Goal: Task Accomplishment & Management: Use online tool/utility

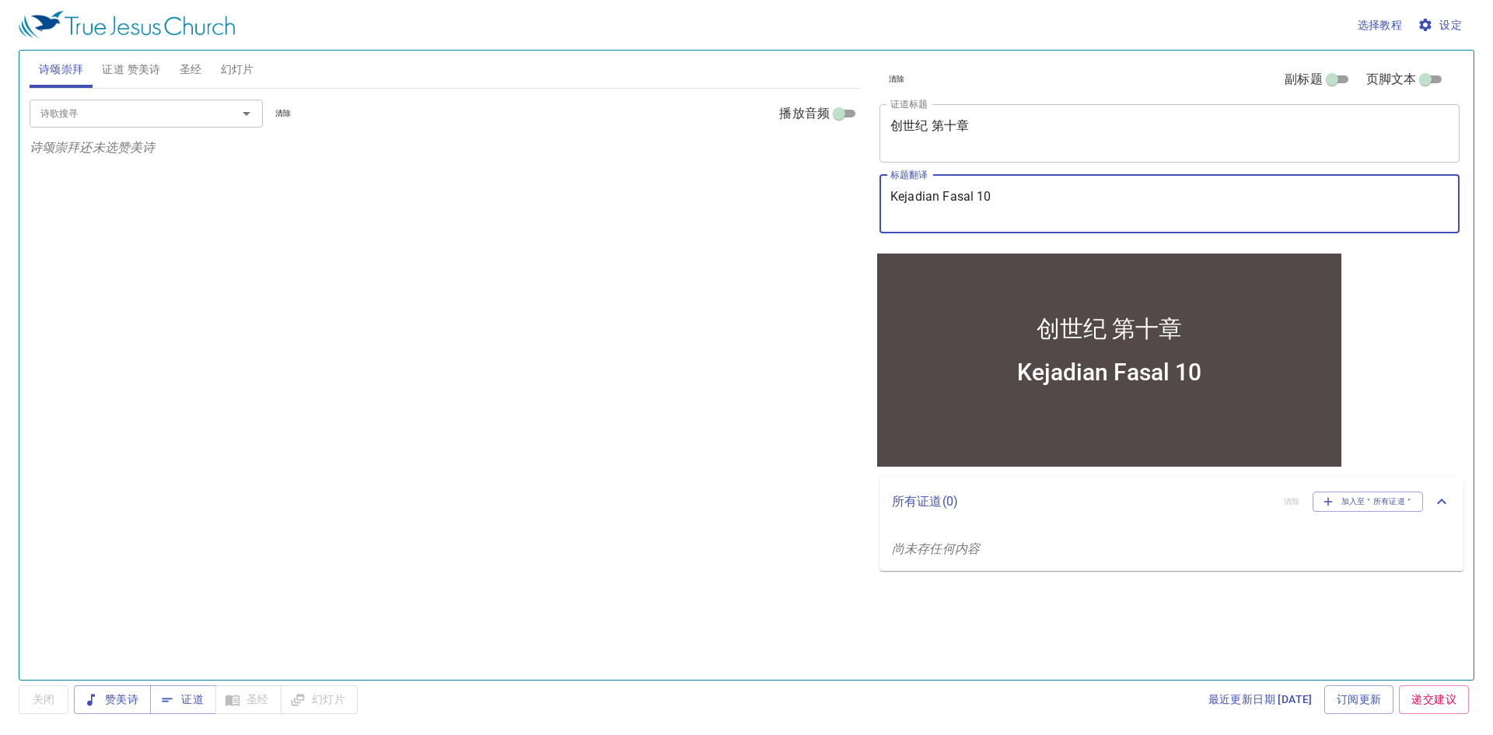
click at [1008, 208] on textarea "Kejadian Fasal 10" at bounding box center [1169, 204] width 558 height 30
type textarea "Kejadian Fasal 11"
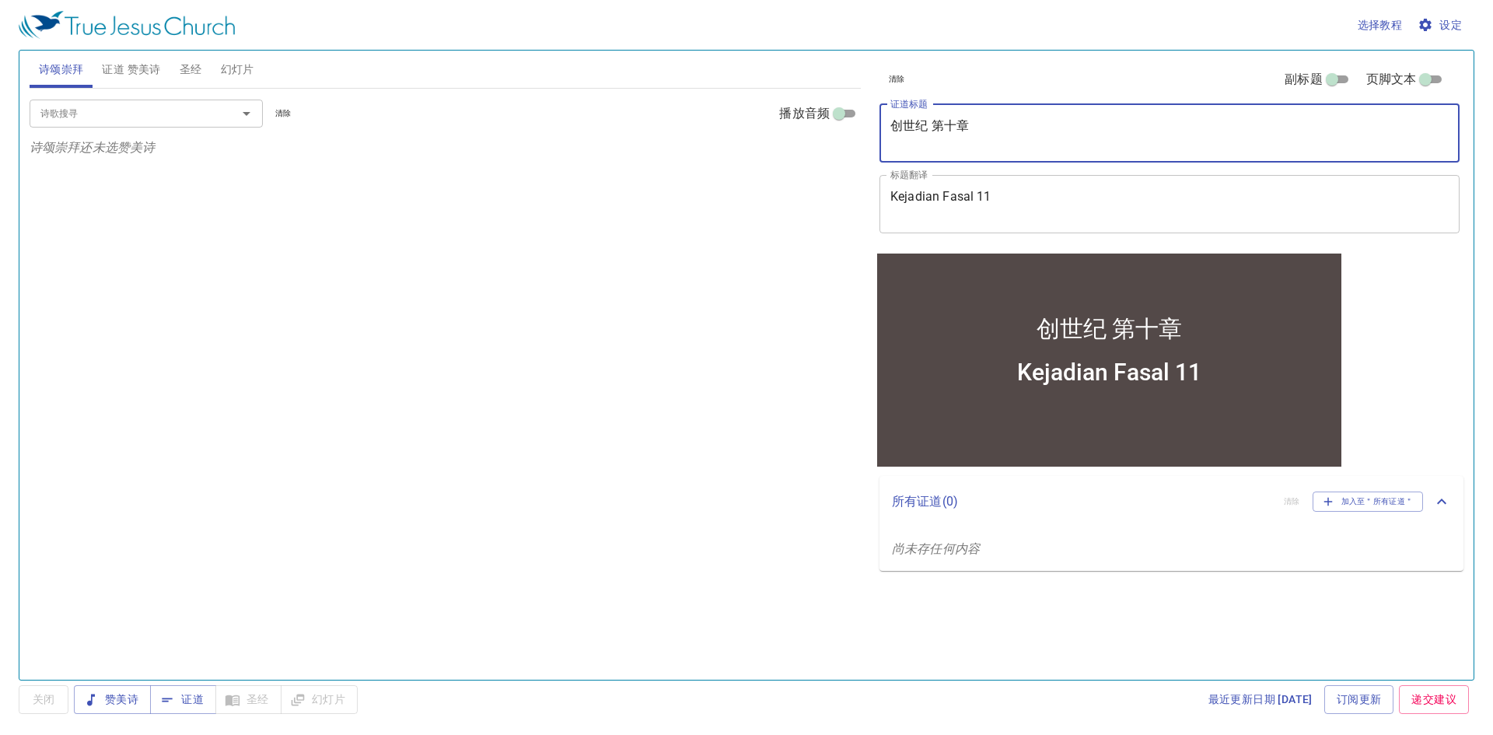
click at [952, 124] on textarea "创世纪 第十章" at bounding box center [1169, 133] width 558 height 30
click at [254, 117] on icon "Open" at bounding box center [246, 113] width 19 height 19
type textarea "创世纪 第十一章"
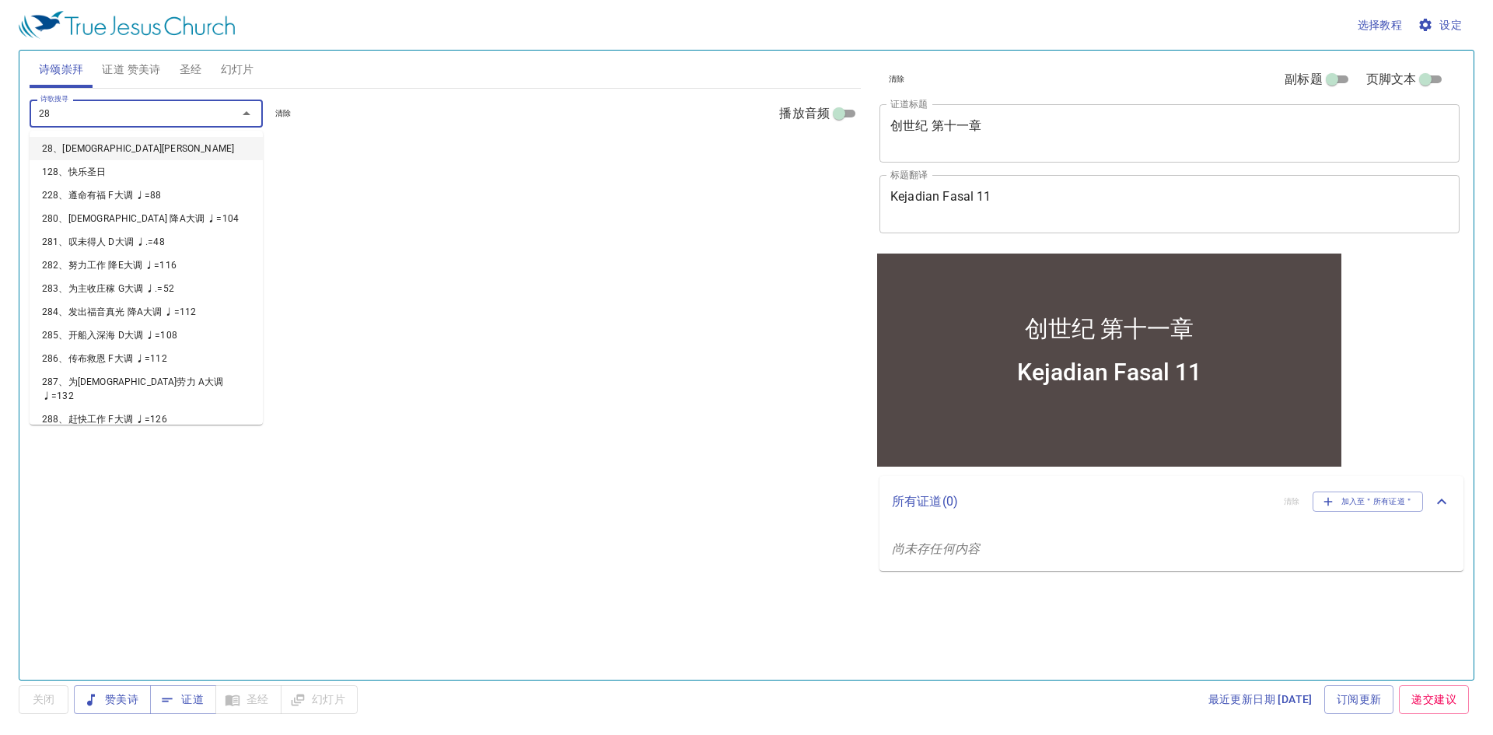
type input "287"
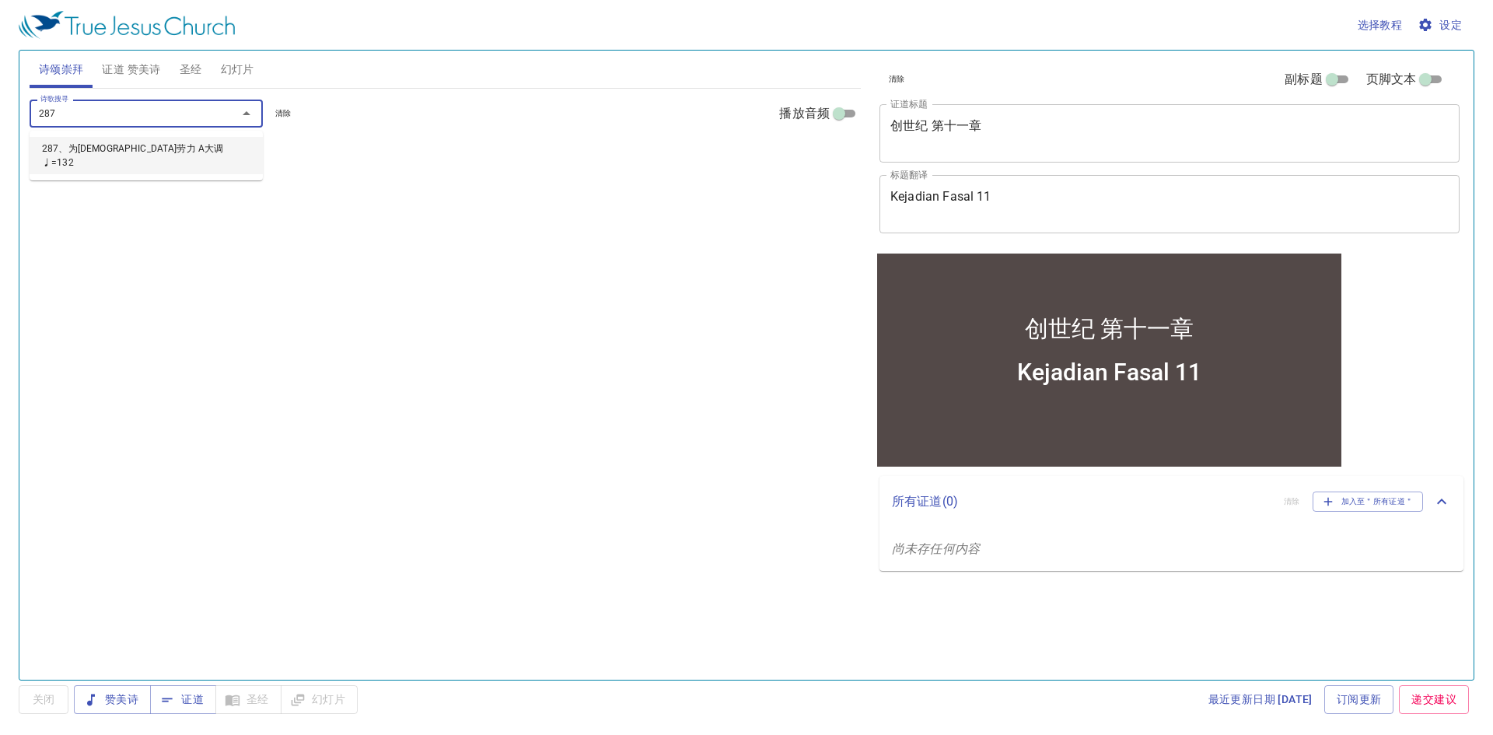
click at [239, 145] on li "287、为耶稣劳力 A大调 ♩=132" at bounding box center [146, 155] width 233 height 37
click at [250, 113] on icon "Open" at bounding box center [246, 113] width 19 height 19
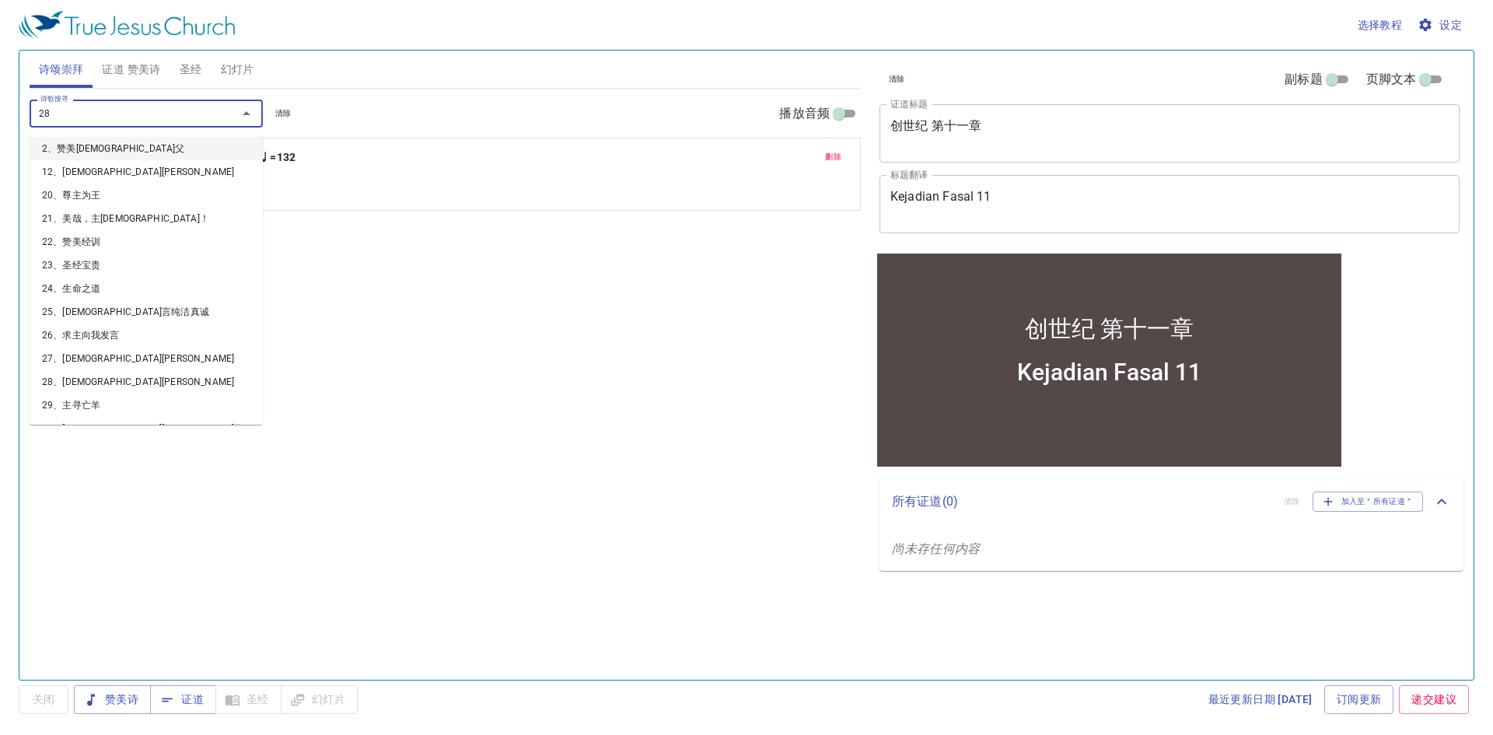
type input "288"
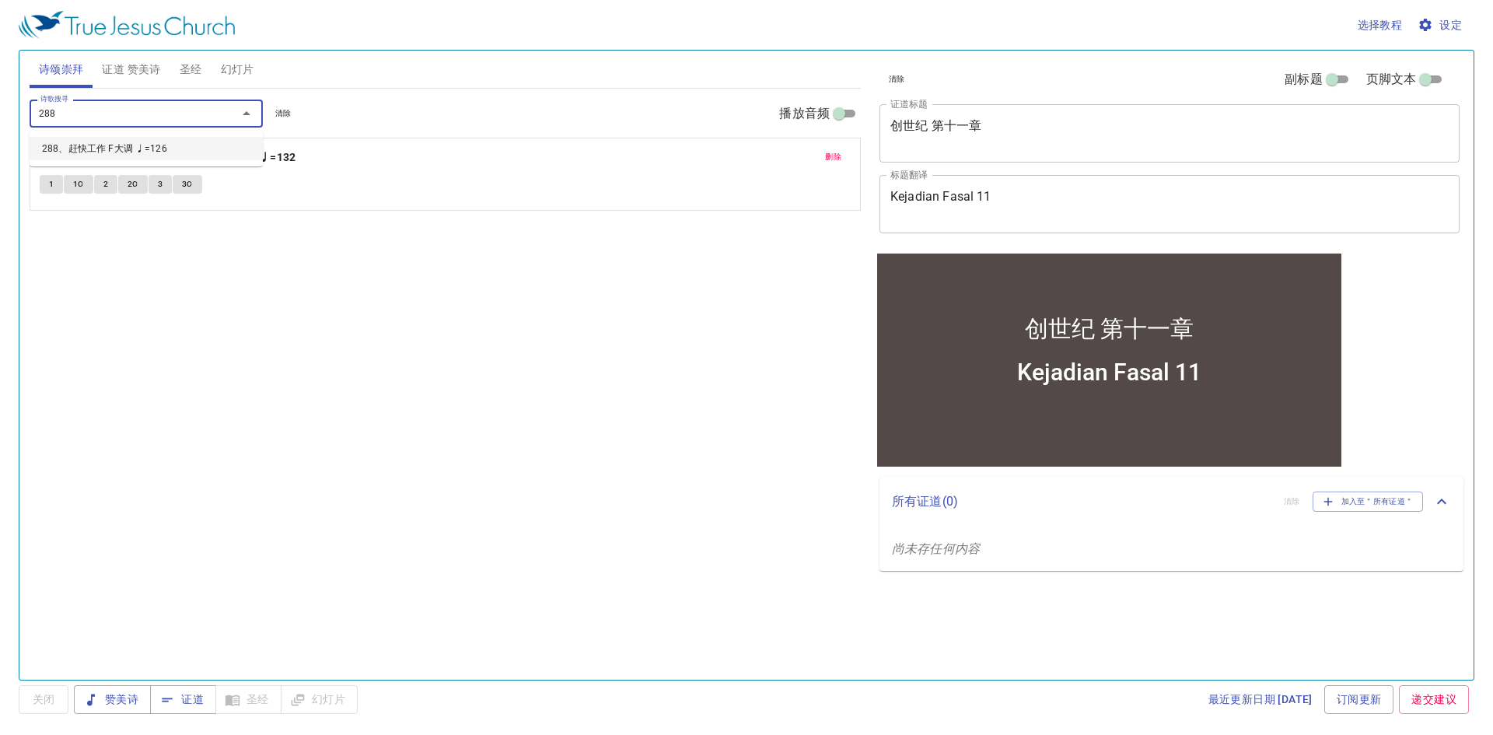
click at [138, 155] on li "288、赶快工作 F大调 ♩=126" at bounding box center [146, 148] width 233 height 23
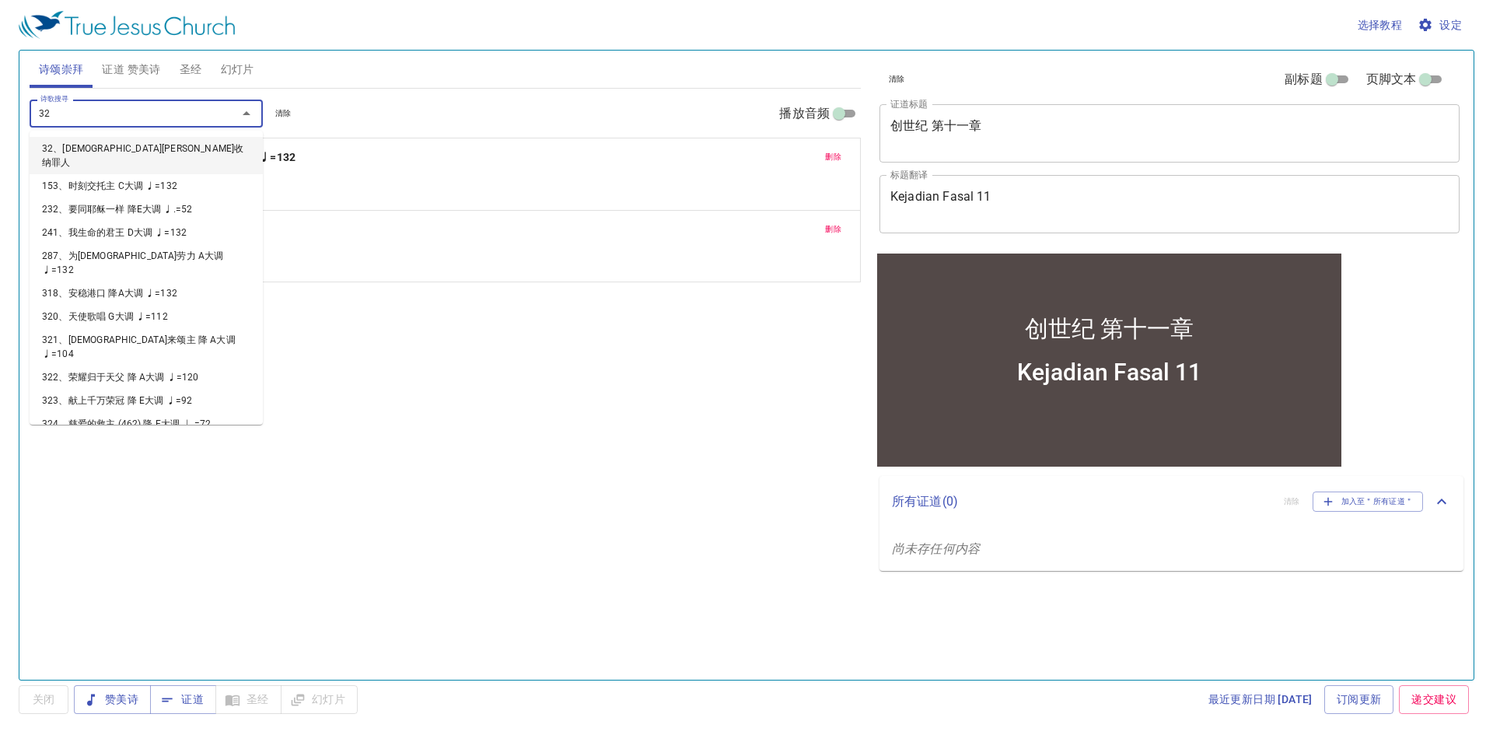
type input "320"
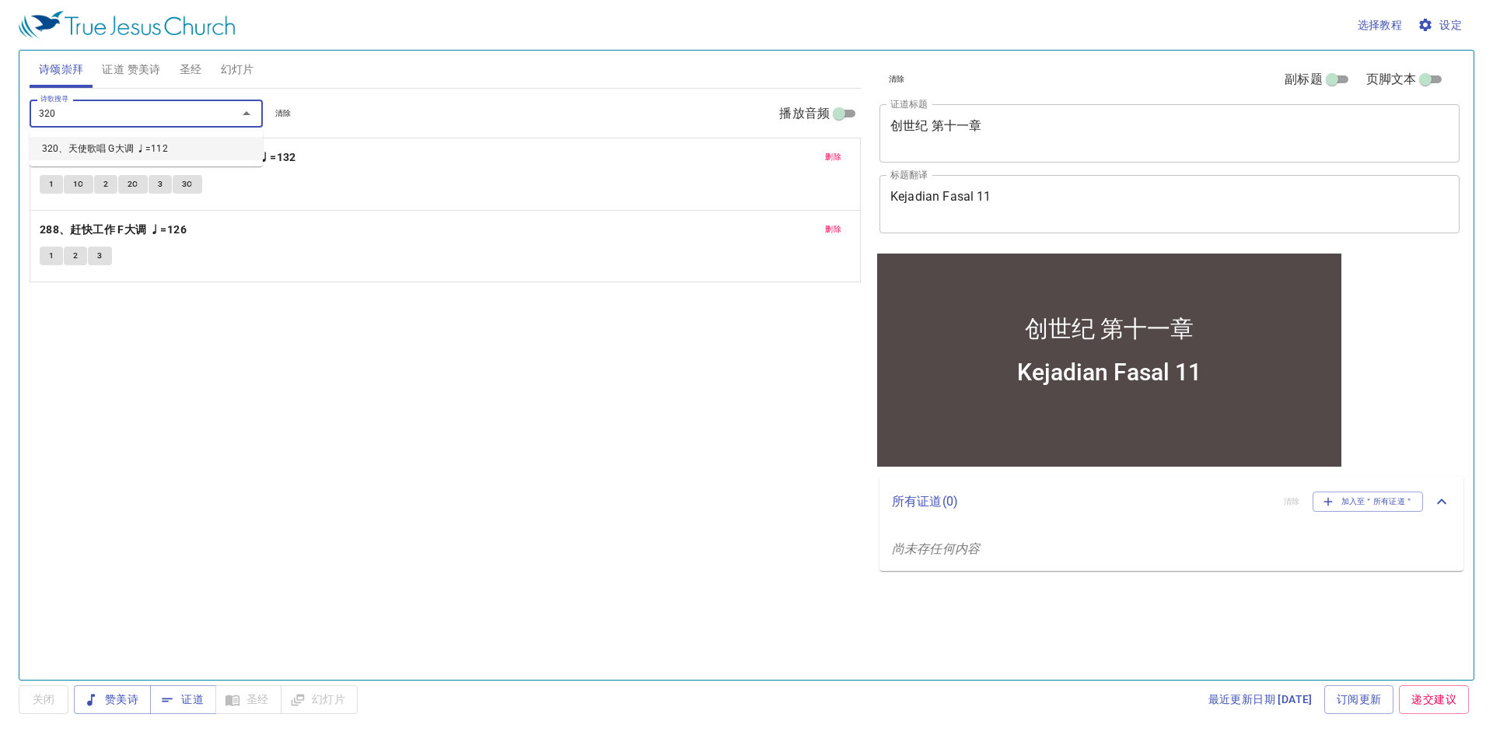
click at [139, 154] on li "320、天使歌唱 G大调 ♩=112" at bounding box center [146, 148] width 233 height 23
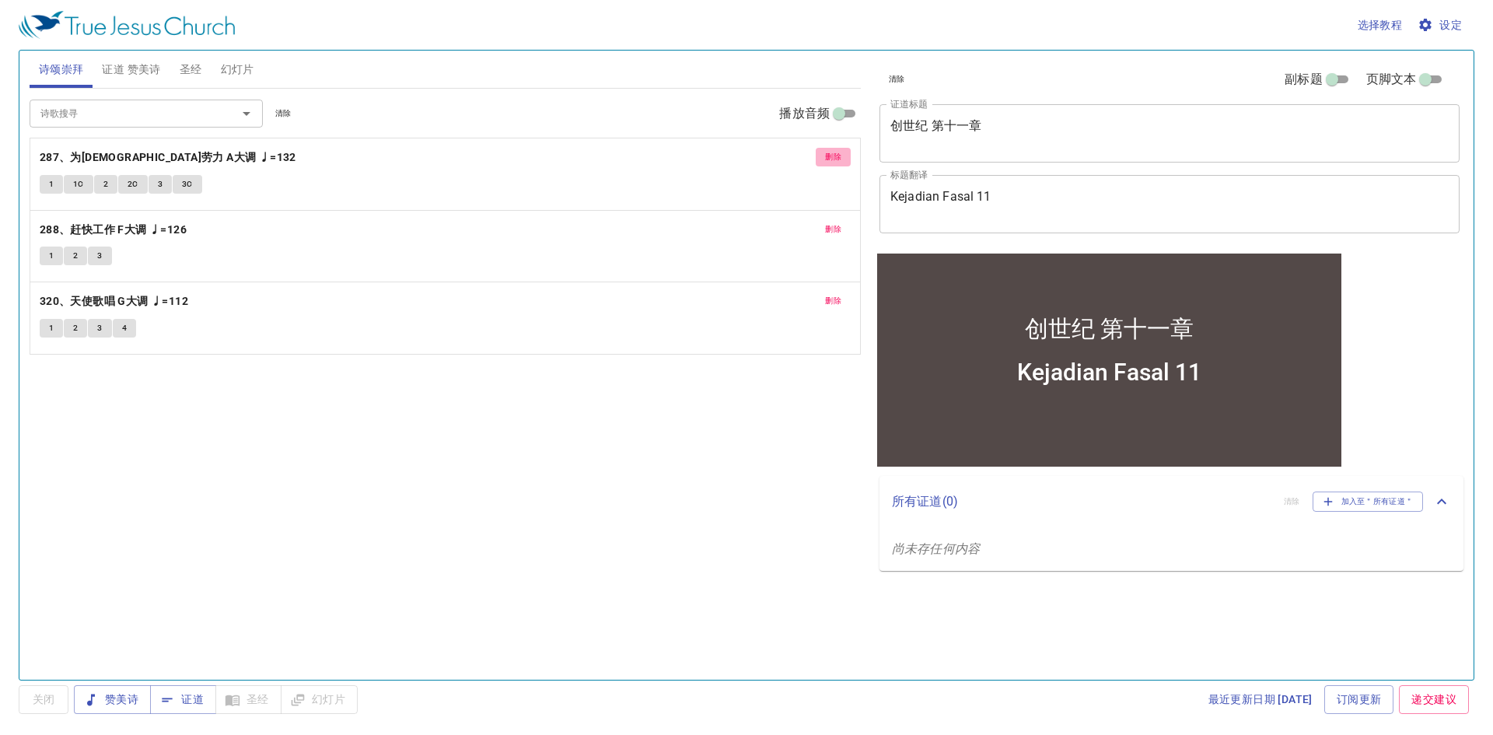
click at [831, 162] on span "删除" at bounding box center [833, 157] width 16 height 14
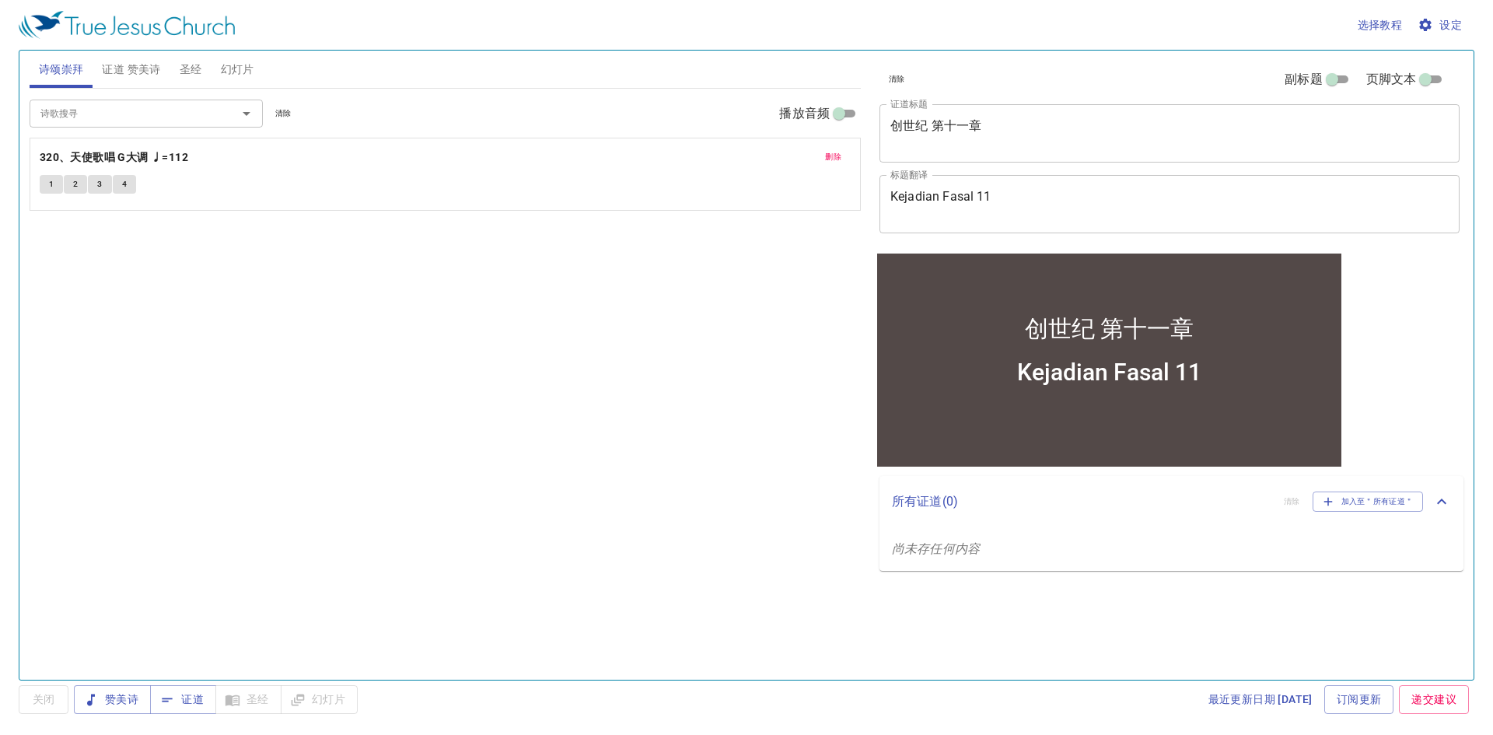
click at [831, 162] on span "删除" at bounding box center [833, 157] width 16 height 14
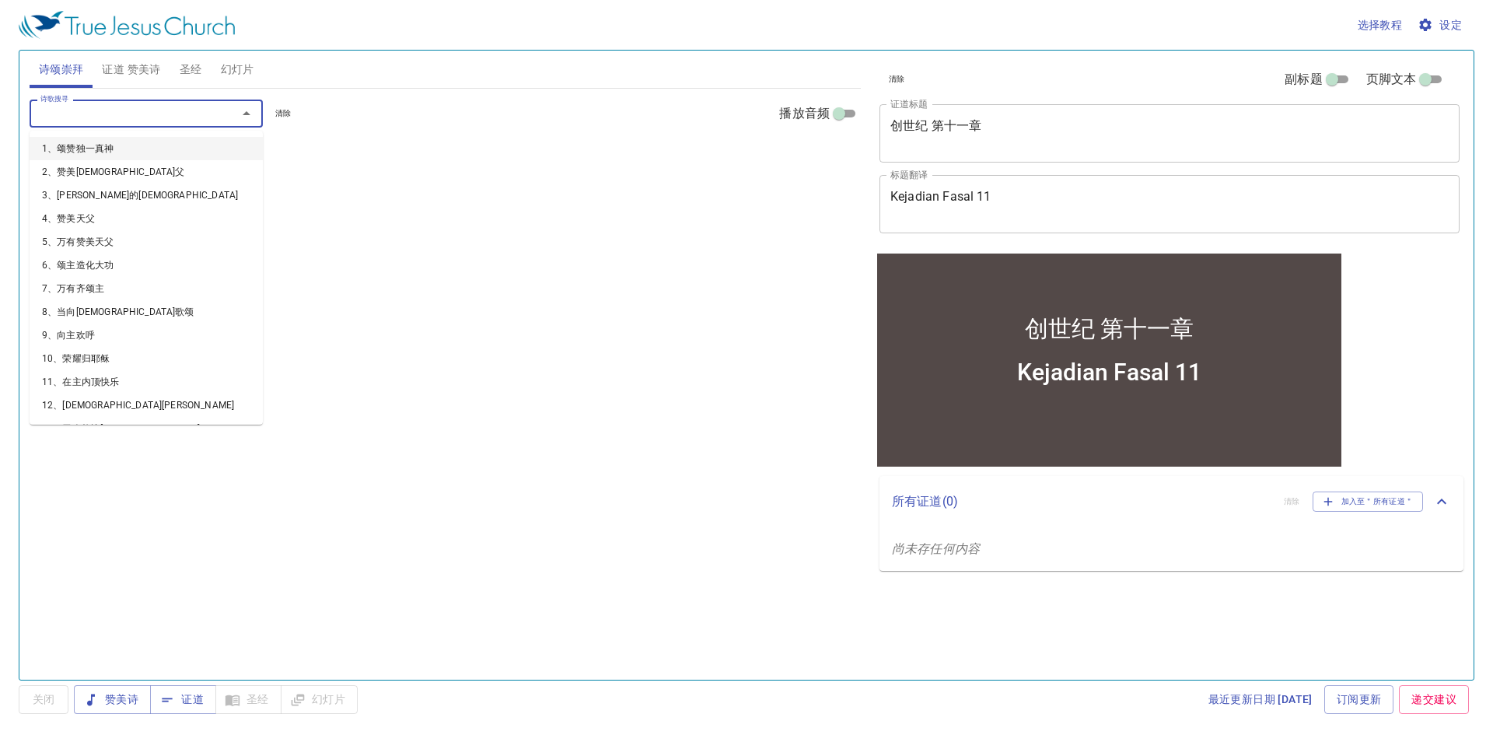
click at [183, 113] on input "诗歌搜寻" at bounding box center [123, 113] width 178 height 18
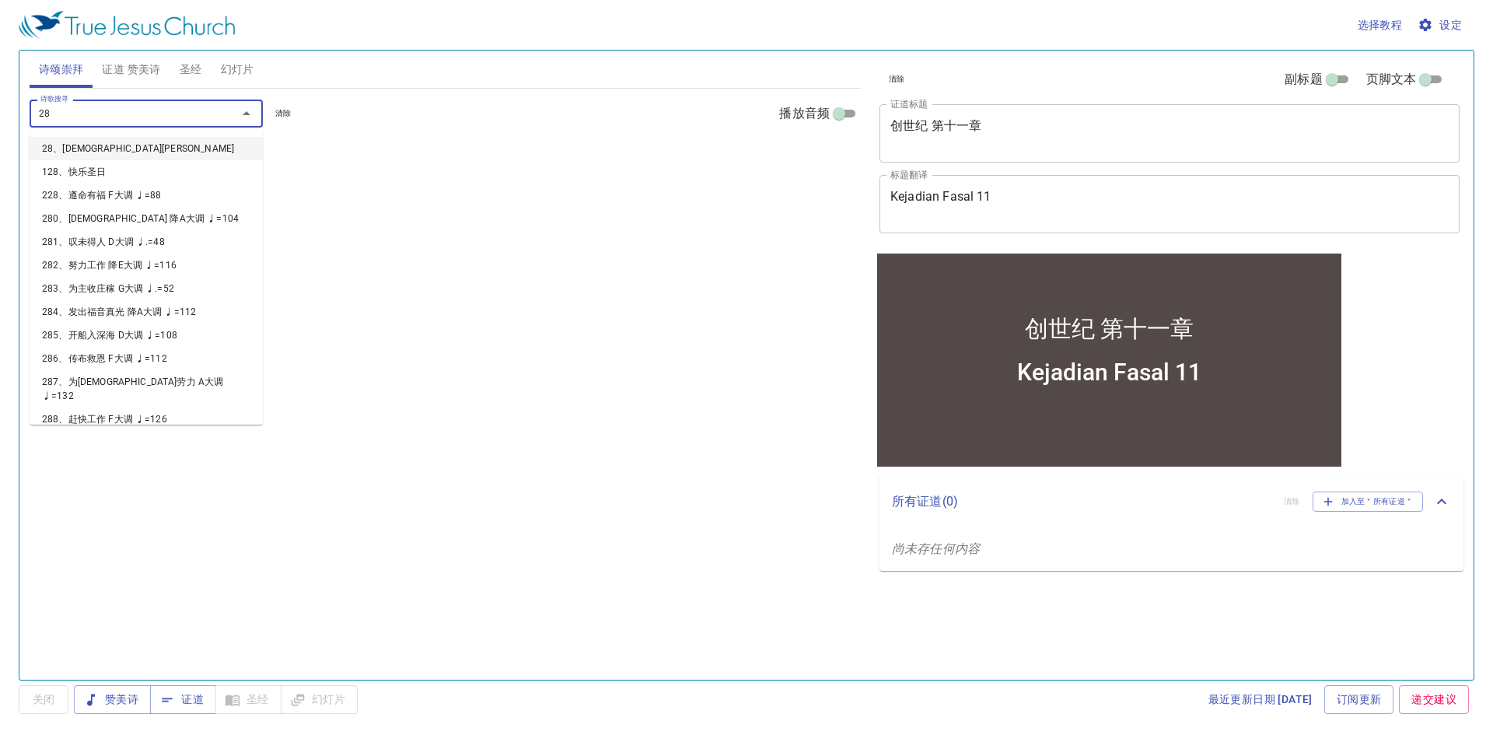
type input "287"
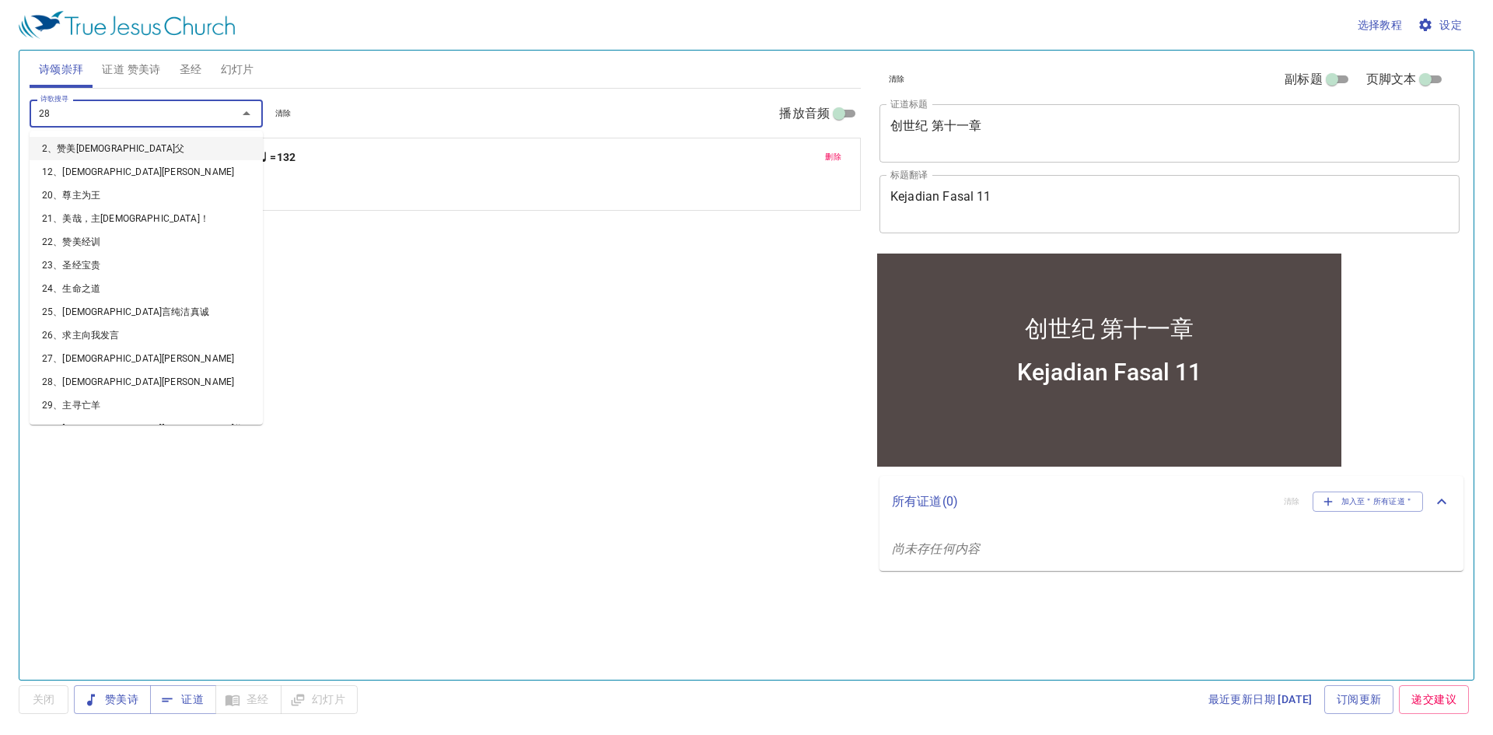
type input "288"
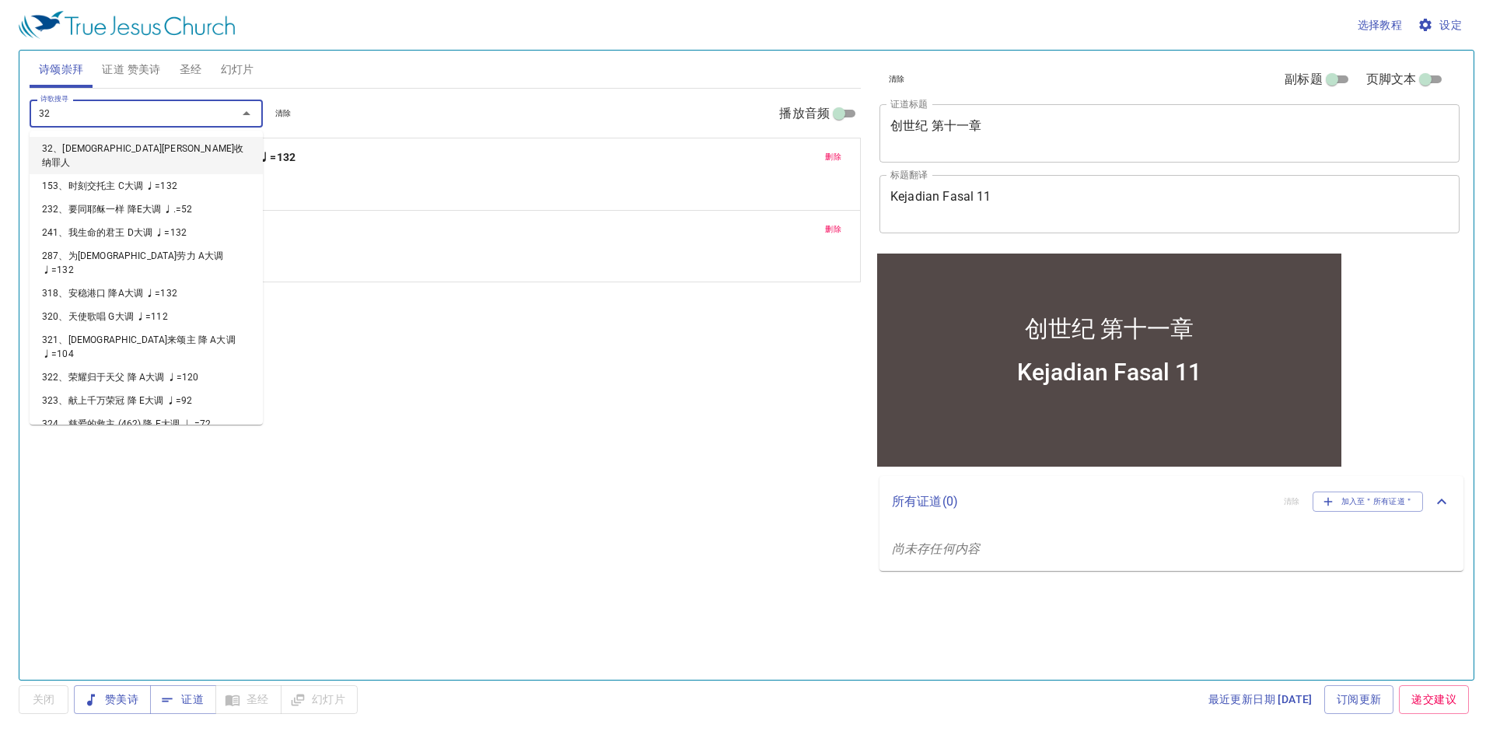
type input "320"
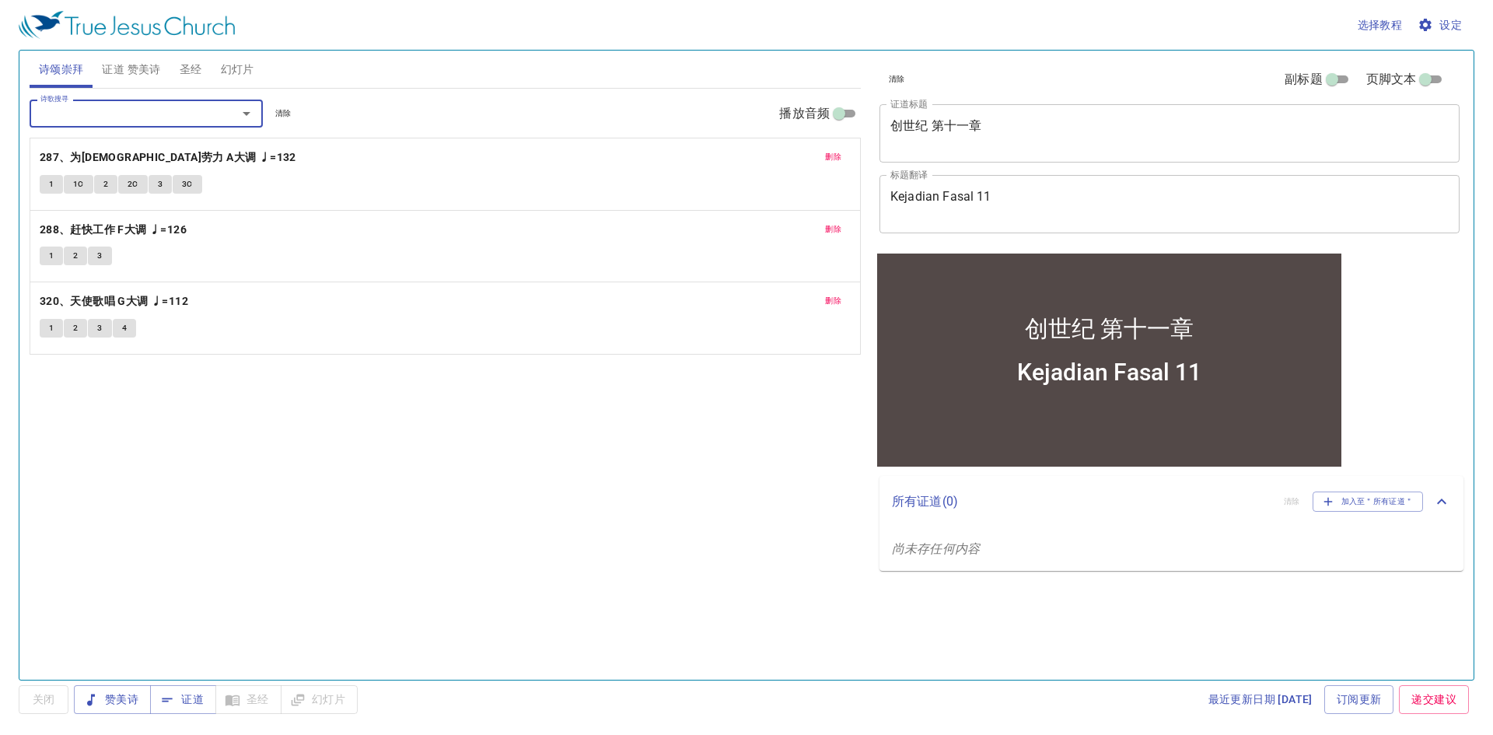
click at [46, 187] on button "1" at bounding box center [51, 184] width 23 height 19
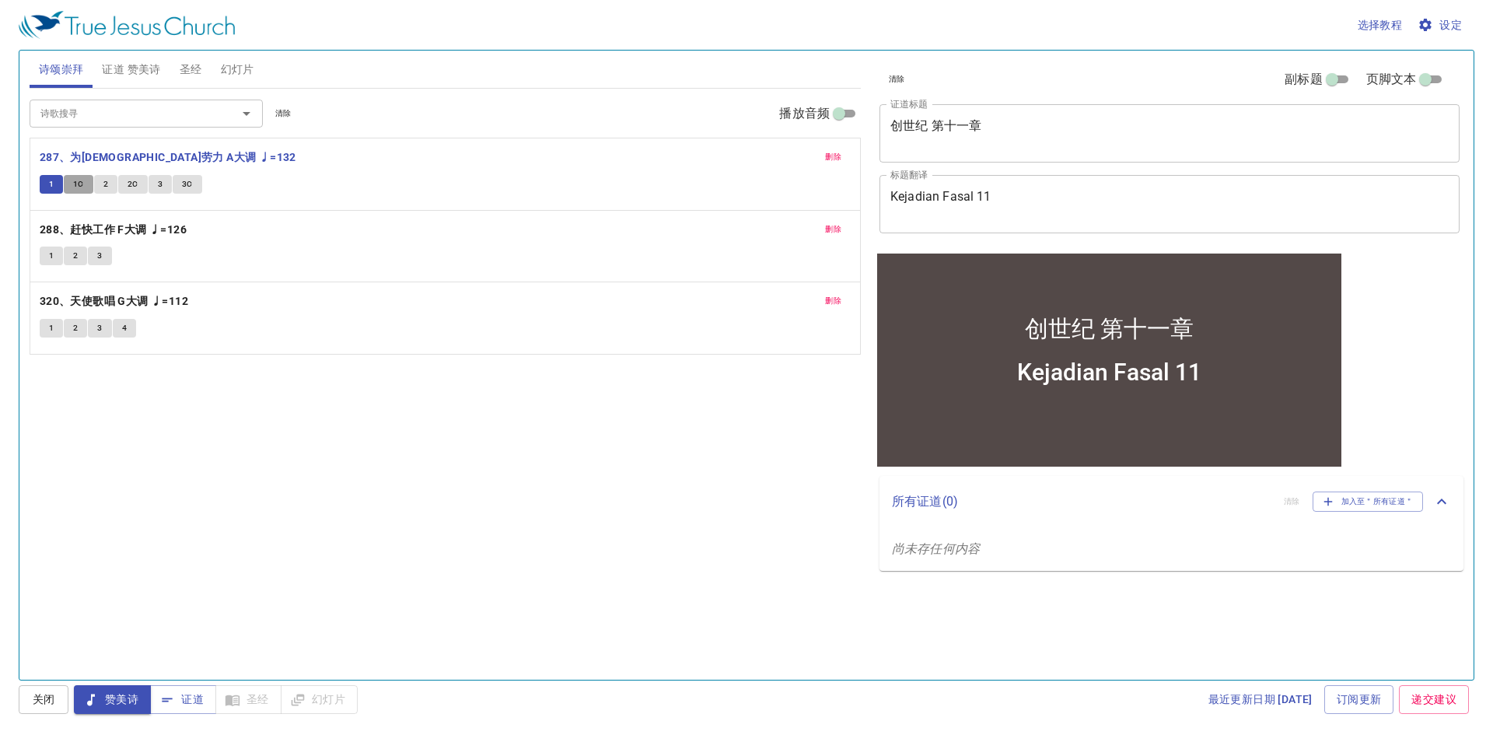
click at [83, 187] on span "1C" at bounding box center [78, 184] width 11 height 14
click at [110, 185] on button "2" at bounding box center [105, 184] width 23 height 19
click at [127, 181] on span "2C" at bounding box center [132, 184] width 11 height 14
click at [159, 183] on span "3" at bounding box center [160, 184] width 5 height 14
click at [187, 190] on span "3C" at bounding box center [187, 184] width 11 height 14
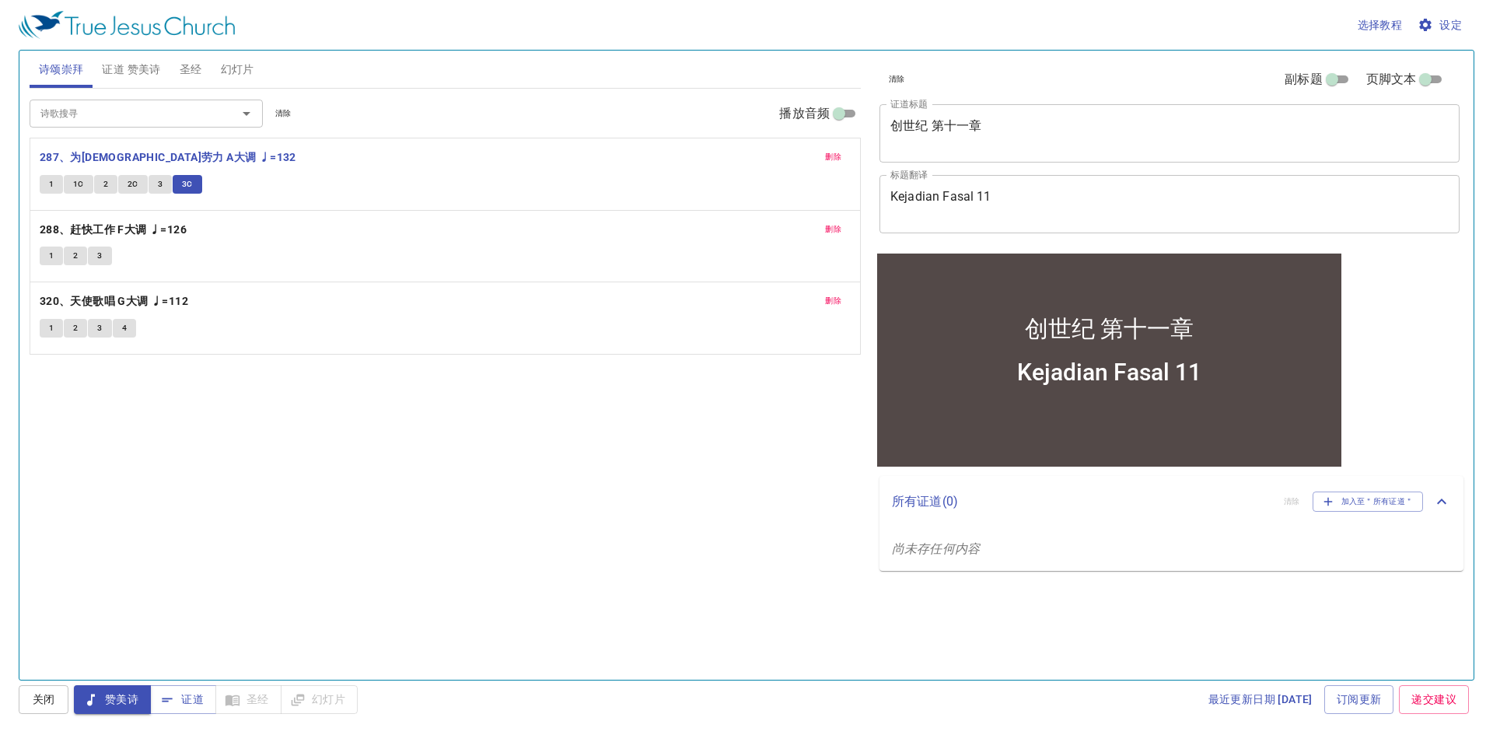
click at [49, 259] on span "1" at bounding box center [51, 256] width 5 height 14
click at [74, 261] on span "2" at bounding box center [75, 256] width 5 height 14
click at [99, 260] on span "3" at bounding box center [99, 256] width 5 height 14
click at [53, 334] on span "1" at bounding box center [51, 328] width 5 height 14
click at [82, 337] on button "2" at bounding box center [75, 328] width 23 height 19
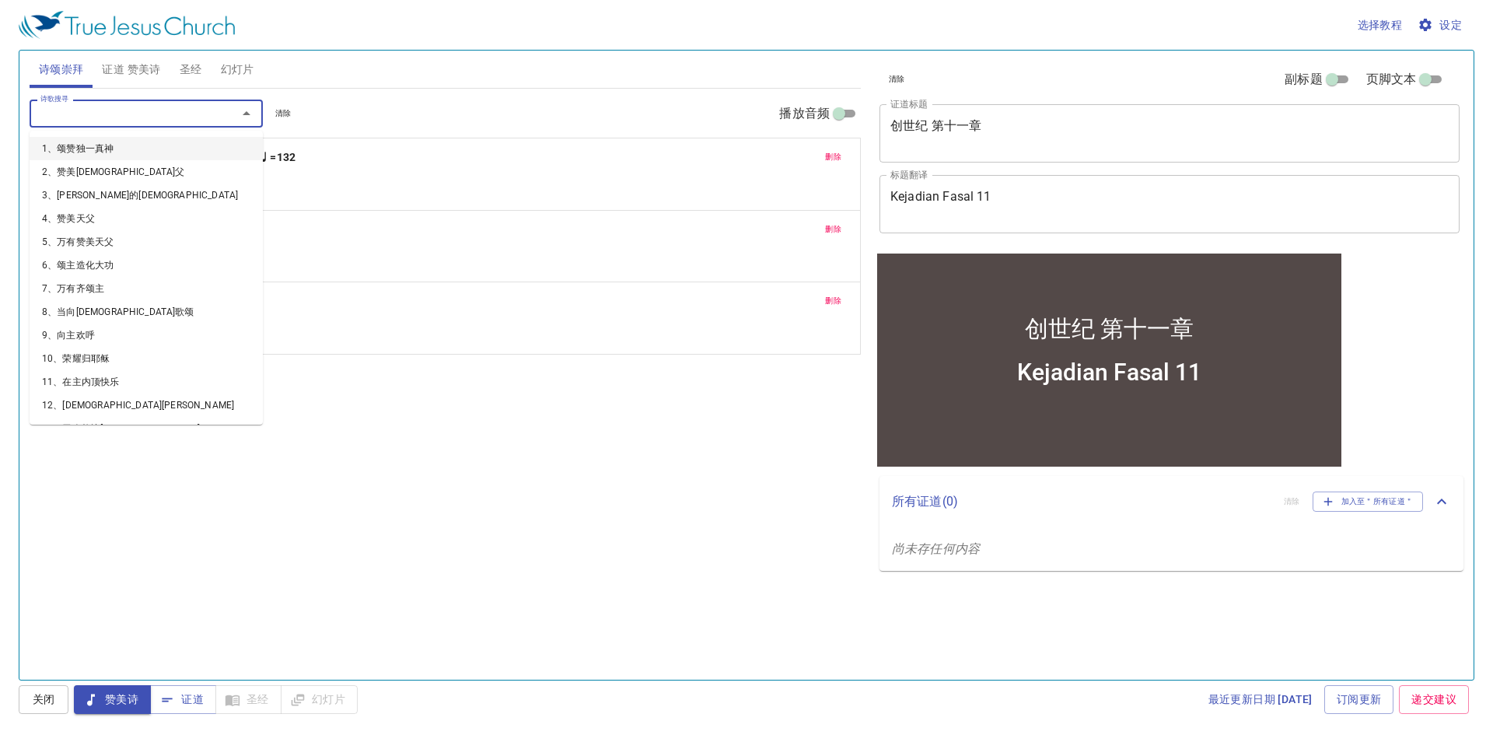
click at [93, 111] on input "诗歌搜寻" at bounding box center [123, 113] width 178 height 18
click at [439, 404] on div "诗歌搜寻 诗歌搜寻 清除 播放音频 删除 287、为耶稣劳力 A大调 ♩=132 1 1C 2 2C 3 3C 删除 288、赶快工作 F大调 ♩=126 1…" at bounding box center [445, 378] width 831 height 578
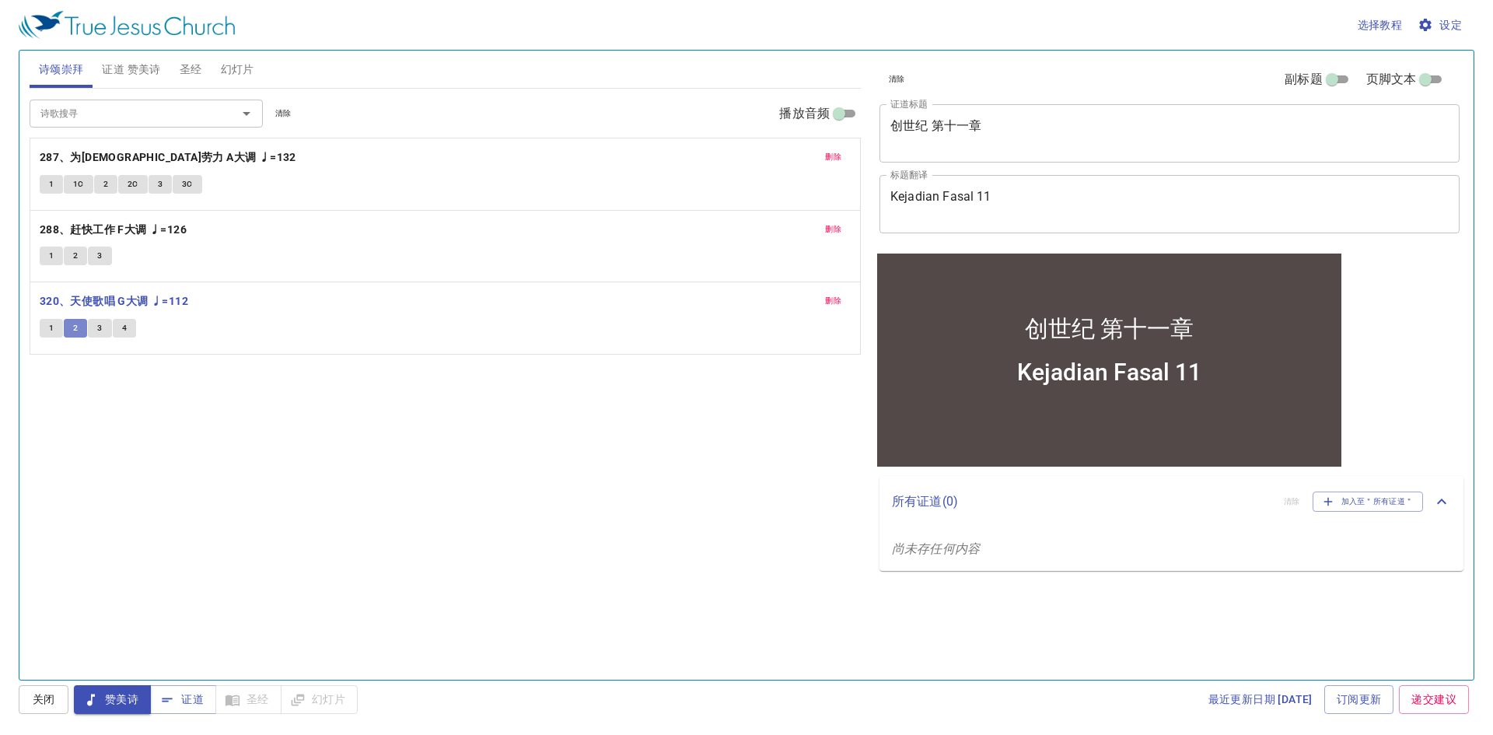
click at [86, 332] on button "2" at bounding box center [75, 328] width 23 height 19
click at [102, 329] on span "3" at bounding box center [99, 328] width 5 height 14
click at [123, 328] on span "4" at bounding box center [124, 328] width 5 height 14
click at [127, 125] on div "诗歌搜寻" at bounding box center [146, 113] width 233 height 27
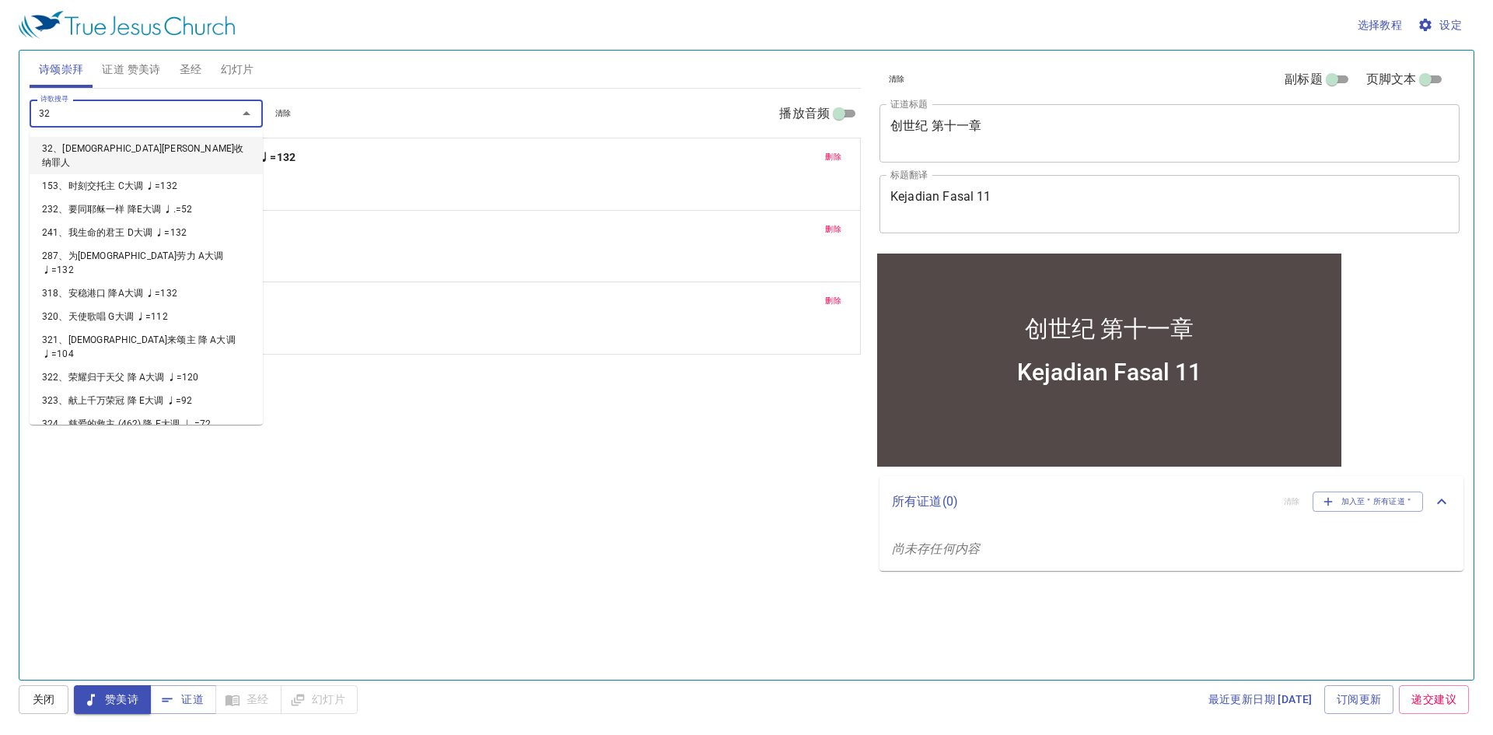
type input "321"
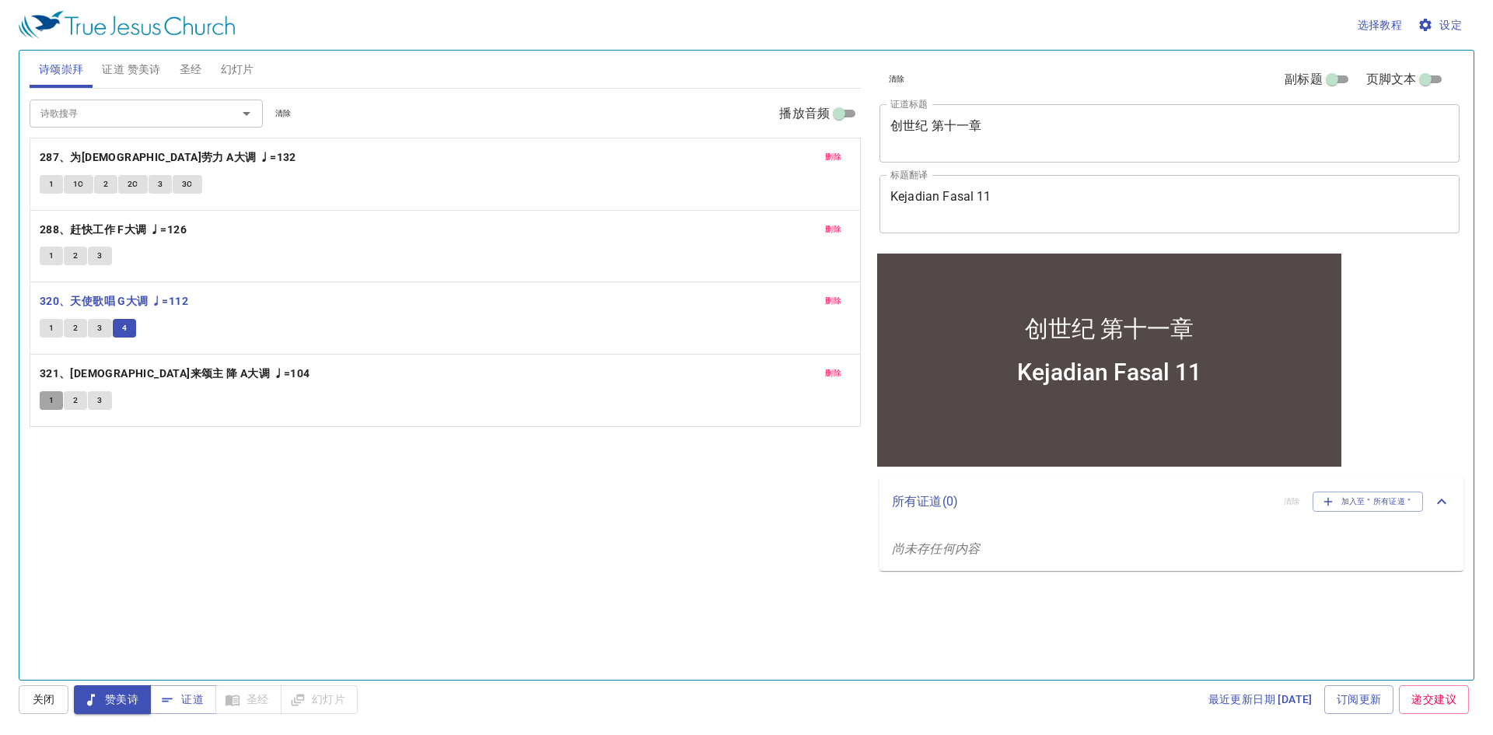
click at [45, 408] on button "1" at bounding box center [51, 400] width 23 height 19
click at [79, 400] on button "2" at bounding box center [75, 400] width 23 height 19
click at [100, 403] on span "3" at bounding box center [99, 400] width 5 height 14
click at [197, 700] on span "证道" at bounding box center [182, 699] width 41 height 19
click at [191, 71] on span "圣经" at bounding box center [191, 69] width 23 height 19
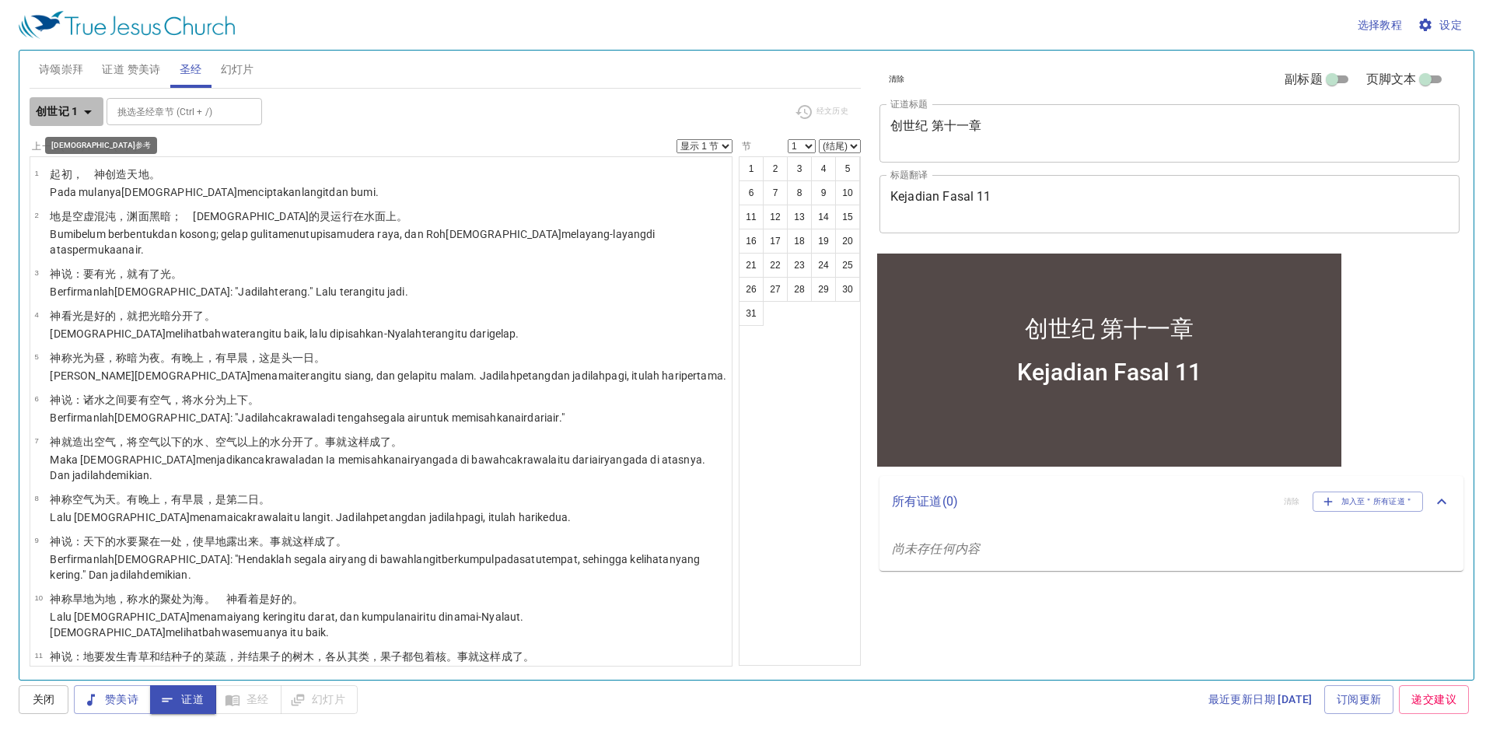
click at [60, 104] on b "创世记 1" at bounding box center [57, 111] width 43 height 19
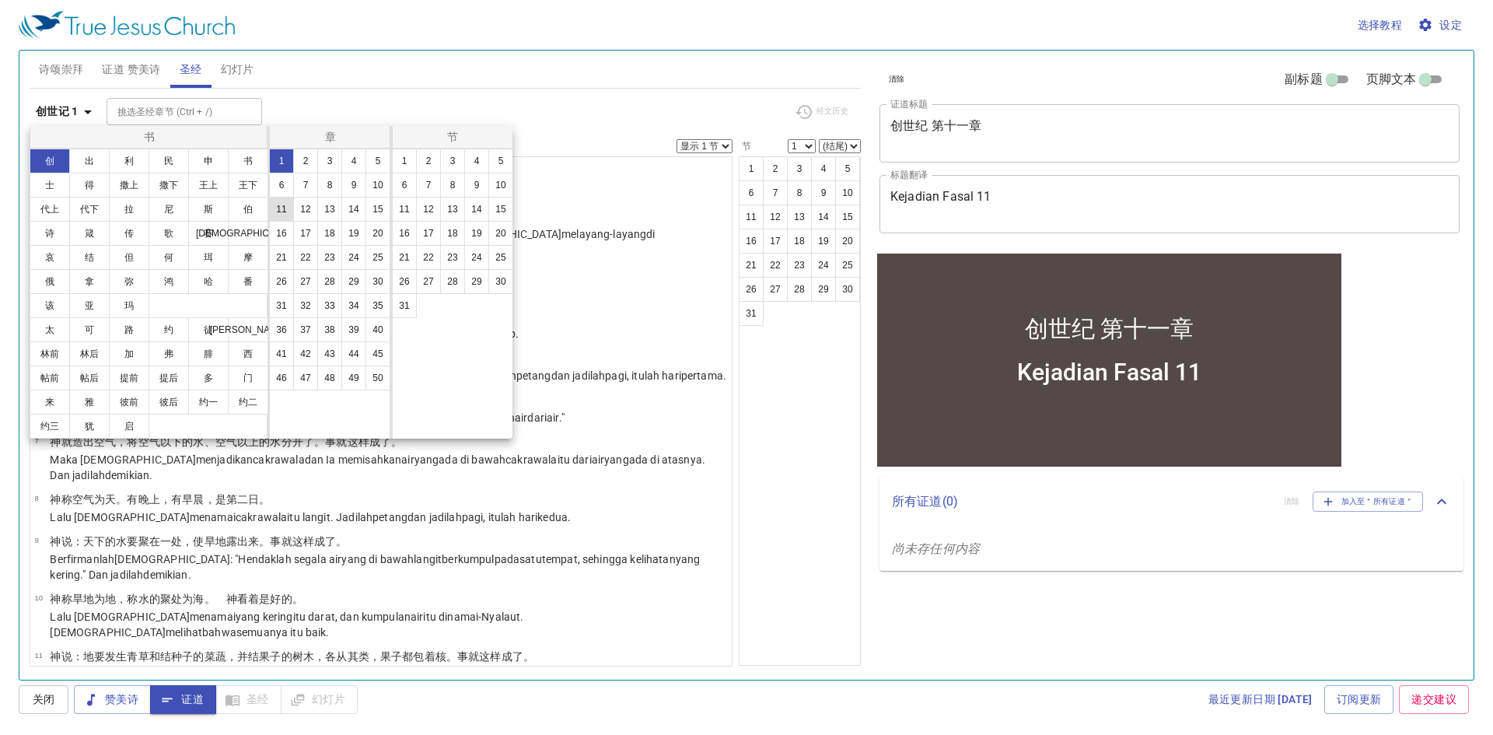
click at [286, 206] on button "11" at bounding box center [281, 209] width 25 height 25
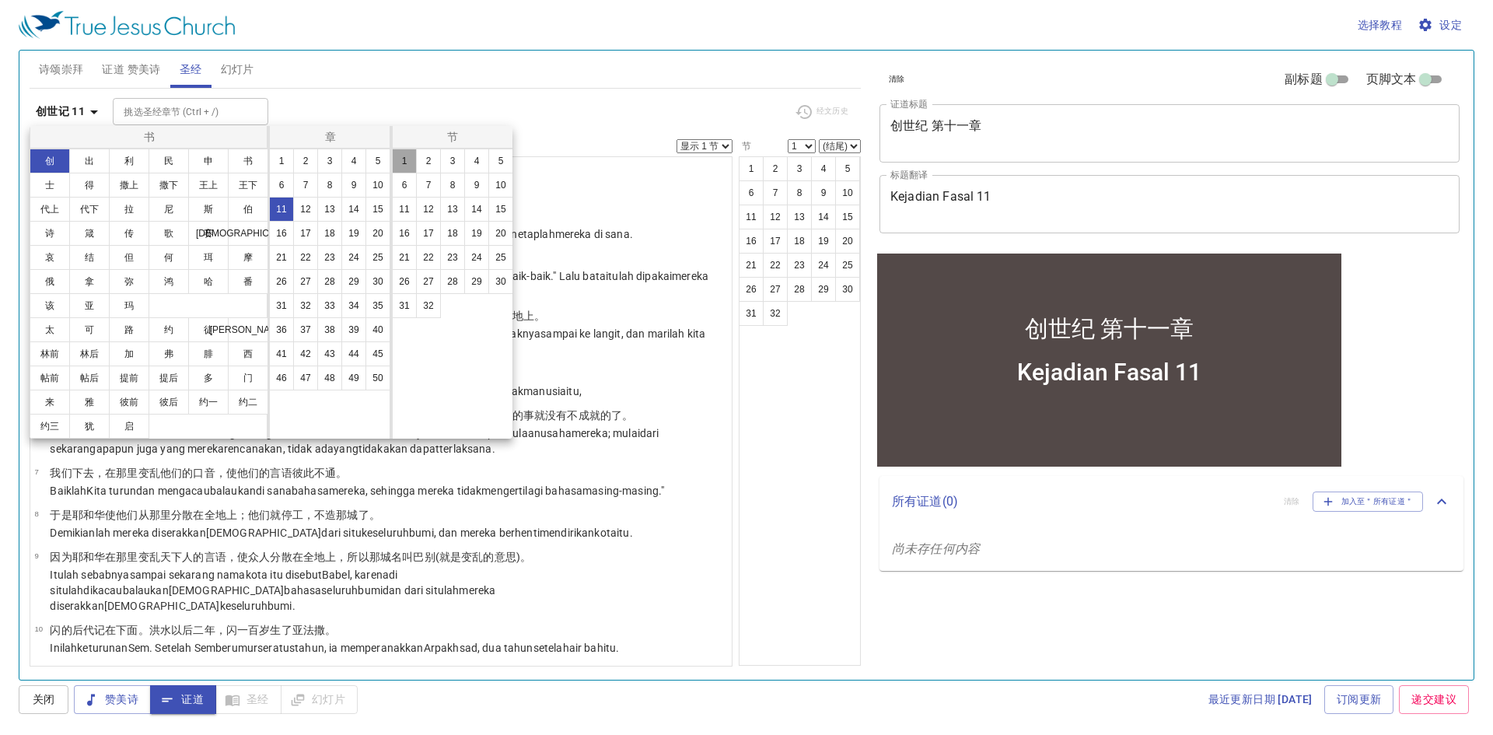
click at [405, 169] on button "1" at bounding box center [404, 160] width 25 height 25
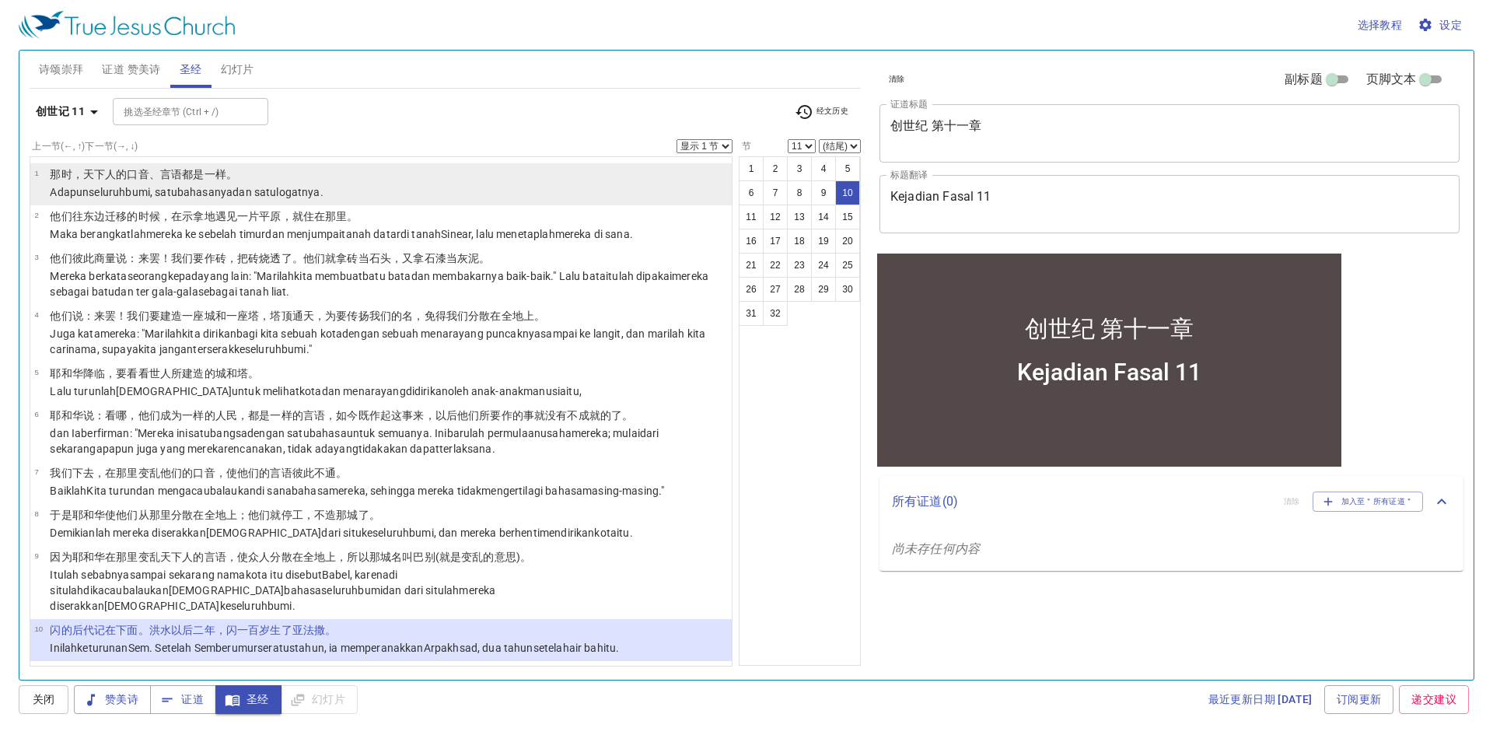
scroll to position [255, 0]
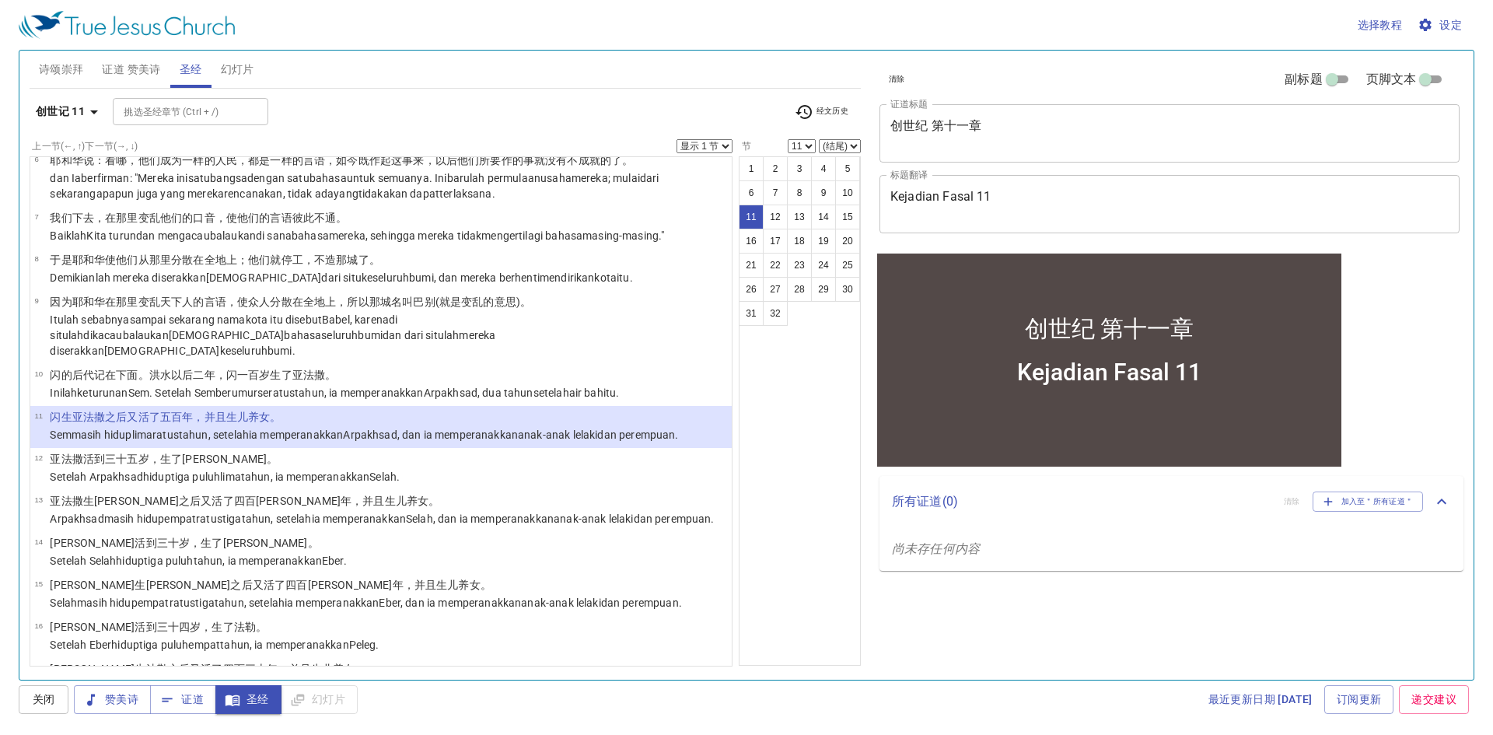
select select "12"
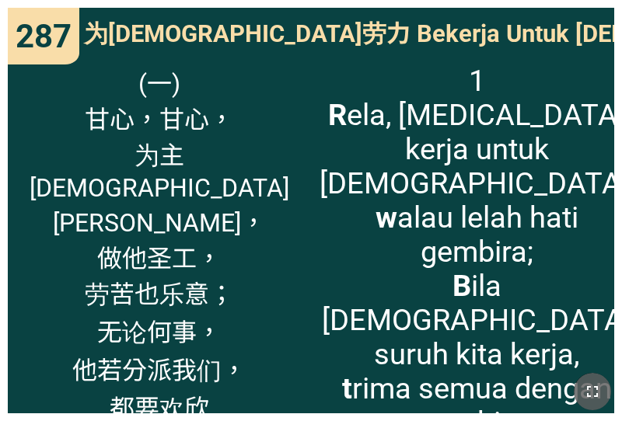
click at [593, 391] on icon "button" at bounding box center [592, 391] width 19 height 19
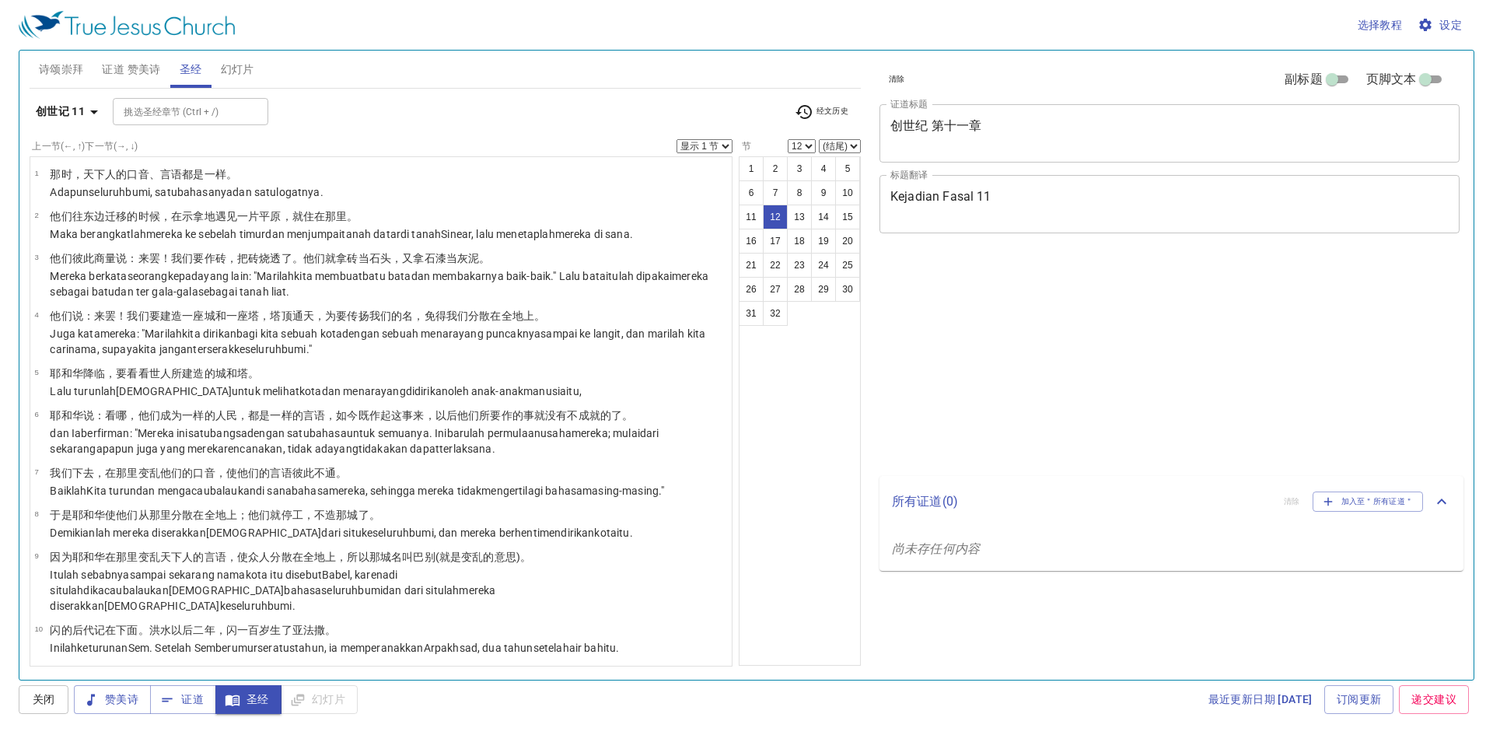
select select "12"
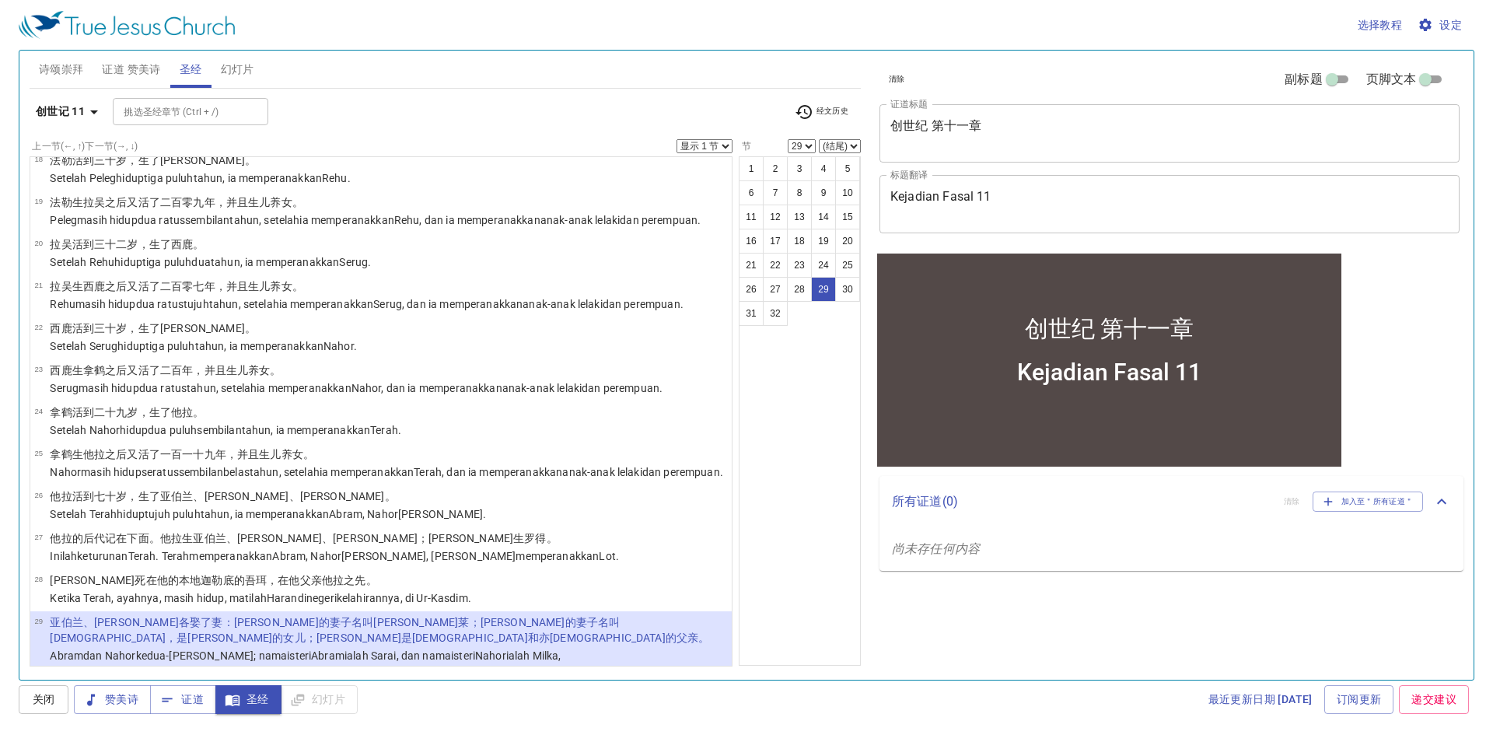
scroll to position [1034, 0]
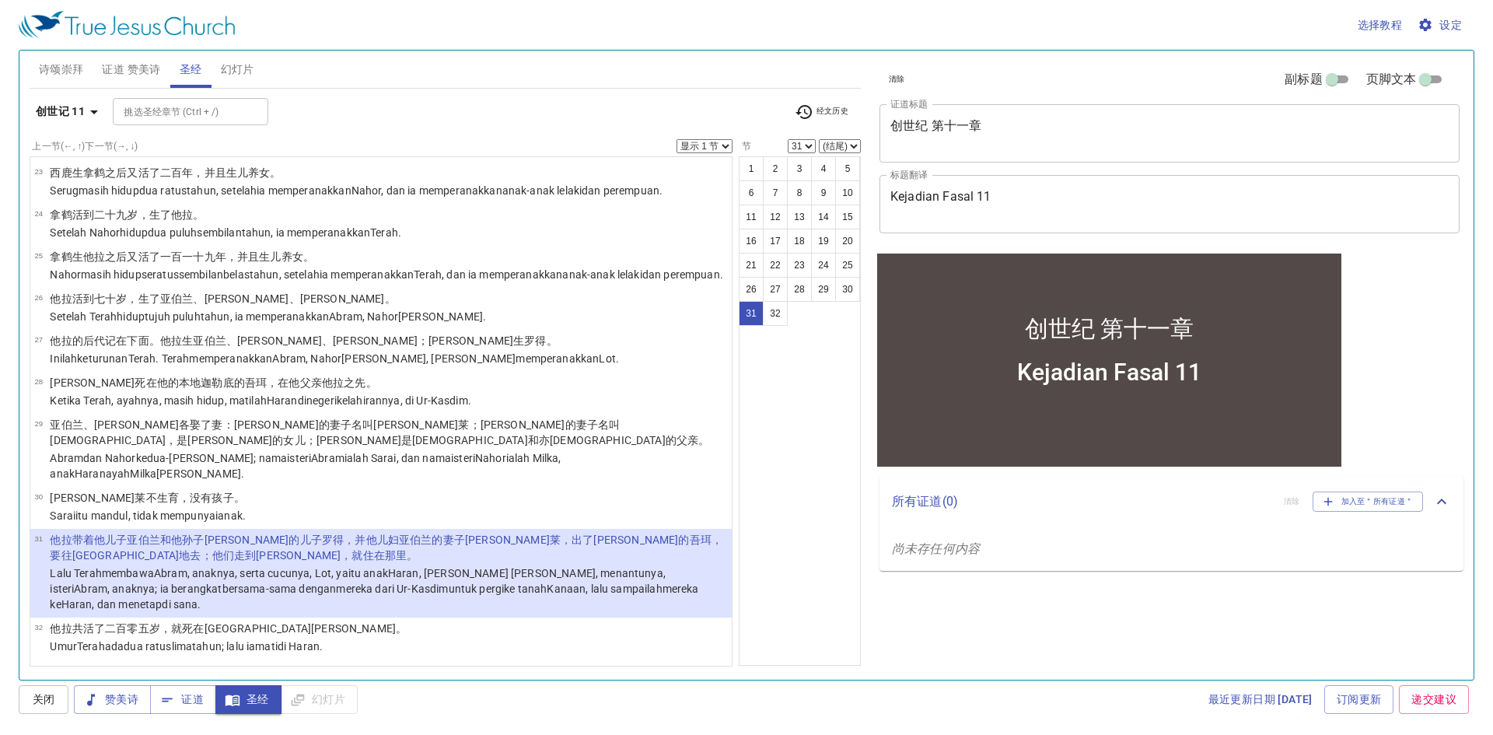
select select "32"
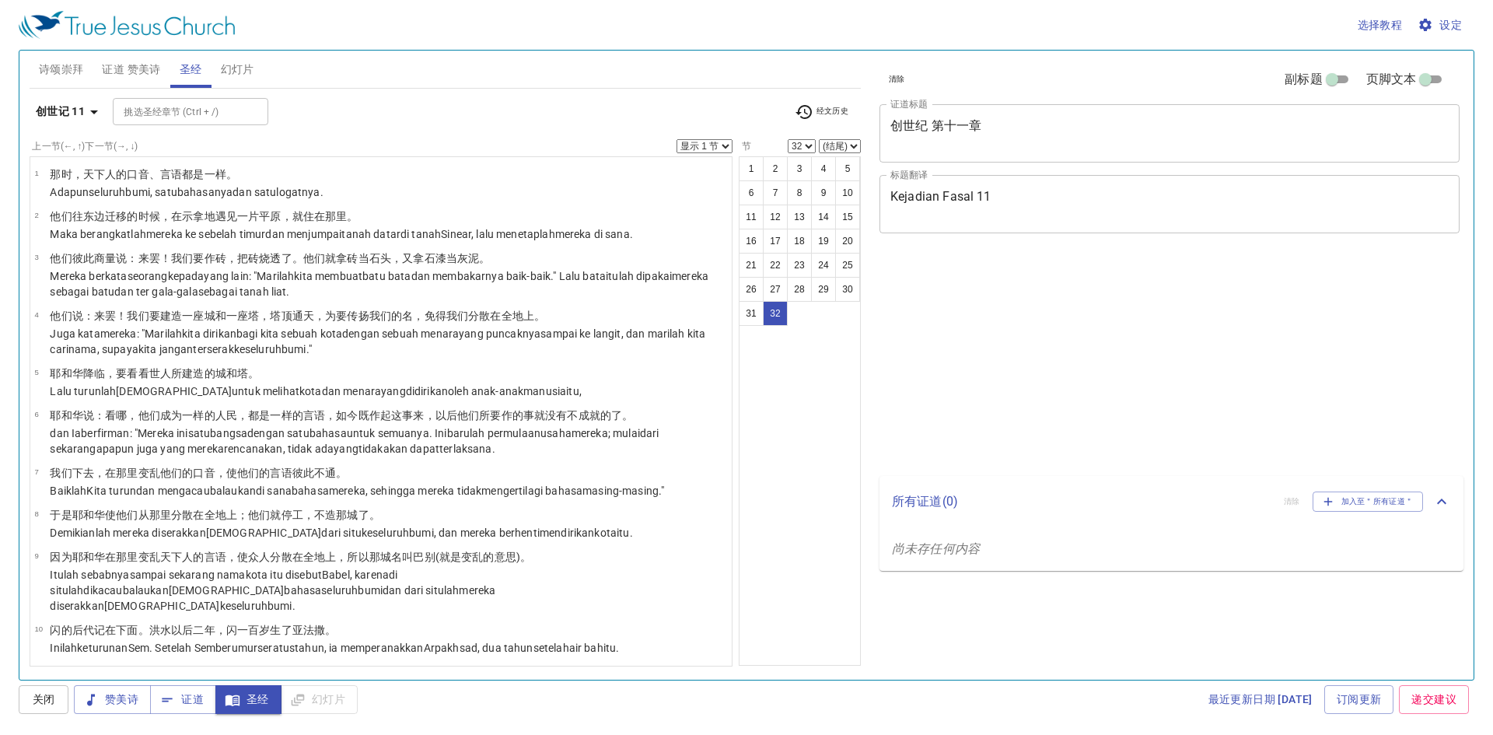
select select "32"
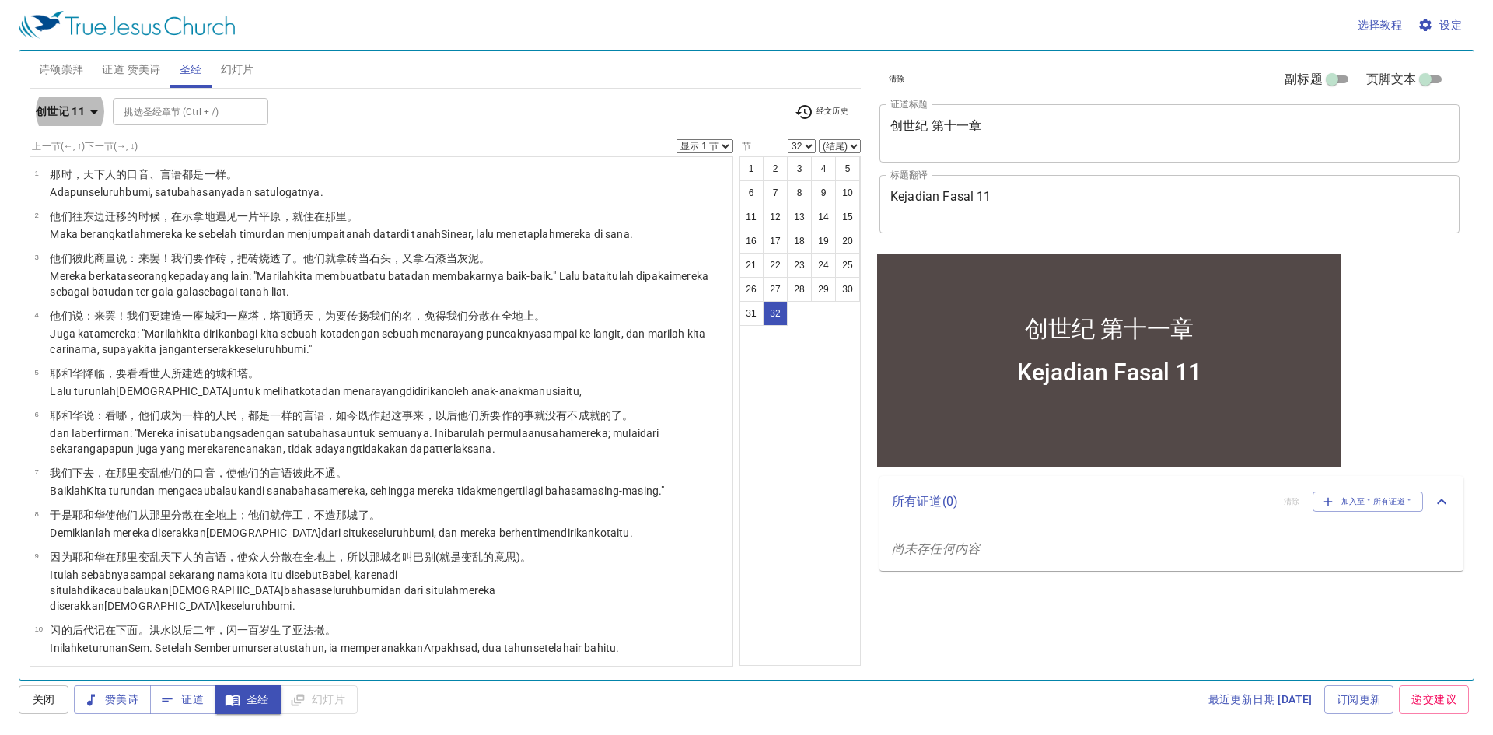
scroll to position [1034, 0]
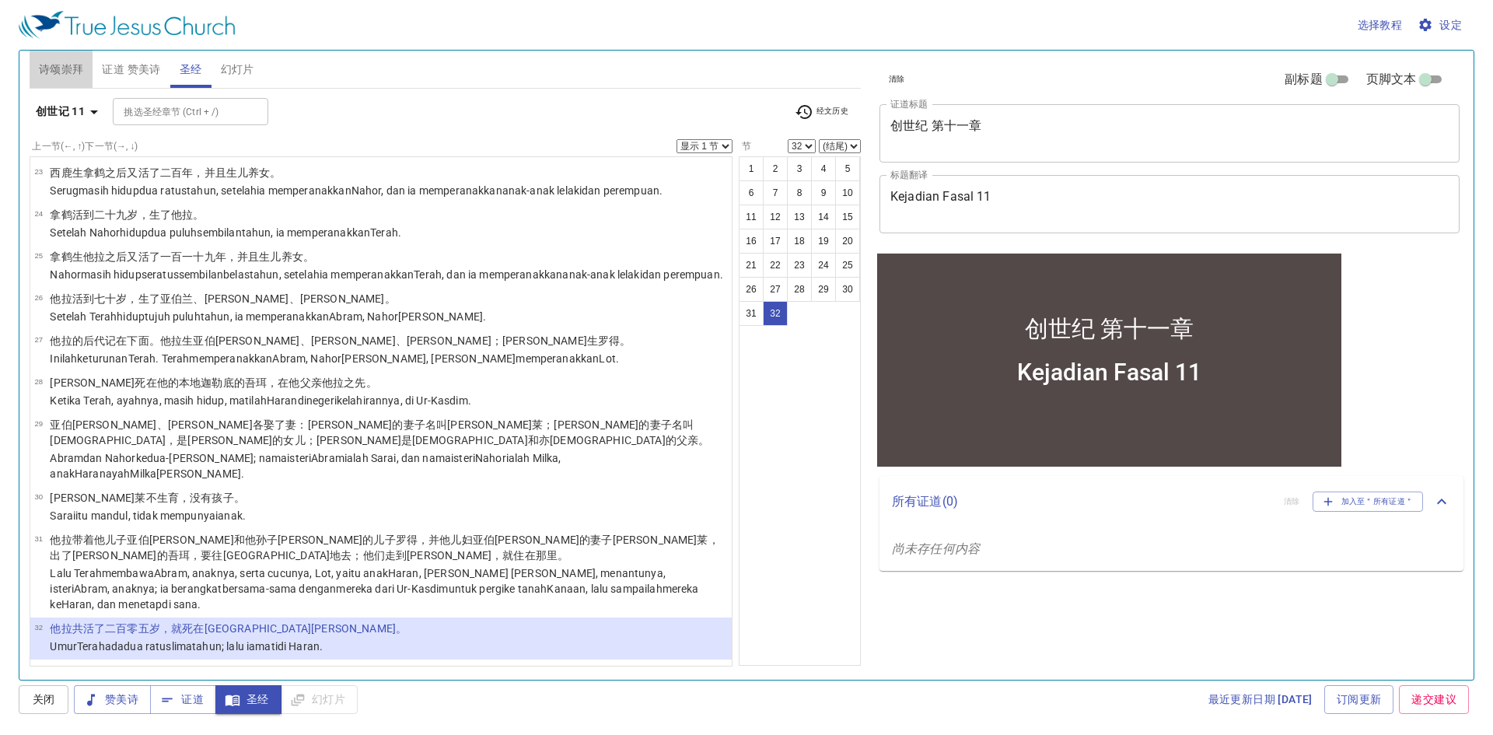
click at [63, 73] on span "诗颂崇拜" at bounding box center [61, 69] width 45 height 19
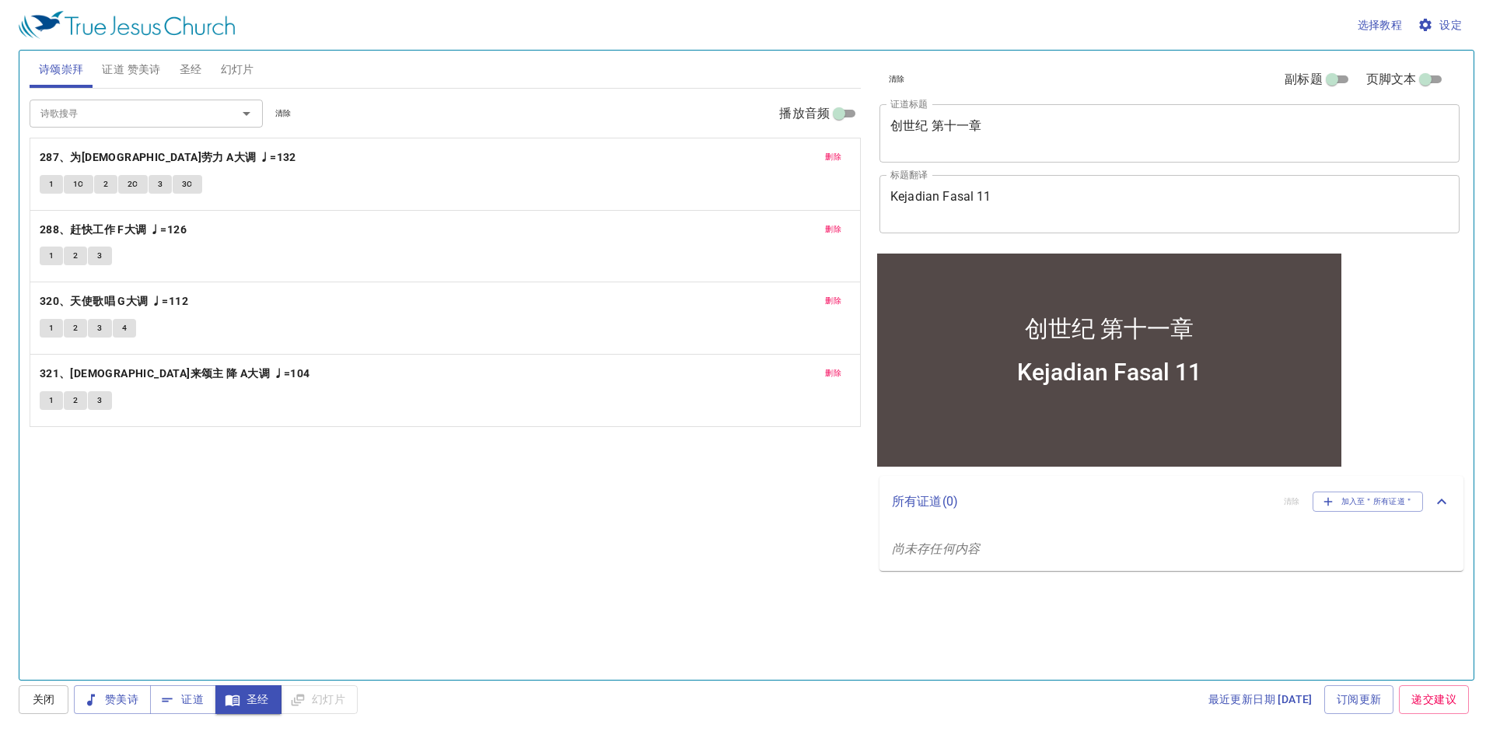
click at [122, 107] on input "诗歌搜寻" at bounding box center [123, 113] width 178 height 18
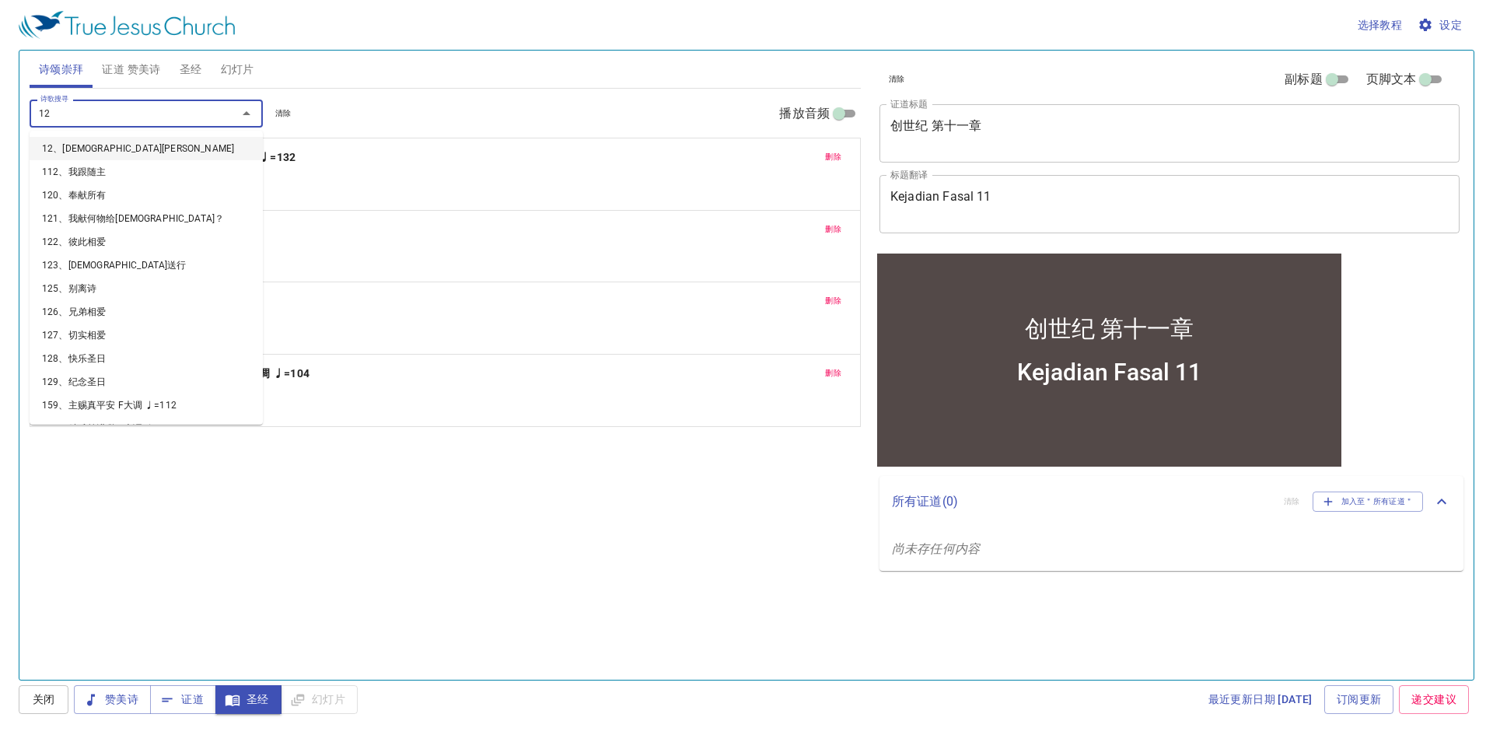
type input "129"
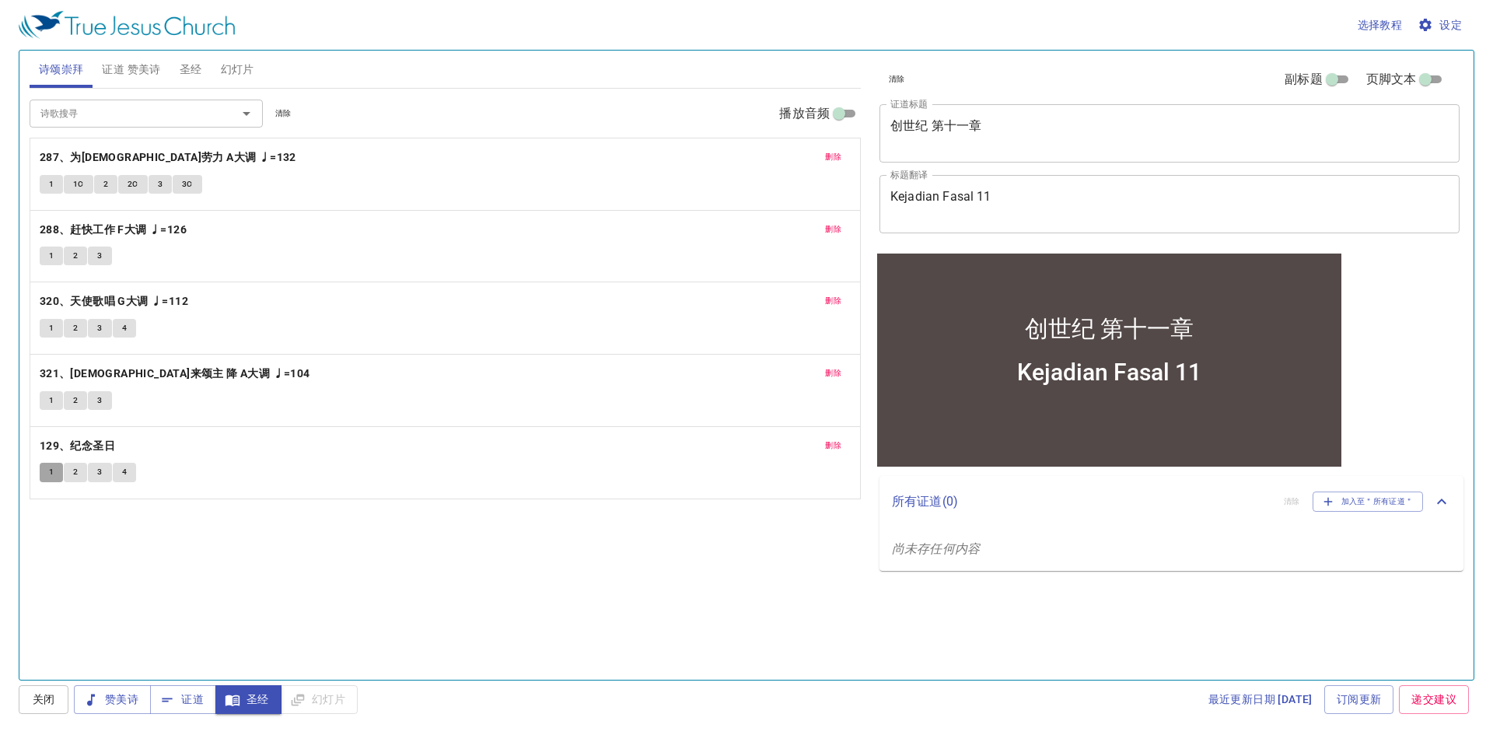
click at [47, 467] on button "1" at bounding box center [51, 472] width 23 height 19
click at [127, 706] on span "赞美诗" at bounding box center [112, 699] width 52 height 19
click at [54, 694] on span "关闭" at bounding box center [43, 699] width 25 height 19
click at [88, 699] on icon "button" at bounding box center [91, 700] width 16 height 16
click at [52, 469] on span "1" at bounding box center [51, 472] width 5 height 14
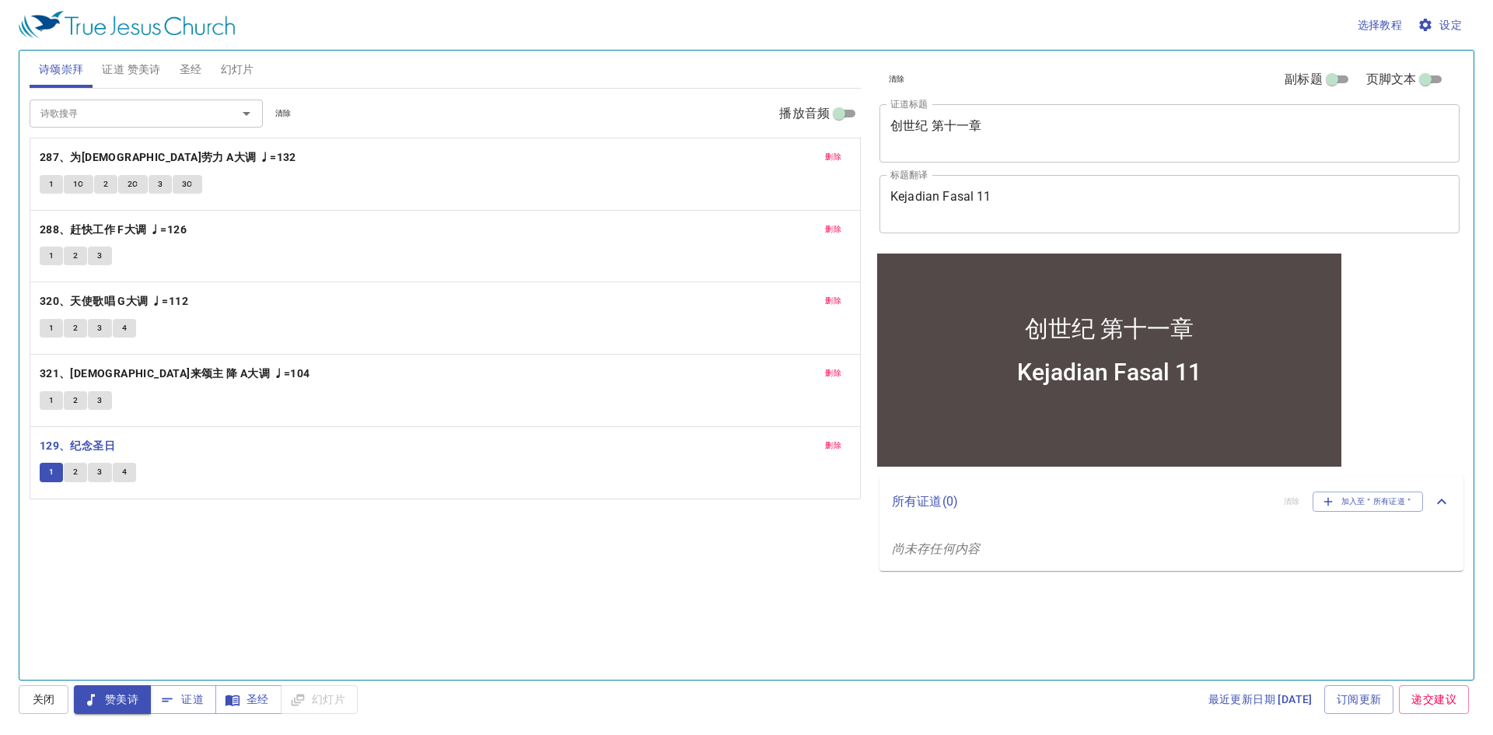
click at [120, 693] on span "赞美诗" at bounding box center [112, 699] width 52 height 19
click at [55, 695] on span "关闭" at bounding box center [43, 699] width 25 height 19
click at [61, 472] on button "1" at bounding box center [51, 472] width 23 height 19
click at [74, 472] on span "2" at bounding box center [75, 472] width 5 height 14
click at [96, 478] on button "3" at bounding box center [99, 472] width 23 height 19
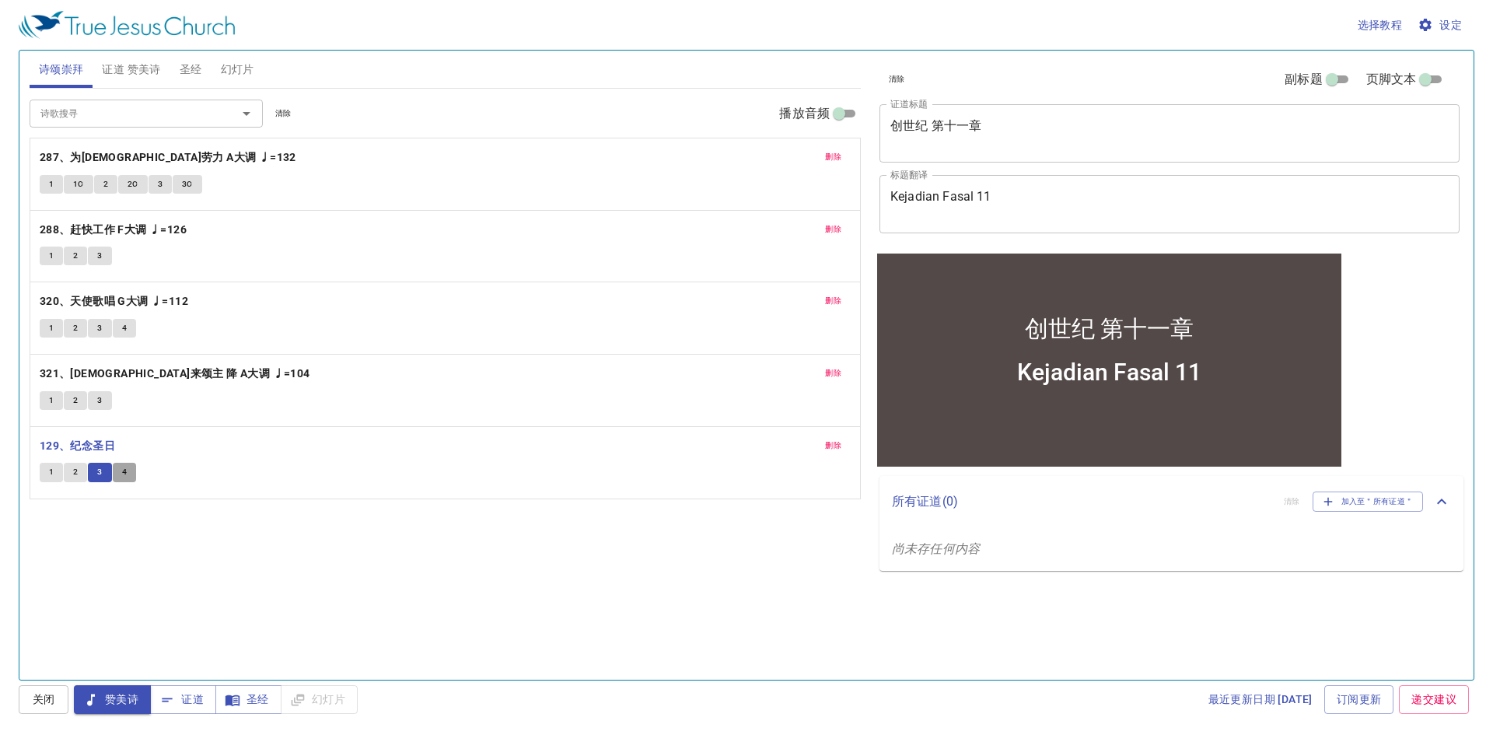
click at [118, 473] on button "4" at bounding box center [124, 472] width 23 height 19
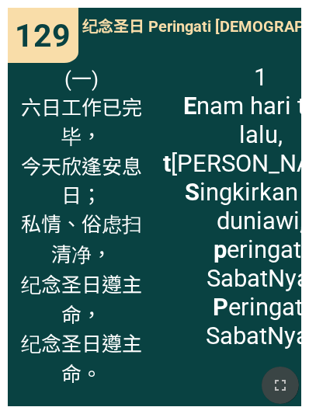
drag, startPoint x: 271, startPoint y: 374, endPoint x: 591, endPoint y: 407, distance: 321.9
click at [271, 373] on button "button" at bounding box center [280, 385] width 37 height 37
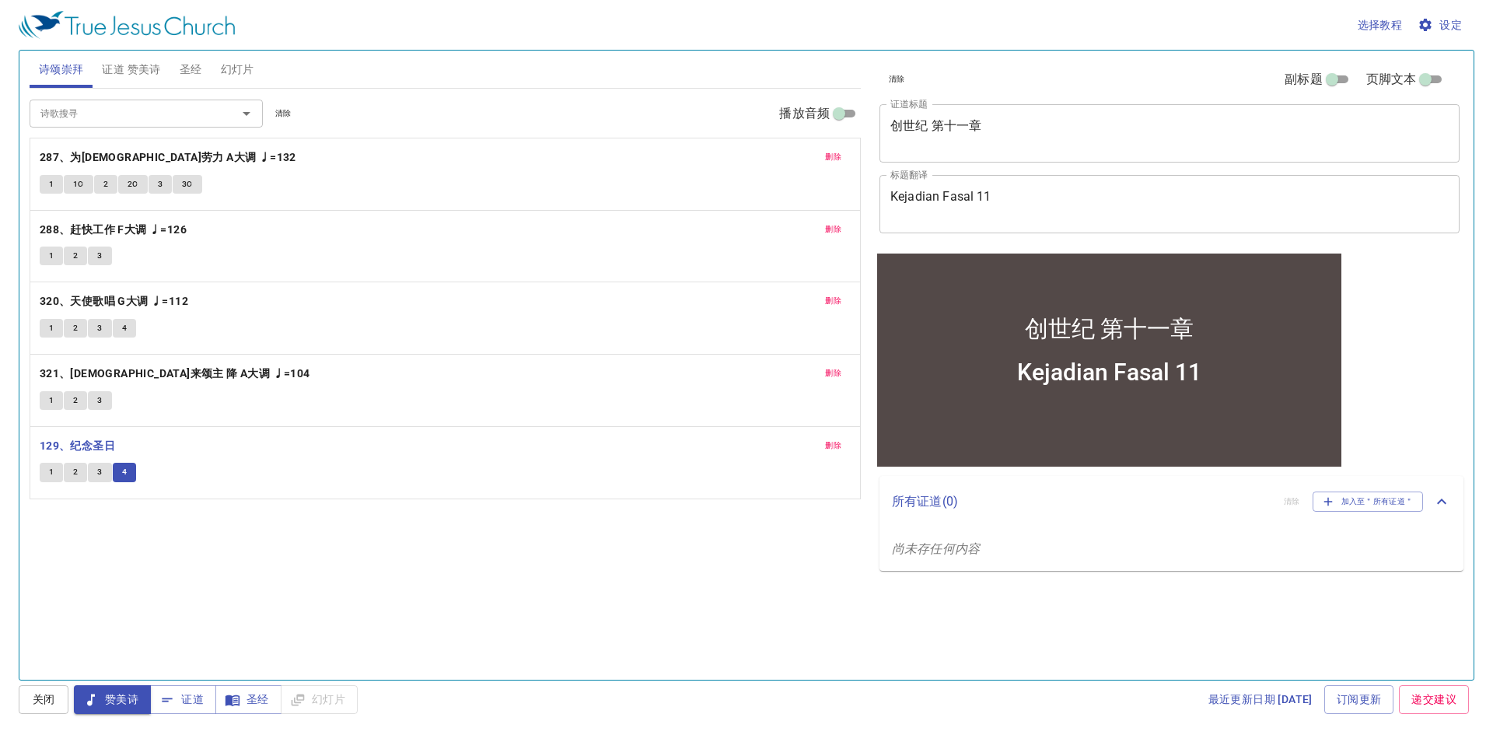
drag, startPoint x: 1162, startPoint y: 151, endPoint x: 943, endPoint y: 128, distance: 220.4
click at [943, 128] on div "创世纪 第十一章 x 证道标题" at bounding box center [1169, 133] width 580 height 58
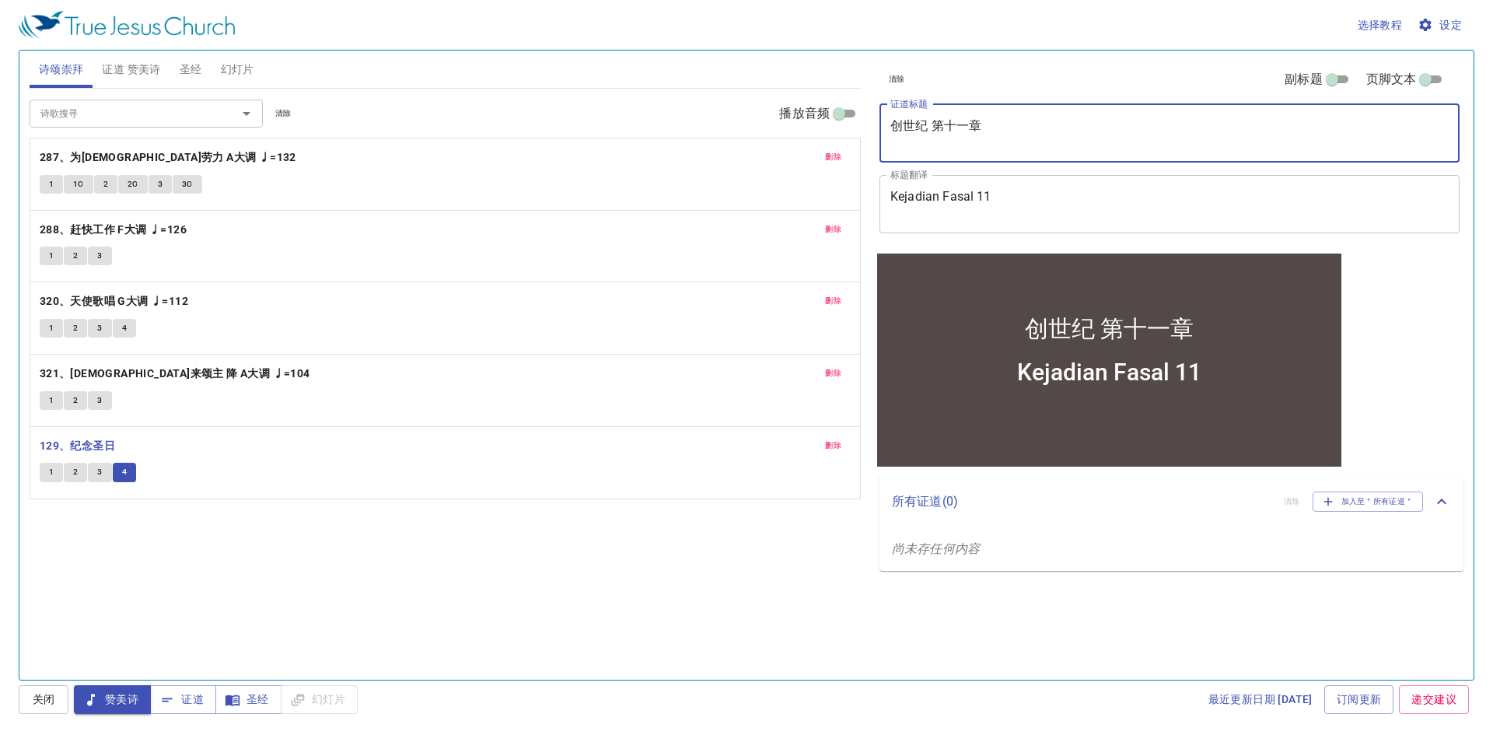
drag, startPoint x: 994, startPoint y: 124, endPoint x: 888, endPoint y: 128, distance: 106.6
click at [888, 128] on div "创世纪 第十一章 x 证道标题" at bounding box center [1169, 133] width 580 height 58
paste textarea "我们由[DEMOGRAPHIC_DATA]来"
type textarea "我们由[DEMOGRAPHIC_DATA]来"
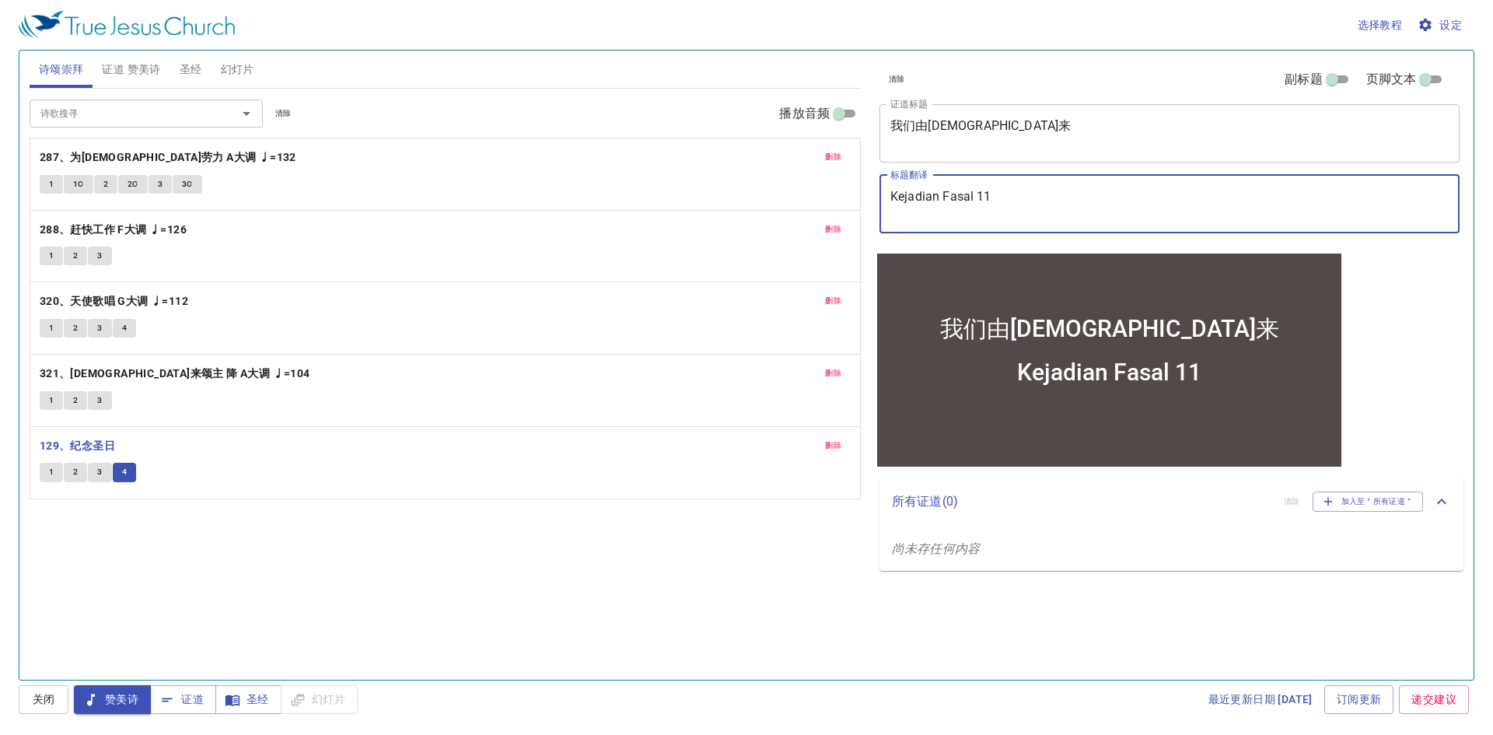
drag, startPoint x: 1000, startPoint y: 208, endPoint x: 868, endPoint y: 194, distance: 132.1
click at [868, 194] on div "清除 副标题 页脚文本 证道标题 我们由神来 x 证道标题 标题翻译 Kejadian Fasal 11 x 标题翻译 副标题 x 副标题 副标题翻译 x 副…" at bounding box center [1168, 358] width 602 height 629
paste textarea "ita Berasal Dari Allah"
type textarea "Kita Berasal Dari [DEMOGRAPHIC_DATA]"
click at [169, 65] on button "证道 赞美诗" at bounding box center [131, 69] width 77 height 37
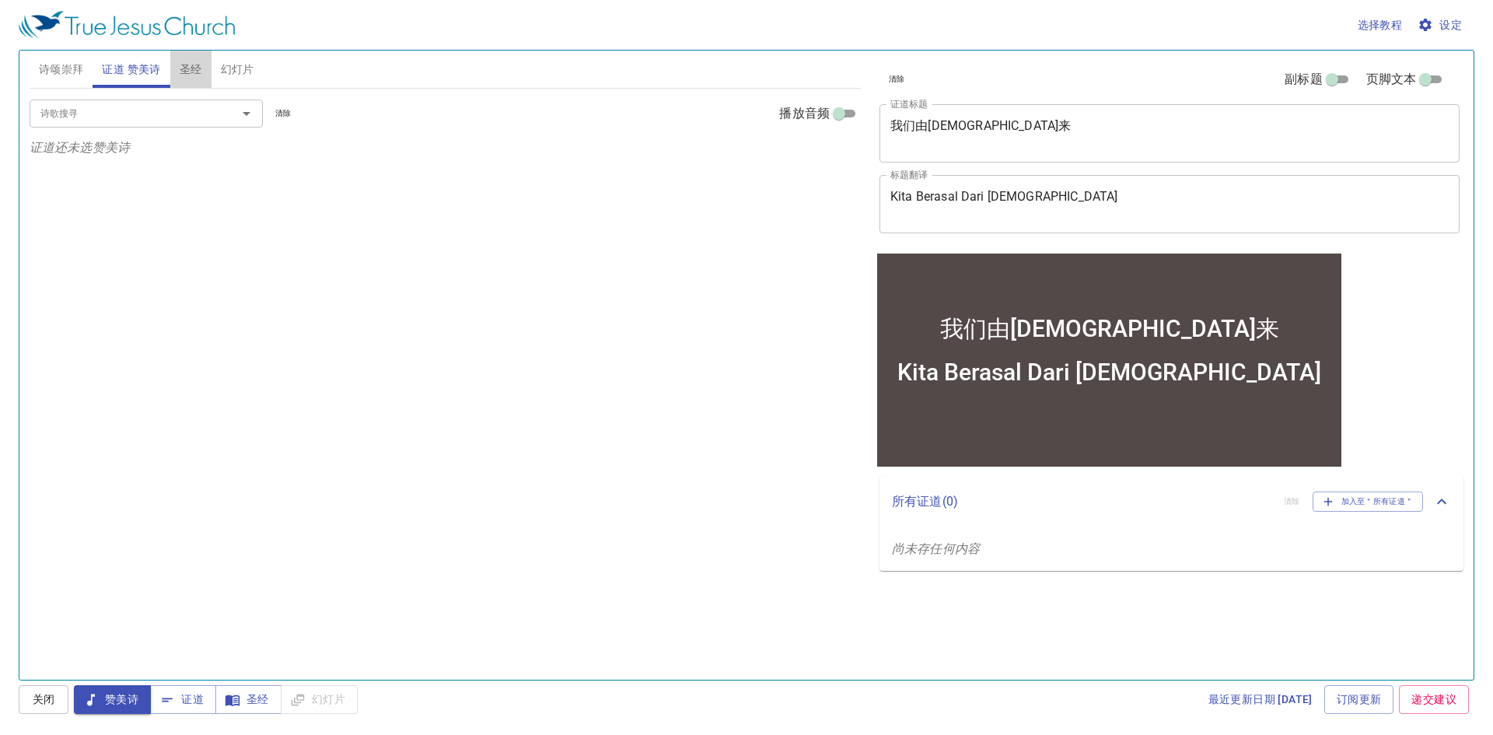
click at [195, 68] on span "圣经" at bounding box center [191, 69] width 23 height 19
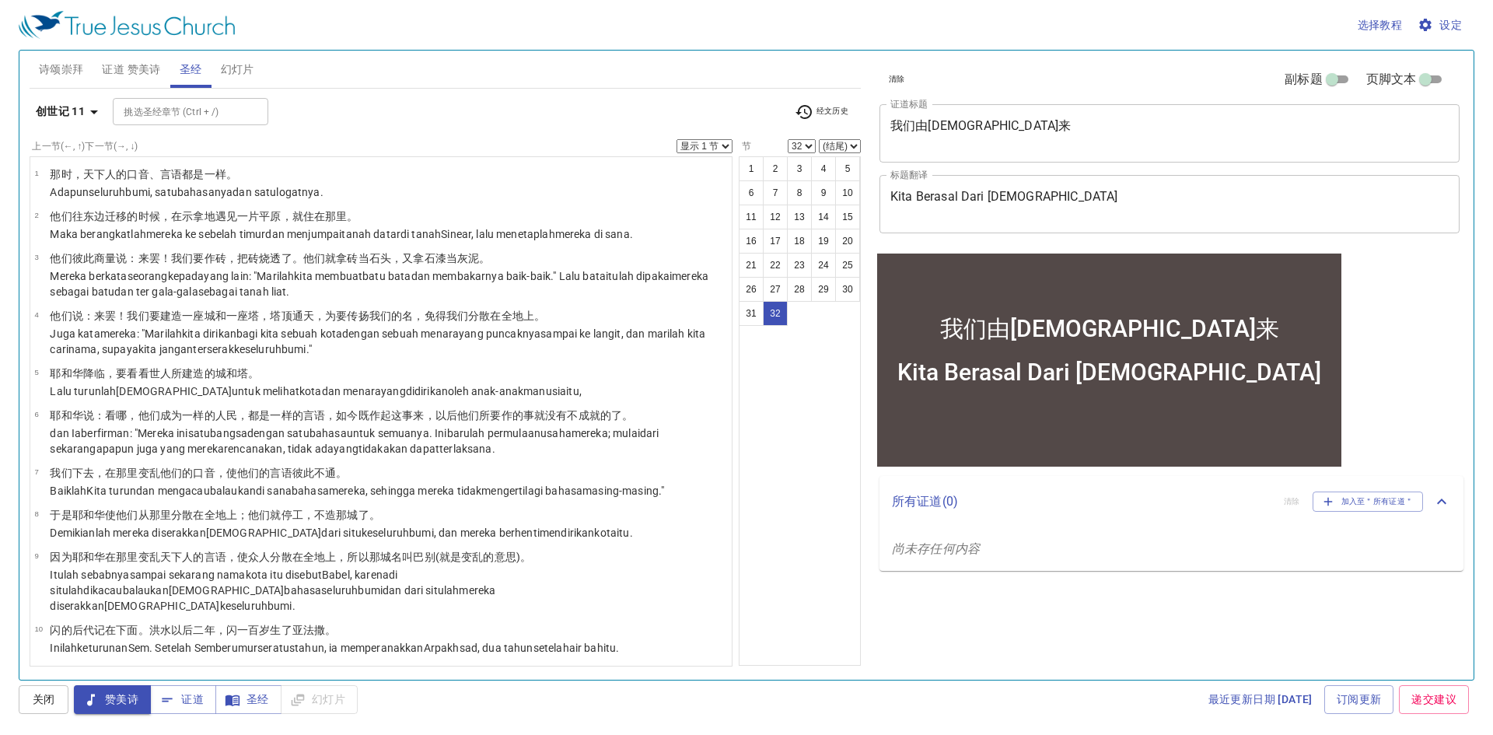
click at [75, 68] on span "诗颂崇拜" at bounding box center [61, 69] width 45 height 19
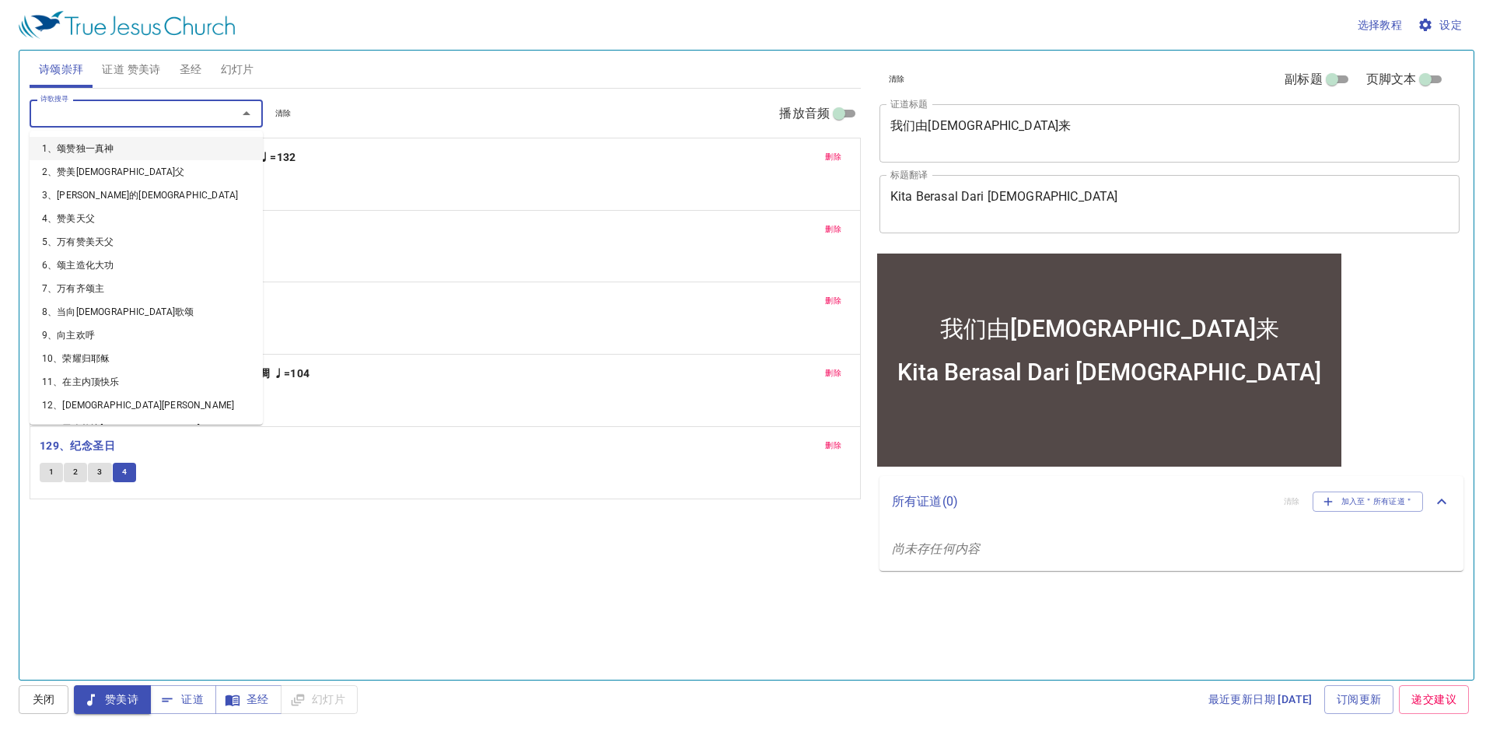
click at [154, 112] on input "诗歌搜寻" at bounding box center [123, 113] width 178 height 18
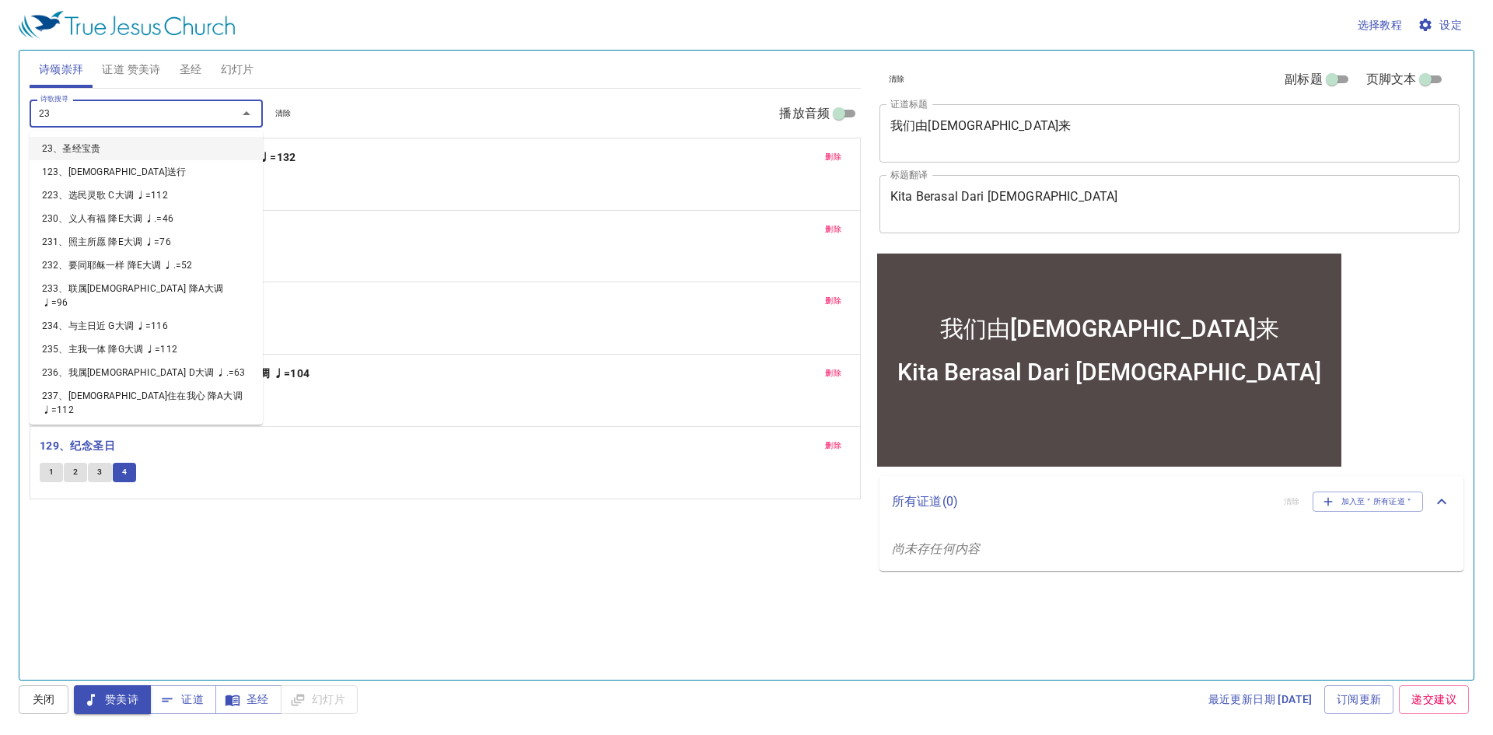
type input "236"
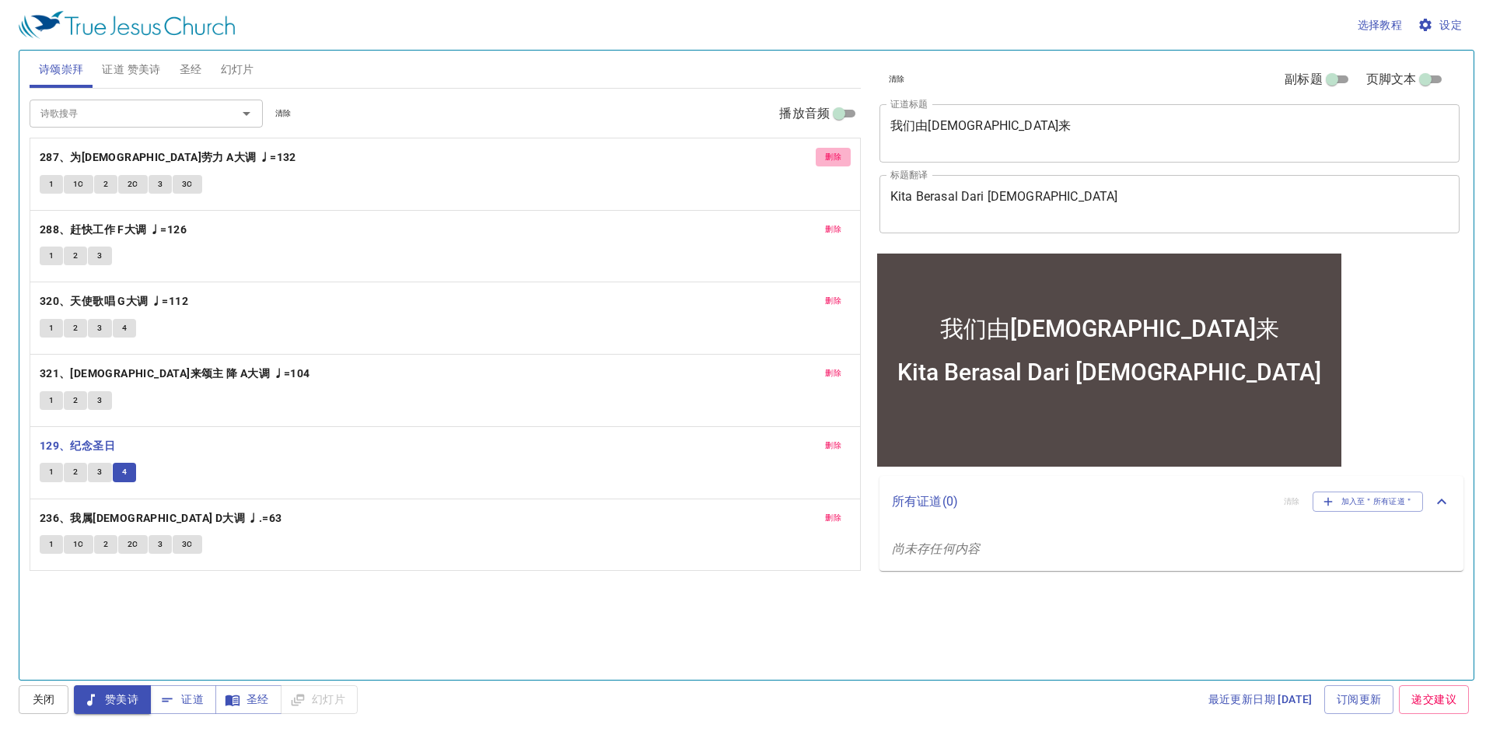
click at [826, 155] on span "删除" at bounding box center [833, 157] width 16 height 14
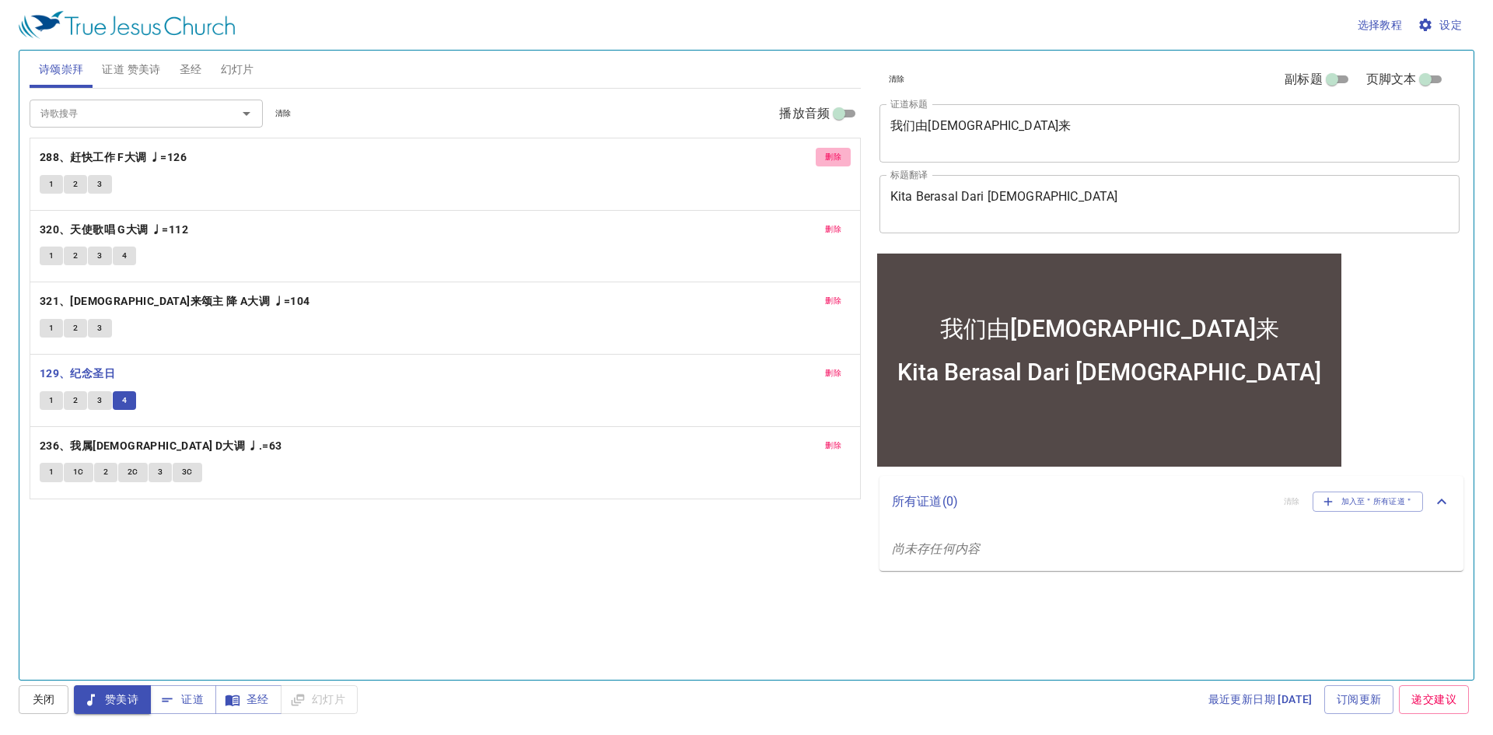
click at [826, 155] on span "删除" at bounding box center [833, 157] width 16 height 14
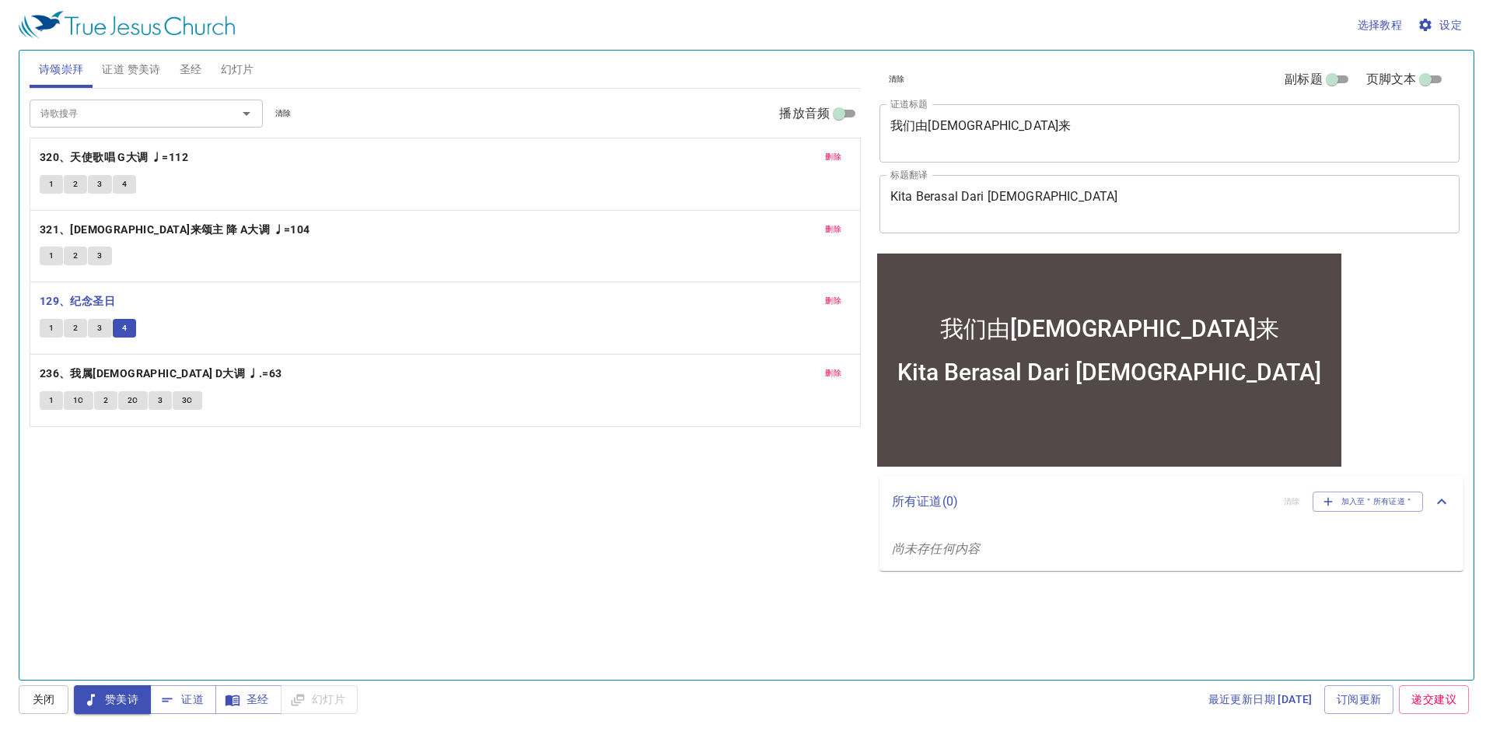
click at [826, 155] on span "删除" at bounding box center [833, 157] width 16 height 14
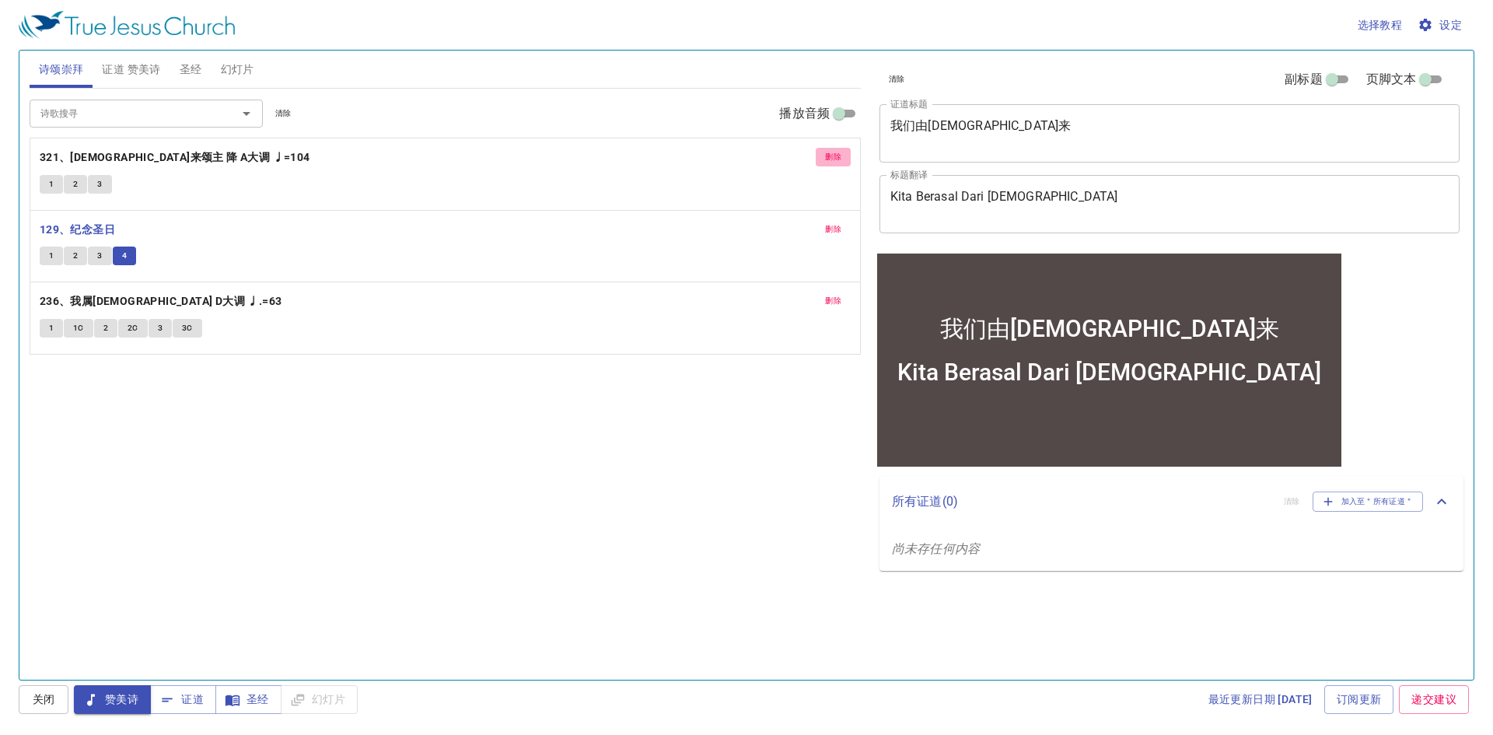
click at [828, 155] on span "删除" at bounding box center [833, 157] width 16 height 14
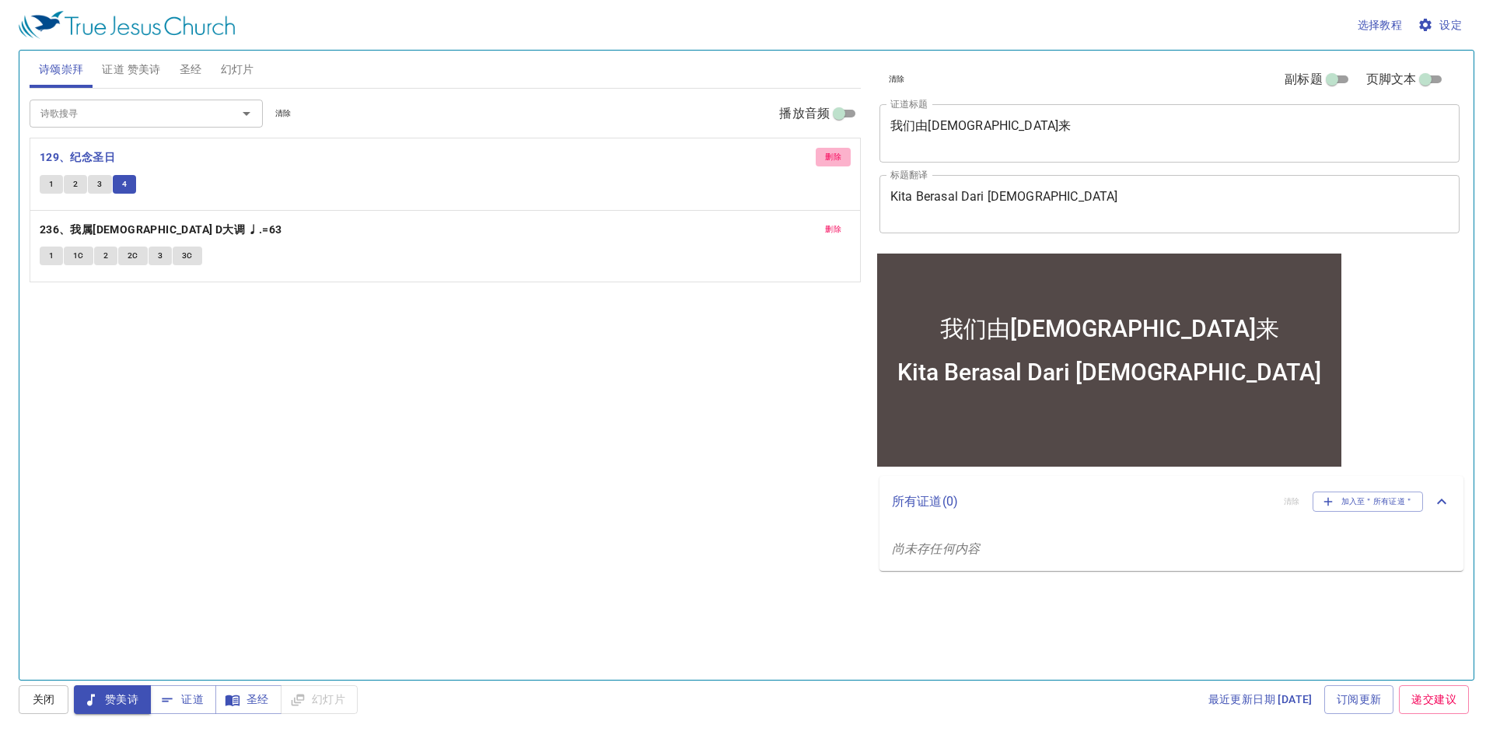
click at [829, 155] on span "删除" at bounding box center [833, 157] width 16 height 14
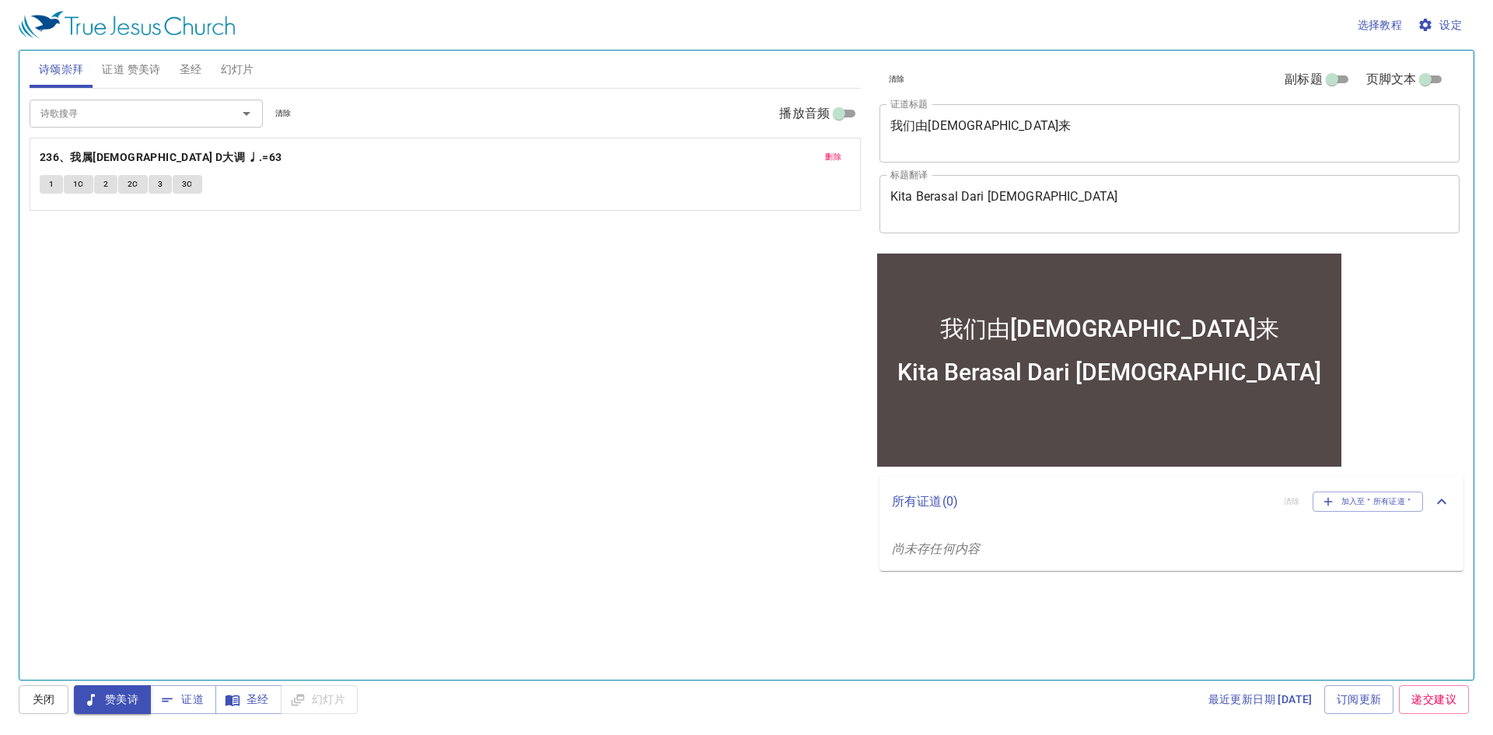
click at [148, 73] on span "证道 赞美诗" at bounding box center [131, 69] width 58 height 19
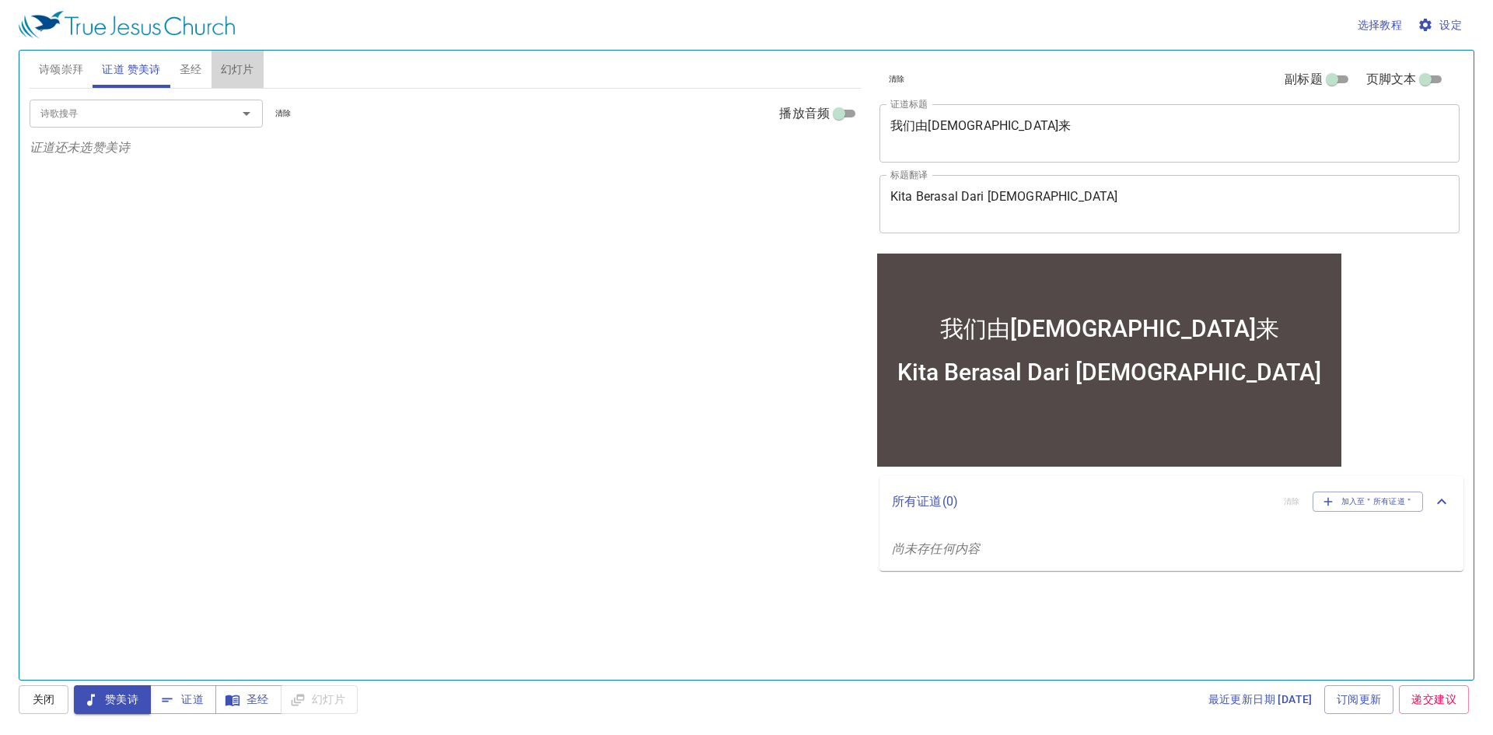
click at [226, 68] on span "幻灯片" at bounding box center [237, 69] width 33 height 19
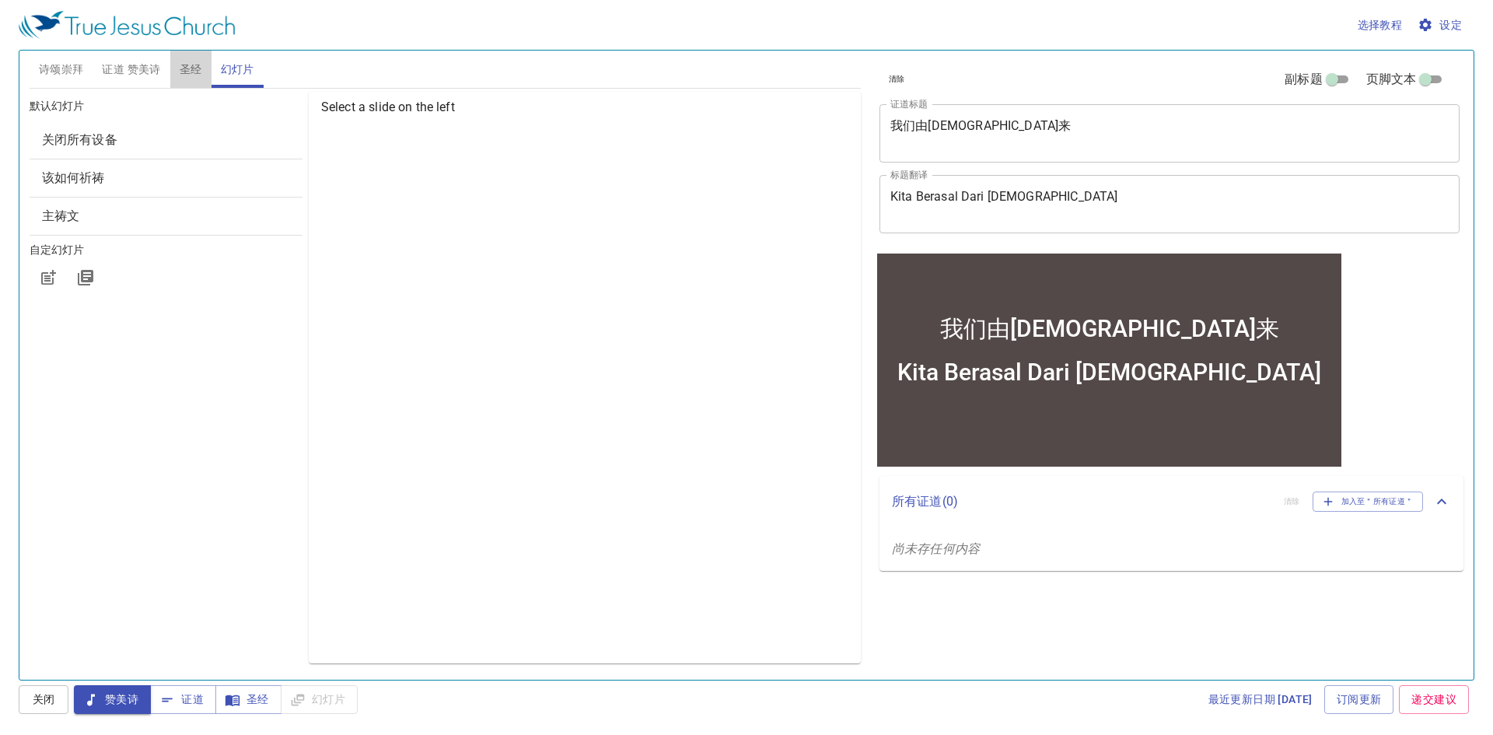
click at [204, 74] on button "圣经" at bounding box center [190, 69] width 41 height 37
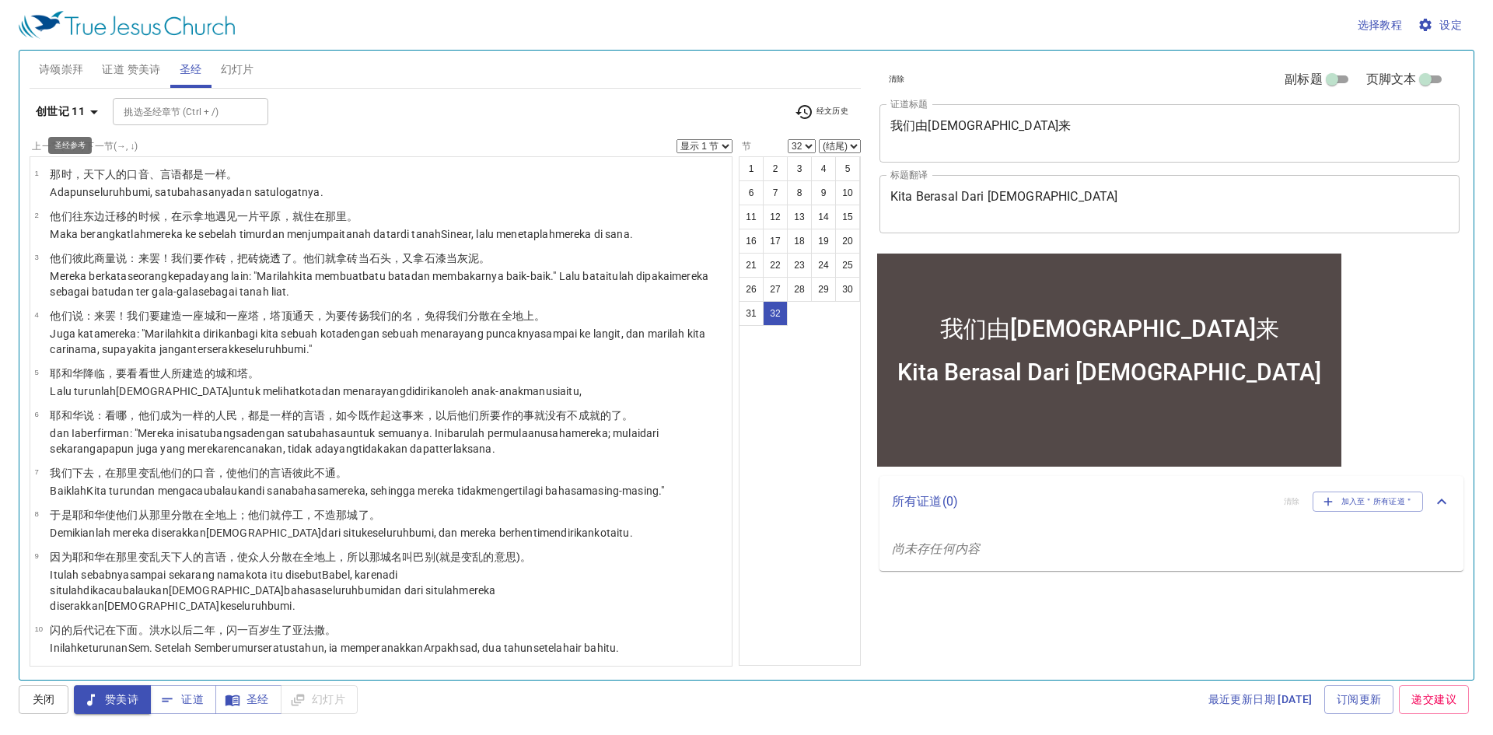
click at [87, 120] on icon "button" at bounding box center [94, 112] width 19 height 19
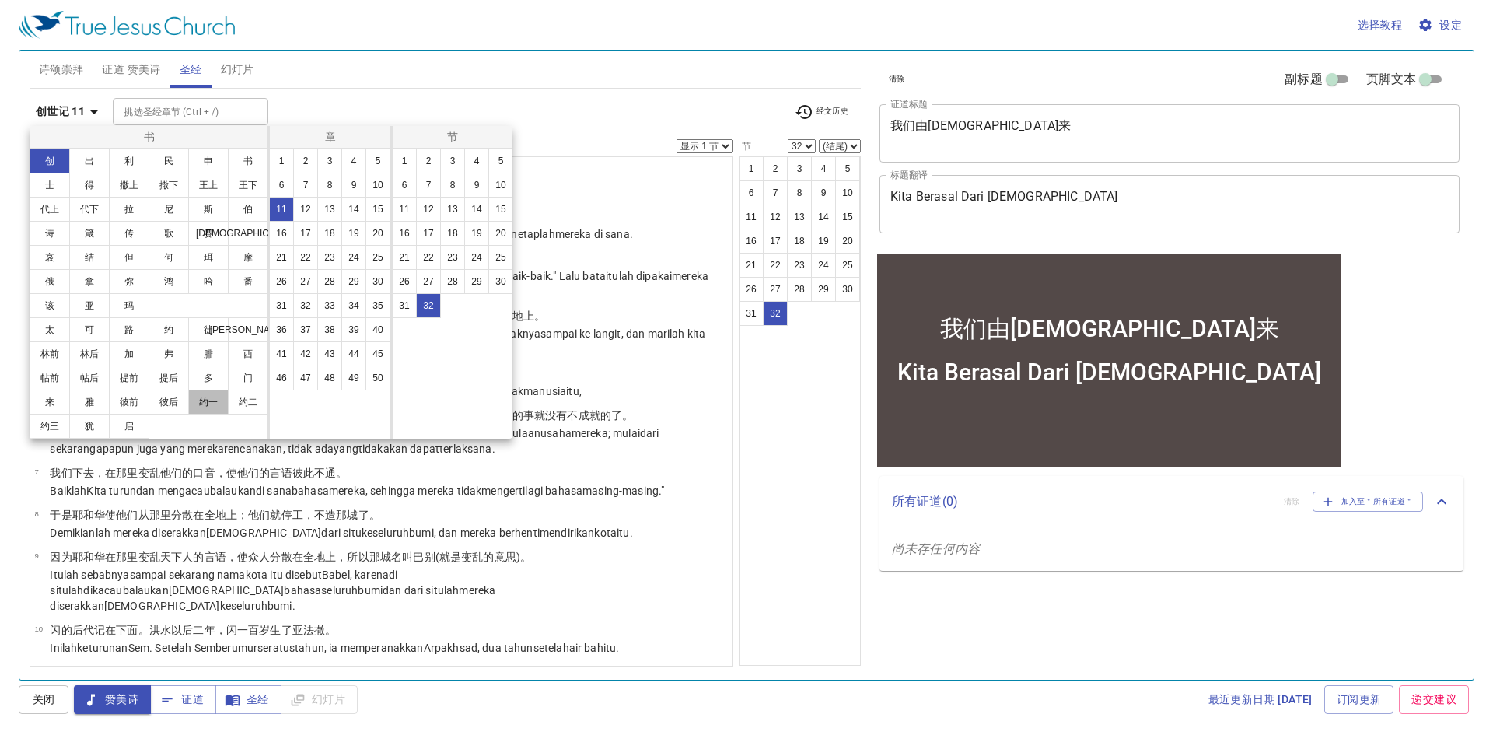
click at [217, 396] on button "约一" at bounding box center [208, 401] width 40 height 25
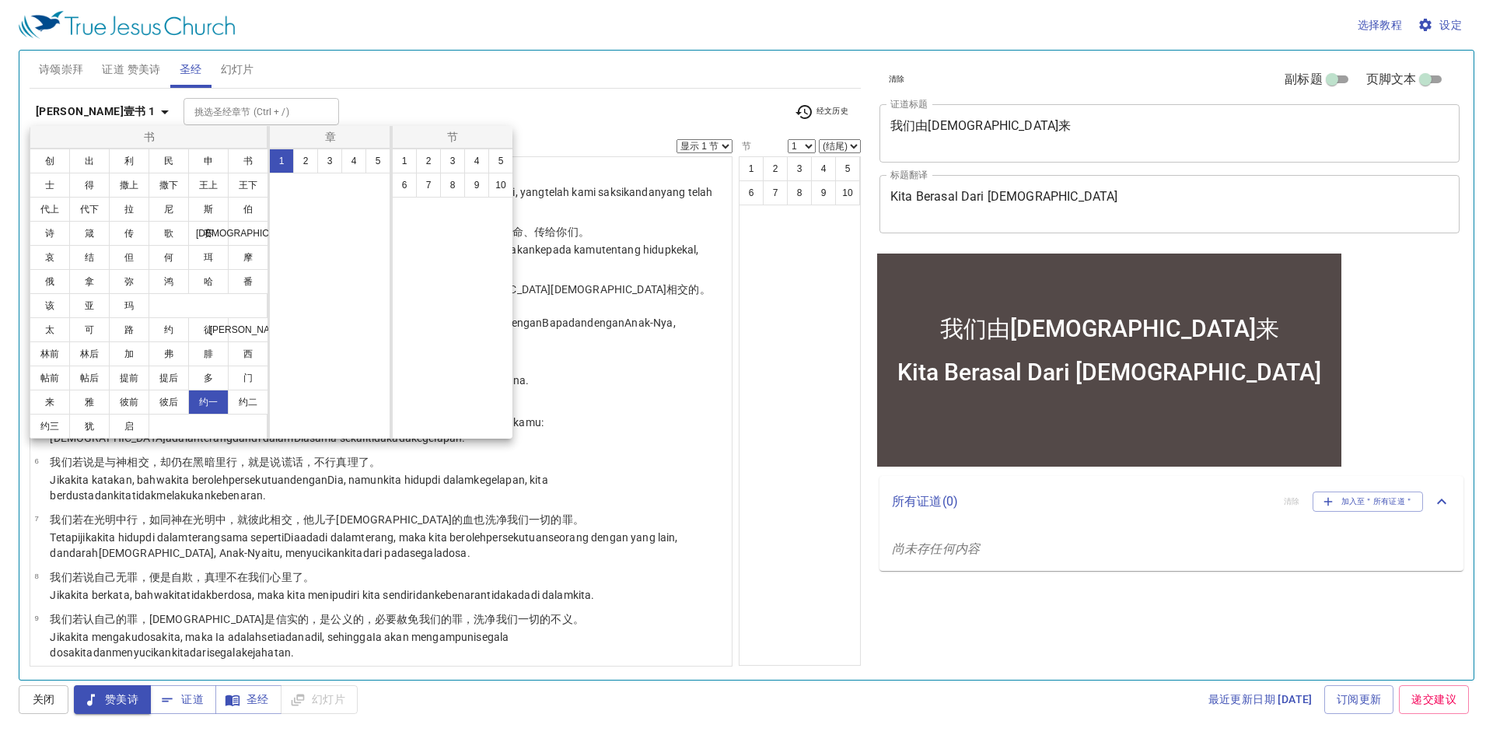
select select "1"
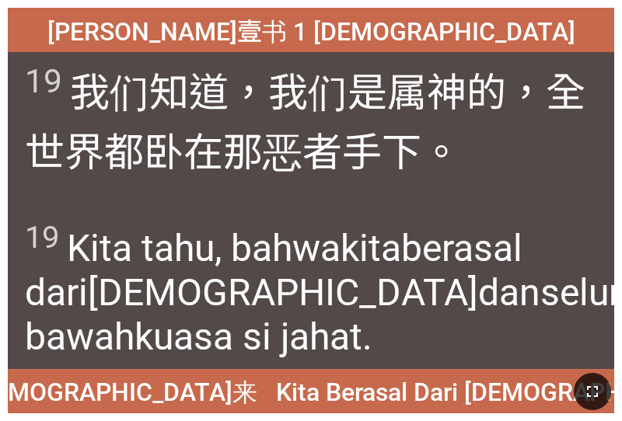
click at [609, 389] on button "button" at bounding box center [592, 391] width 37 height 37
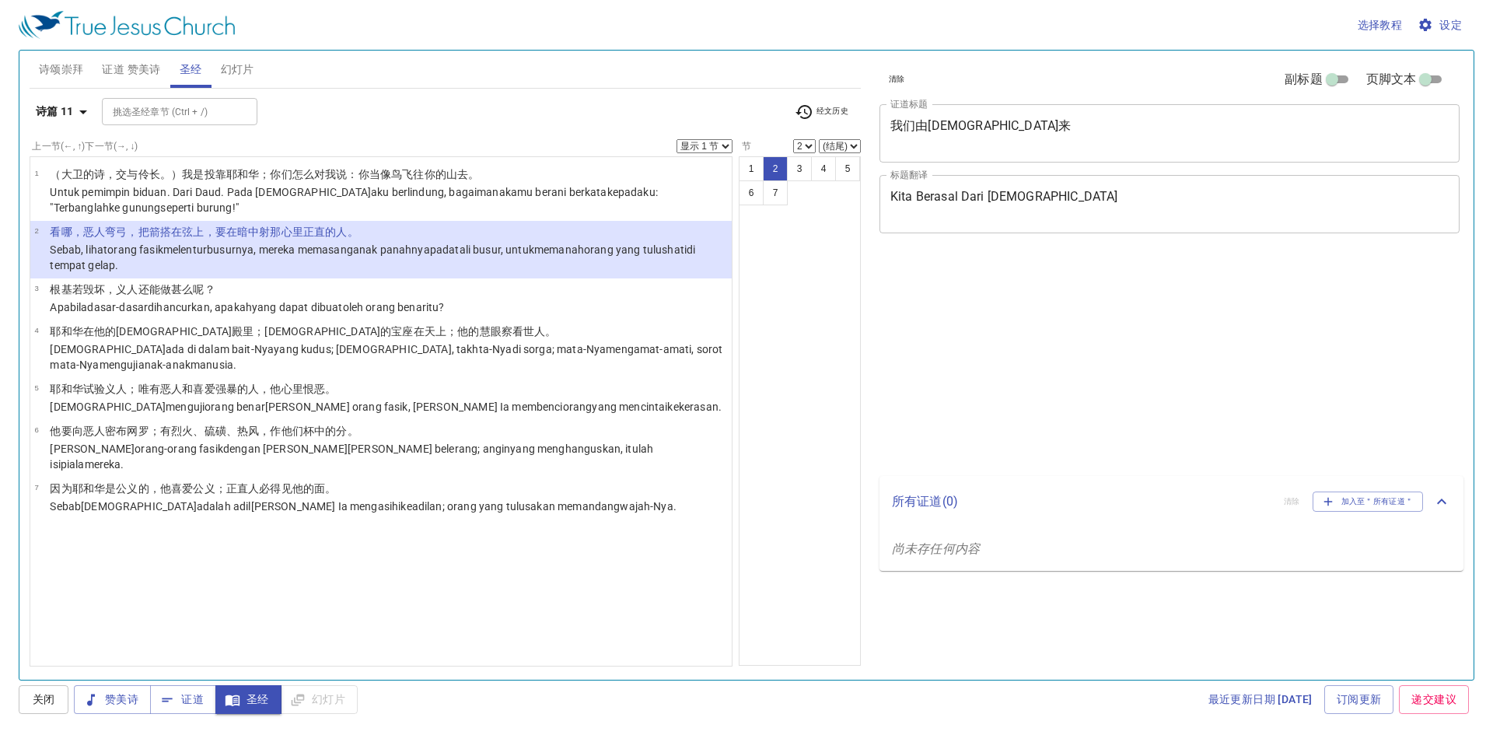
select select "2"
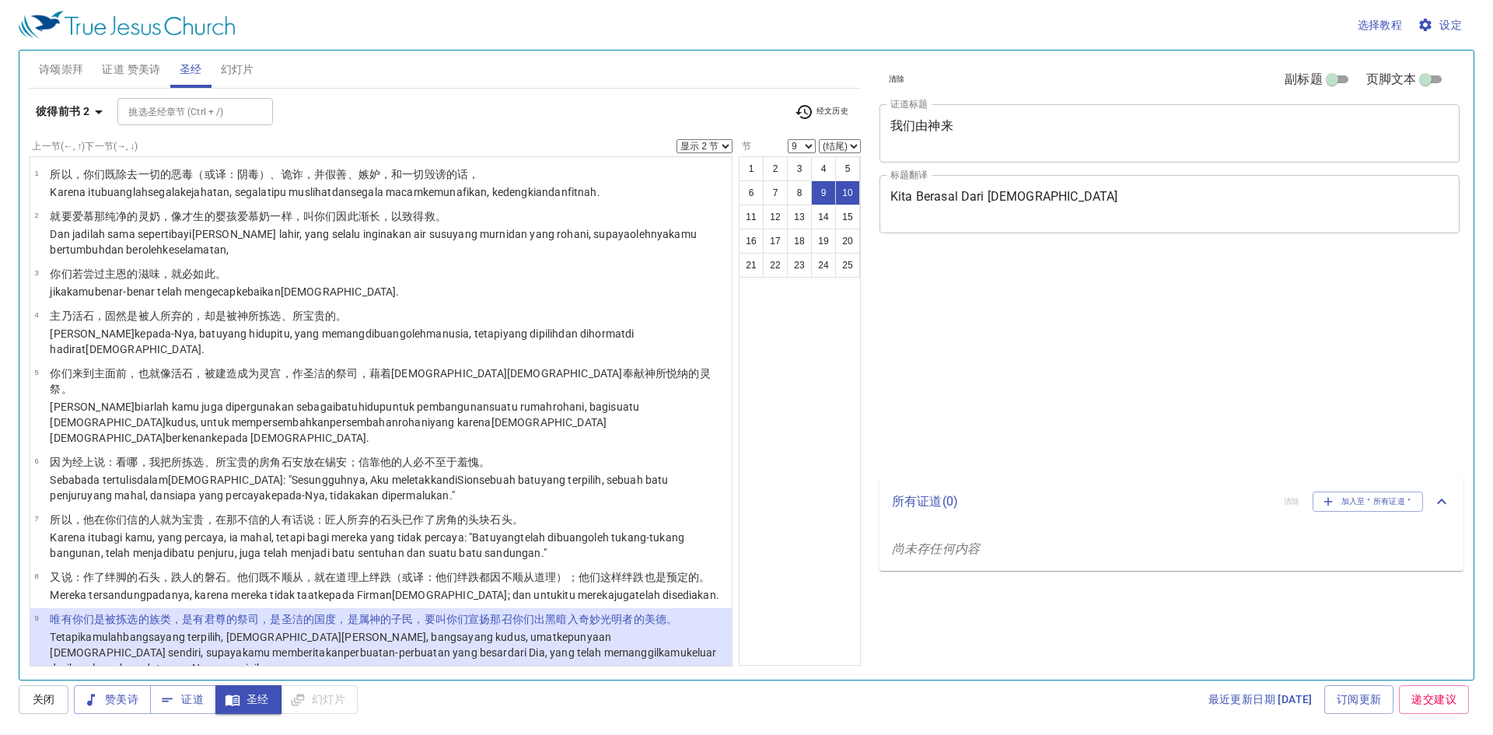
select select "2"
select select "9"
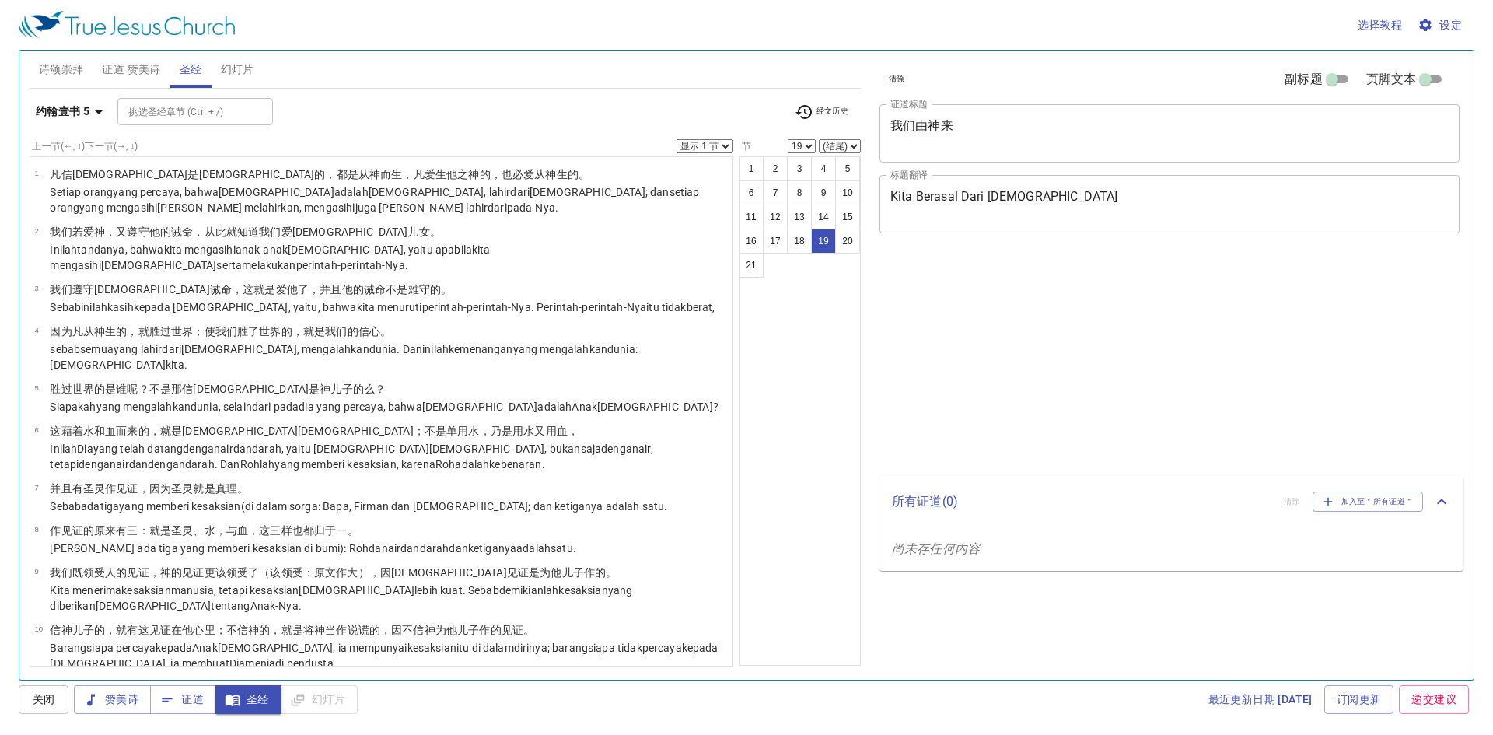
select select "19"
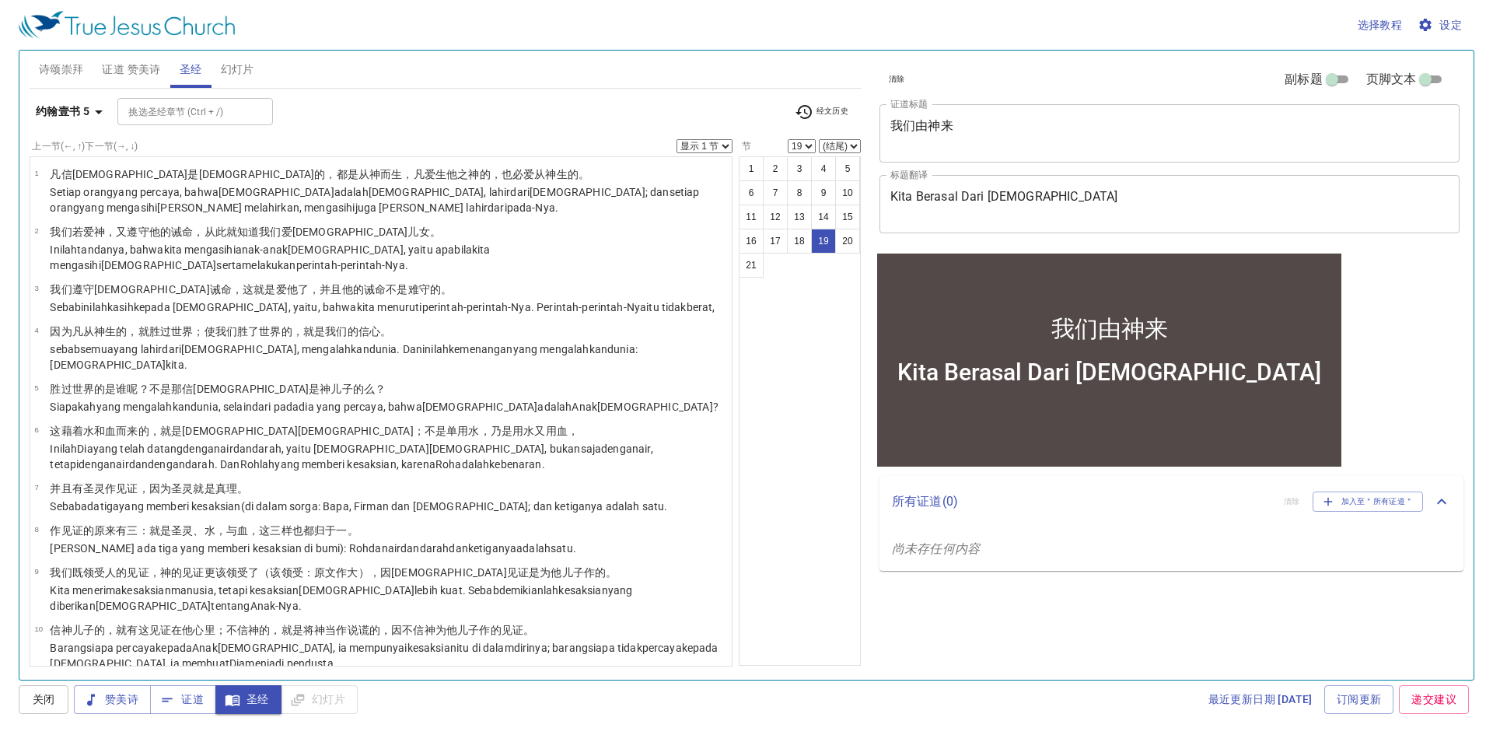
scroll to position [572, 0]
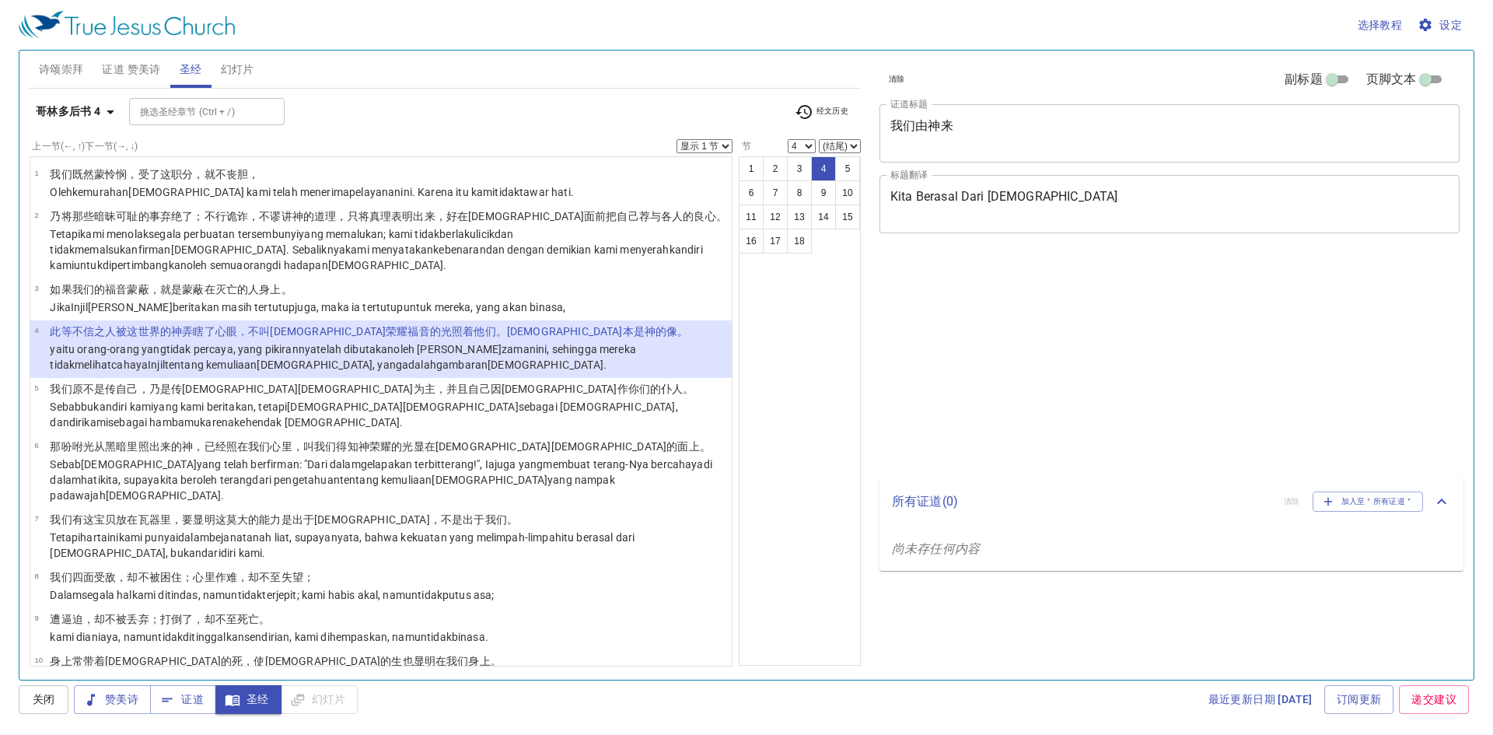
select select "4"
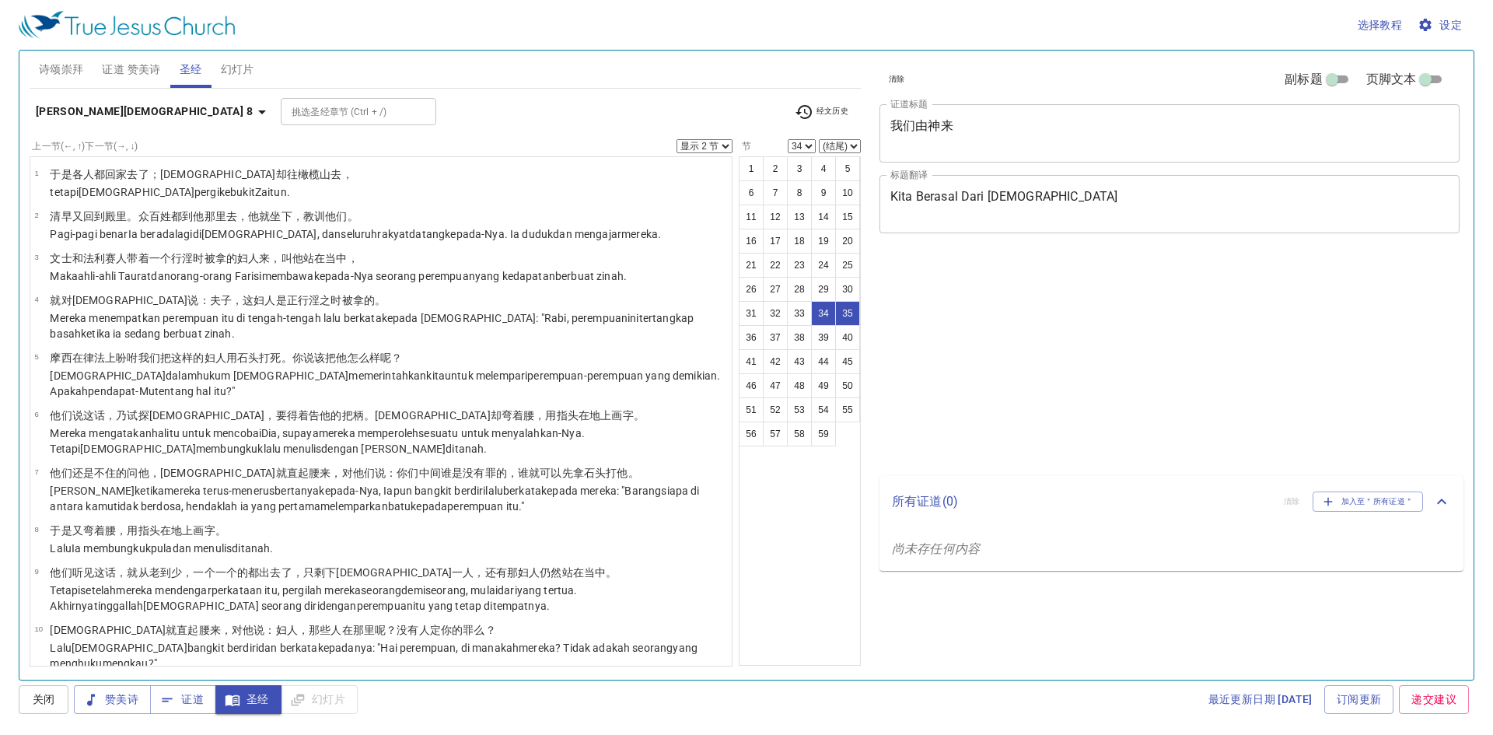
select select "2"
select select "34"
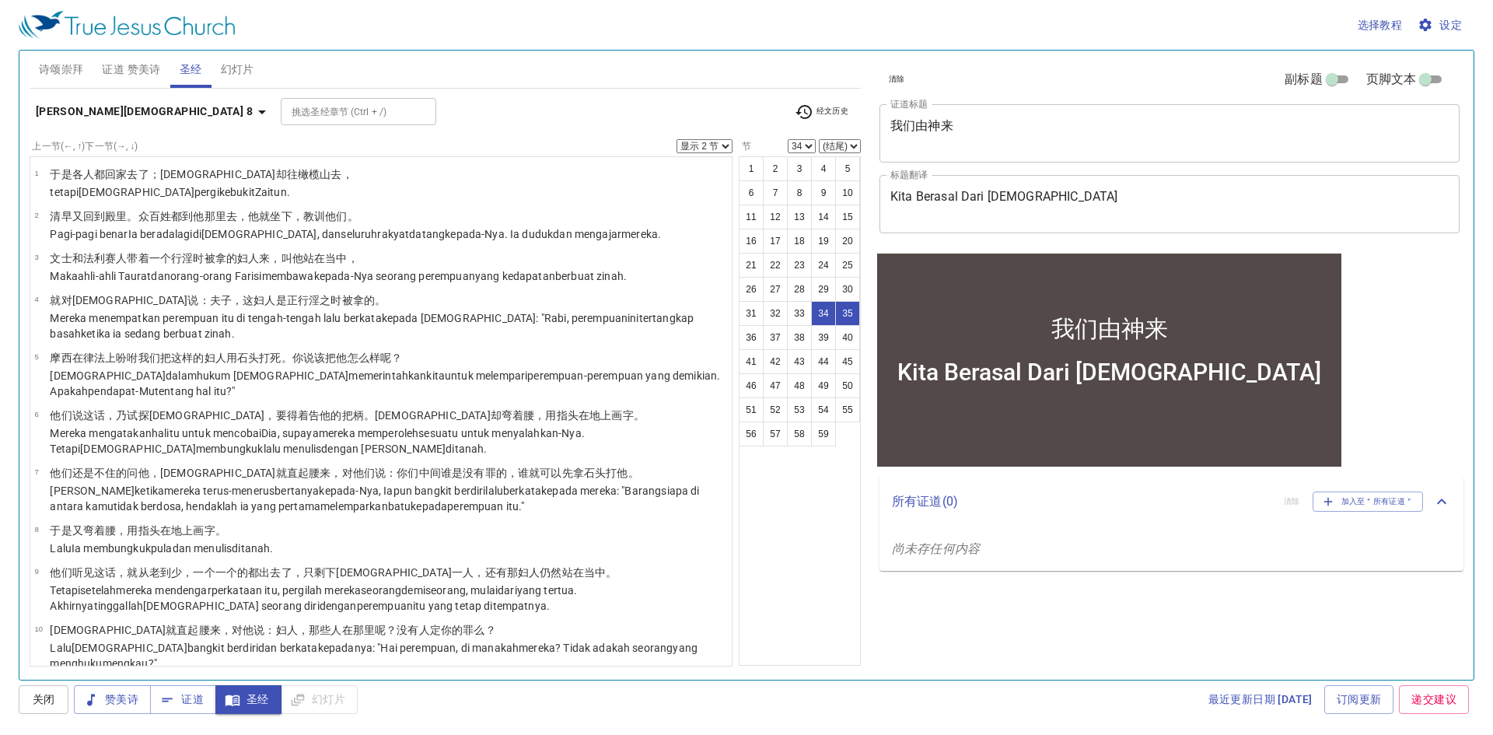
scroll to position [1485, 0]
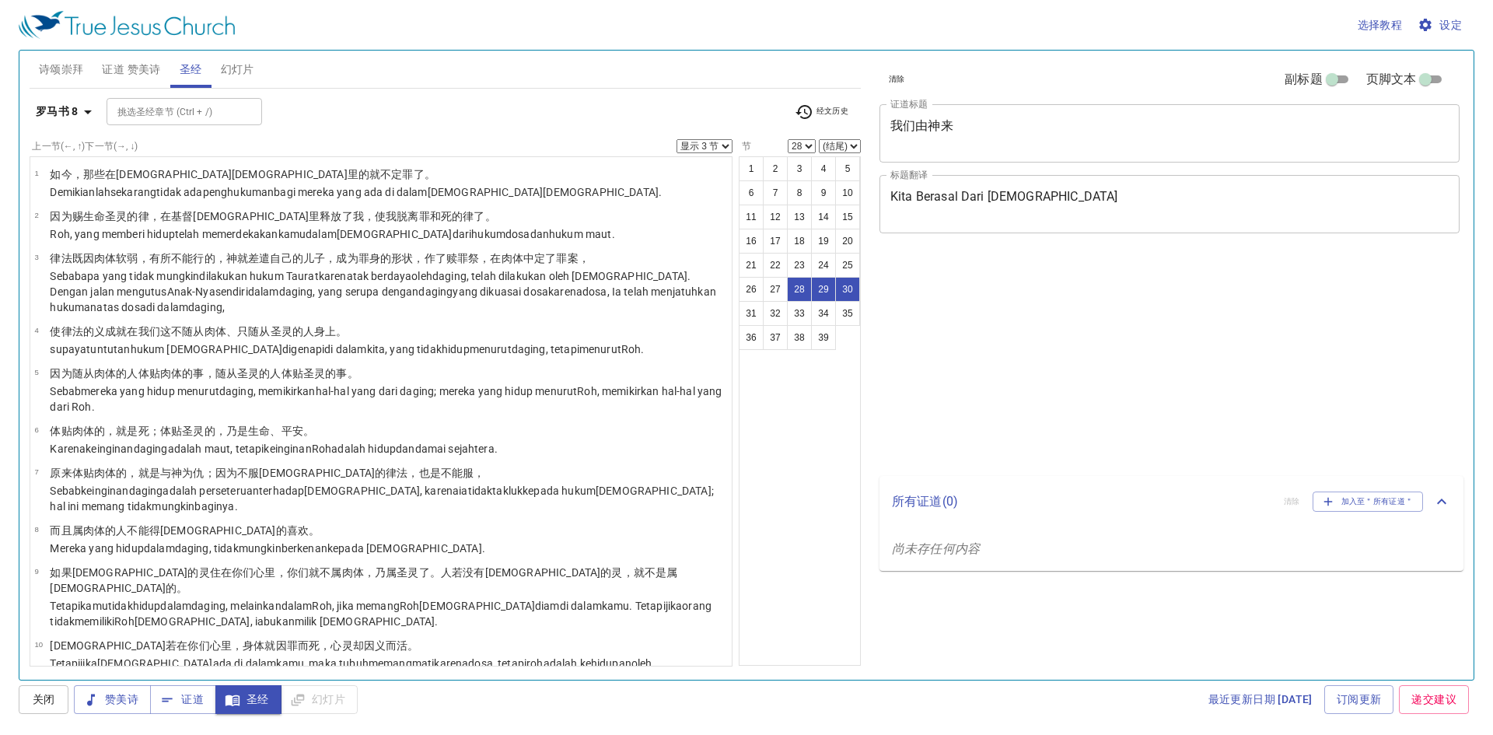
select select "3"
select select "28"
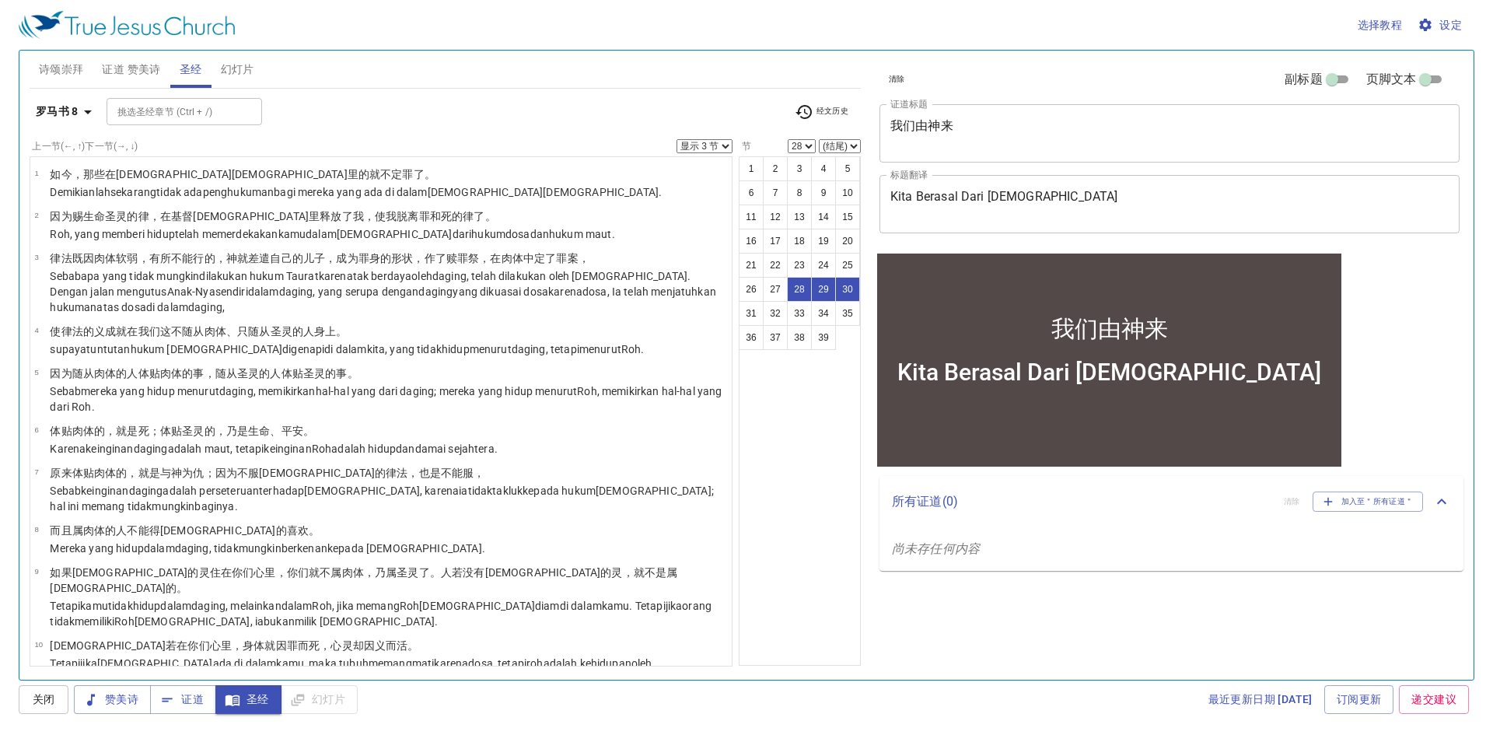
scroll to position [1194, 0]
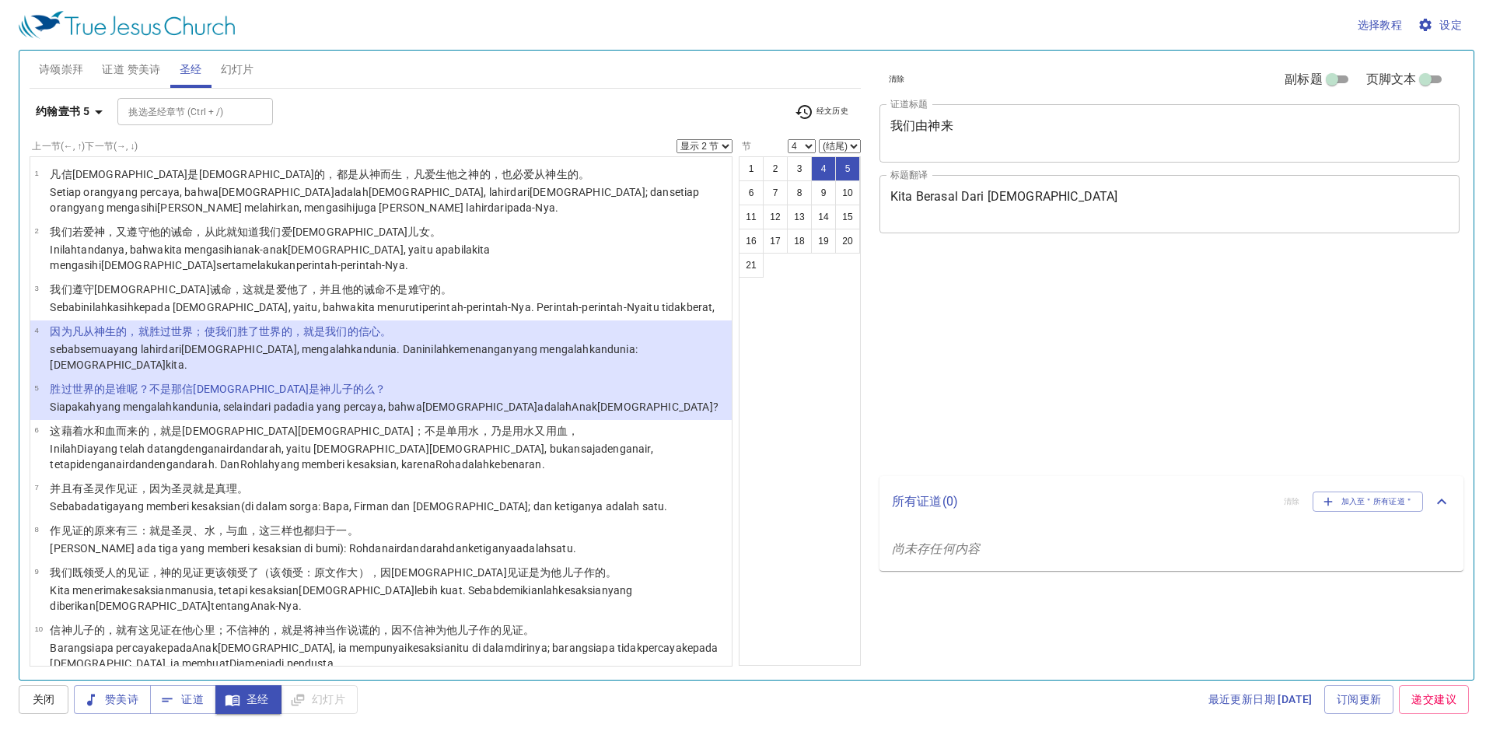
select select "2"
select select "4"
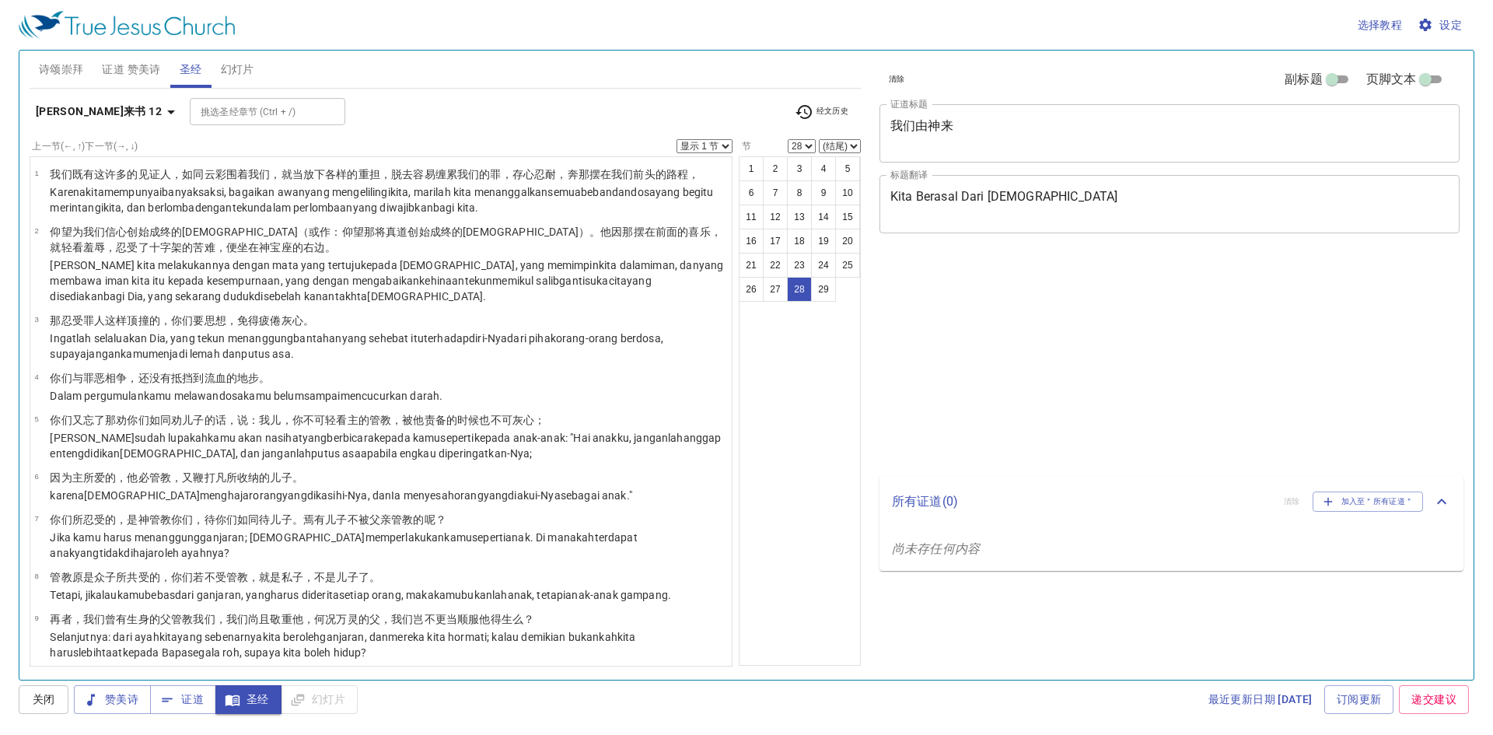
select select "28"
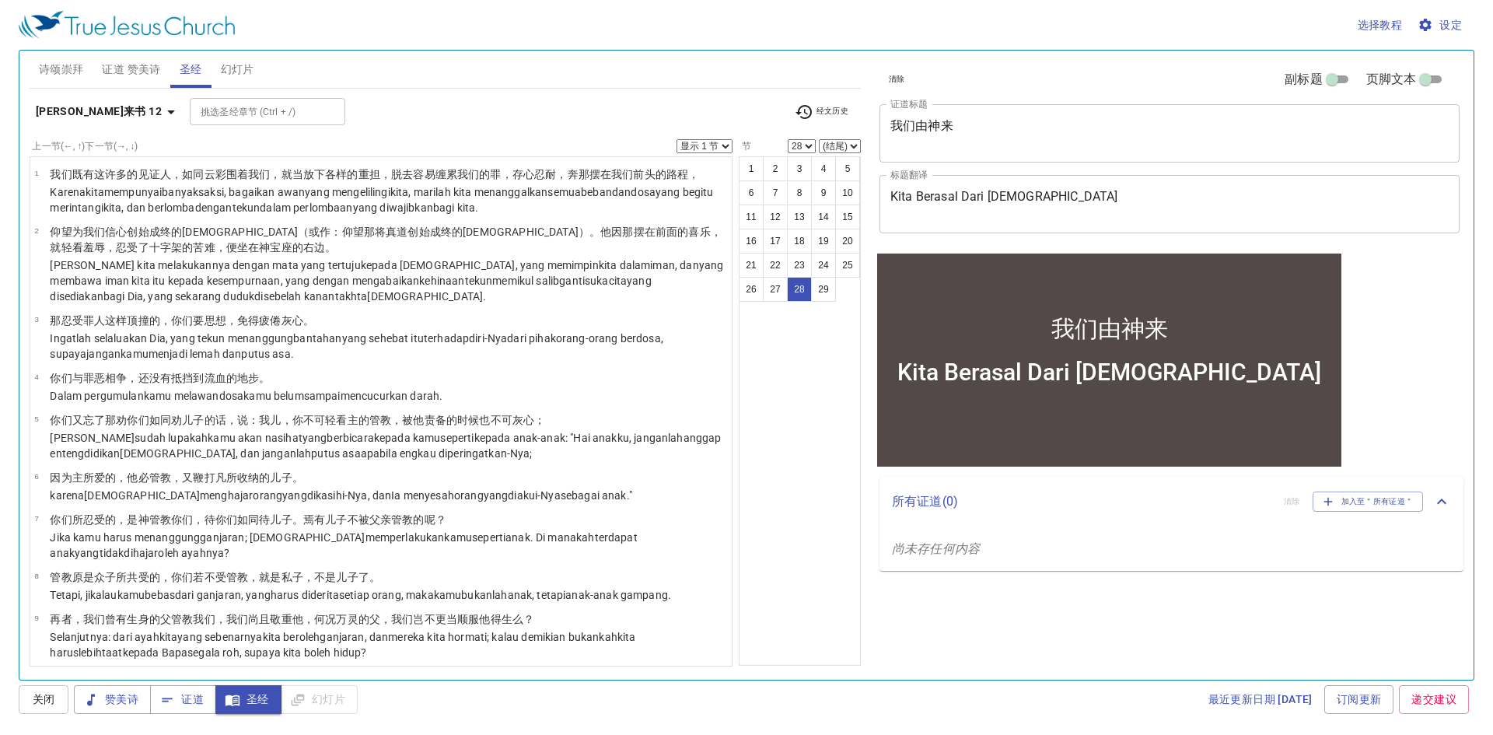
scroll to position [1063, 0]
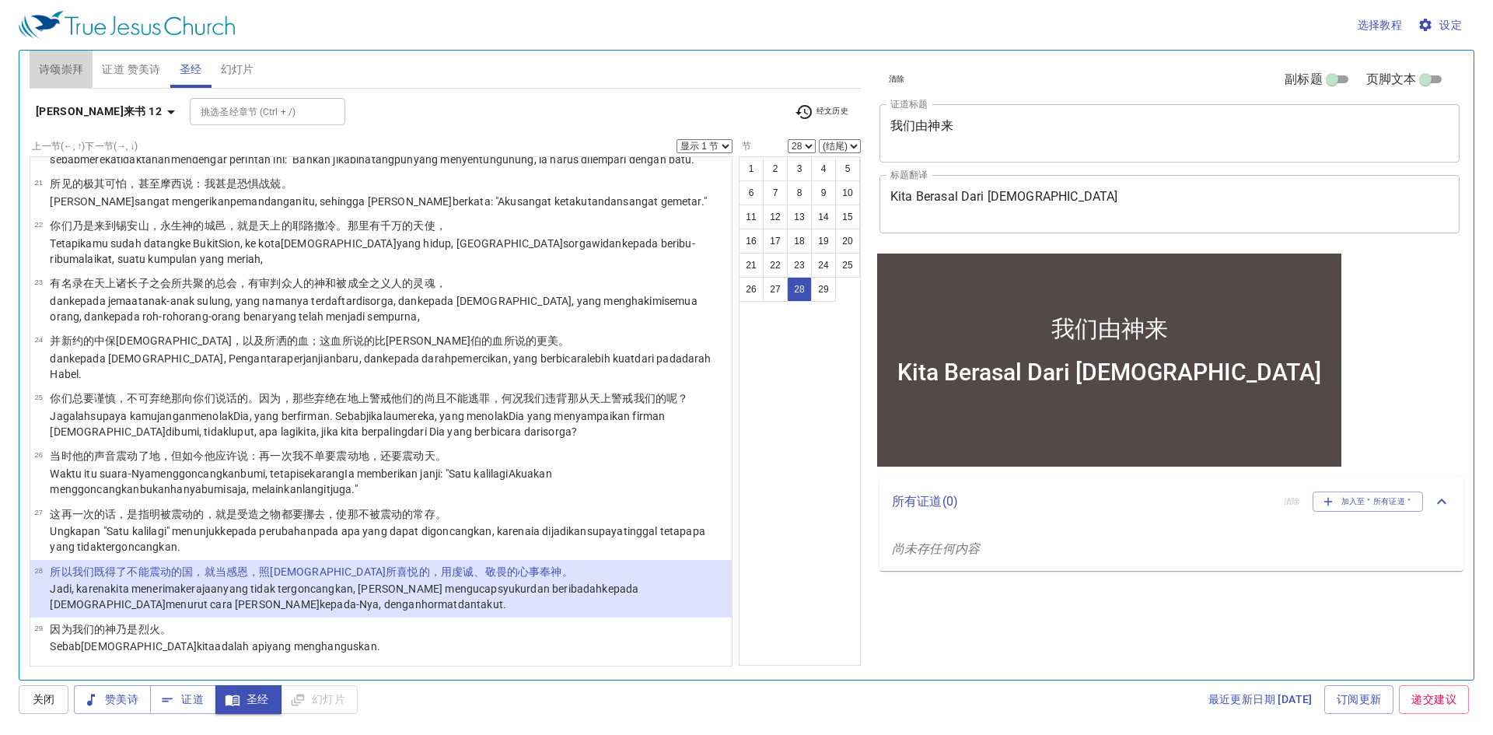
click at [84, 79] on button "诗颂崇拜" at bounding box center [62, 69] width 64 height 37
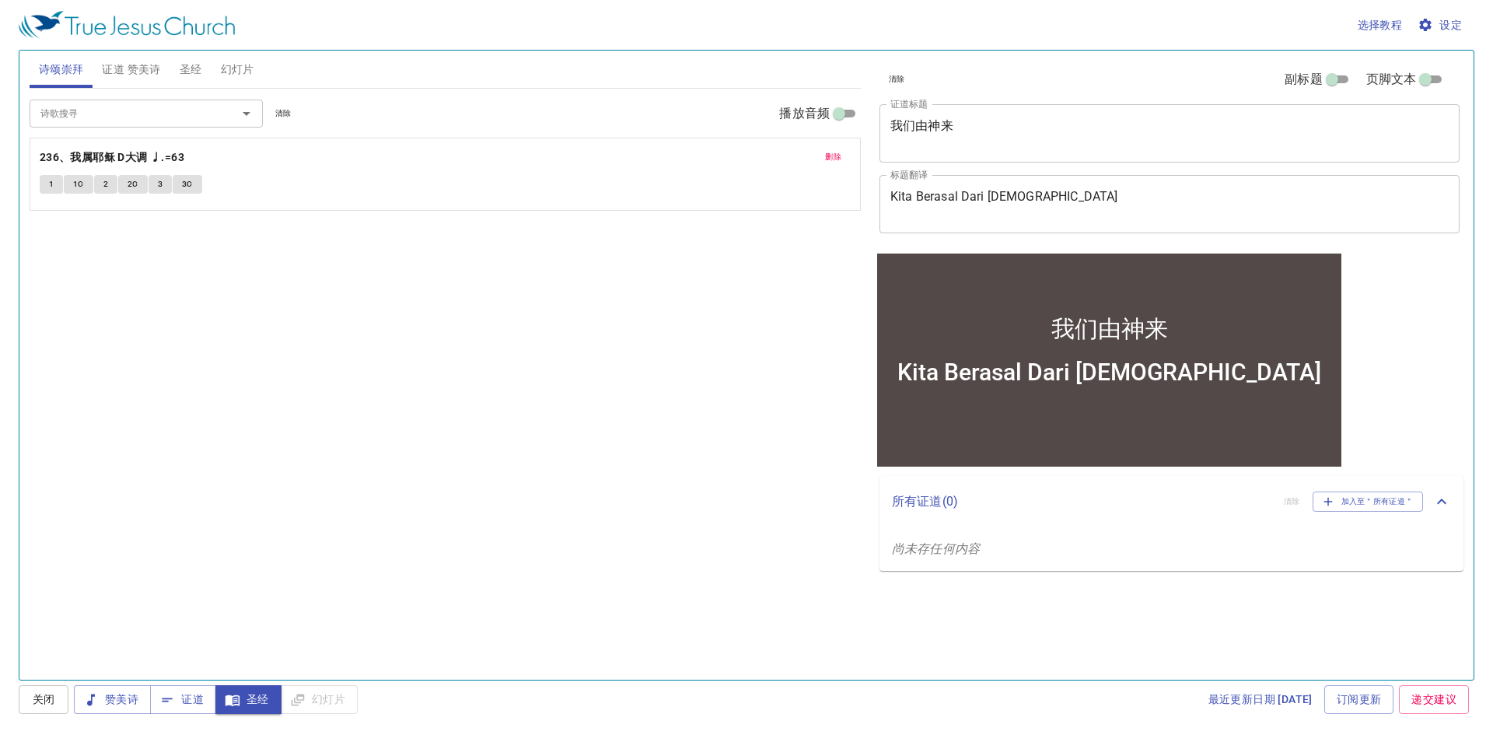
click at [47, 183] on button "1" at bounding box center [51, 184] width 23 height 19
click at [82, 179] on span "1C" at bounding box center [78, 184] width 11 height 14
click at [107, 178] on span "2" at bounding box center [105, 184] width 5 height 14
click at [127, 186] on span "2C" at bounding box center [132, 184] width 11 height 14
click at [161, 185] on span "3" at bounding box center [160, 184] width 5 height 14
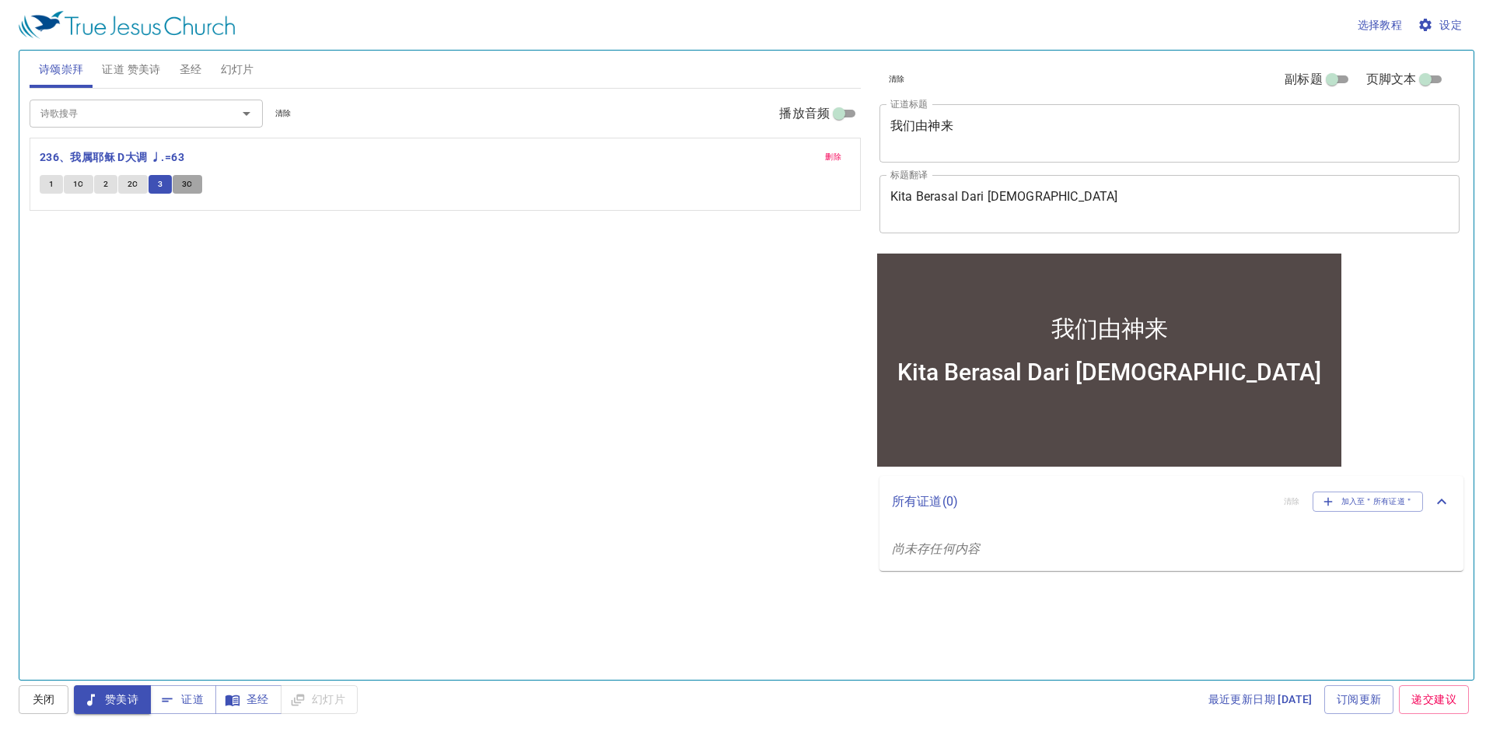
click at [183, 185] on span "3C" at bounding box center [187, 184] width 11 height 14
